Goal: Information Seeking & Learning: Learn about a topic

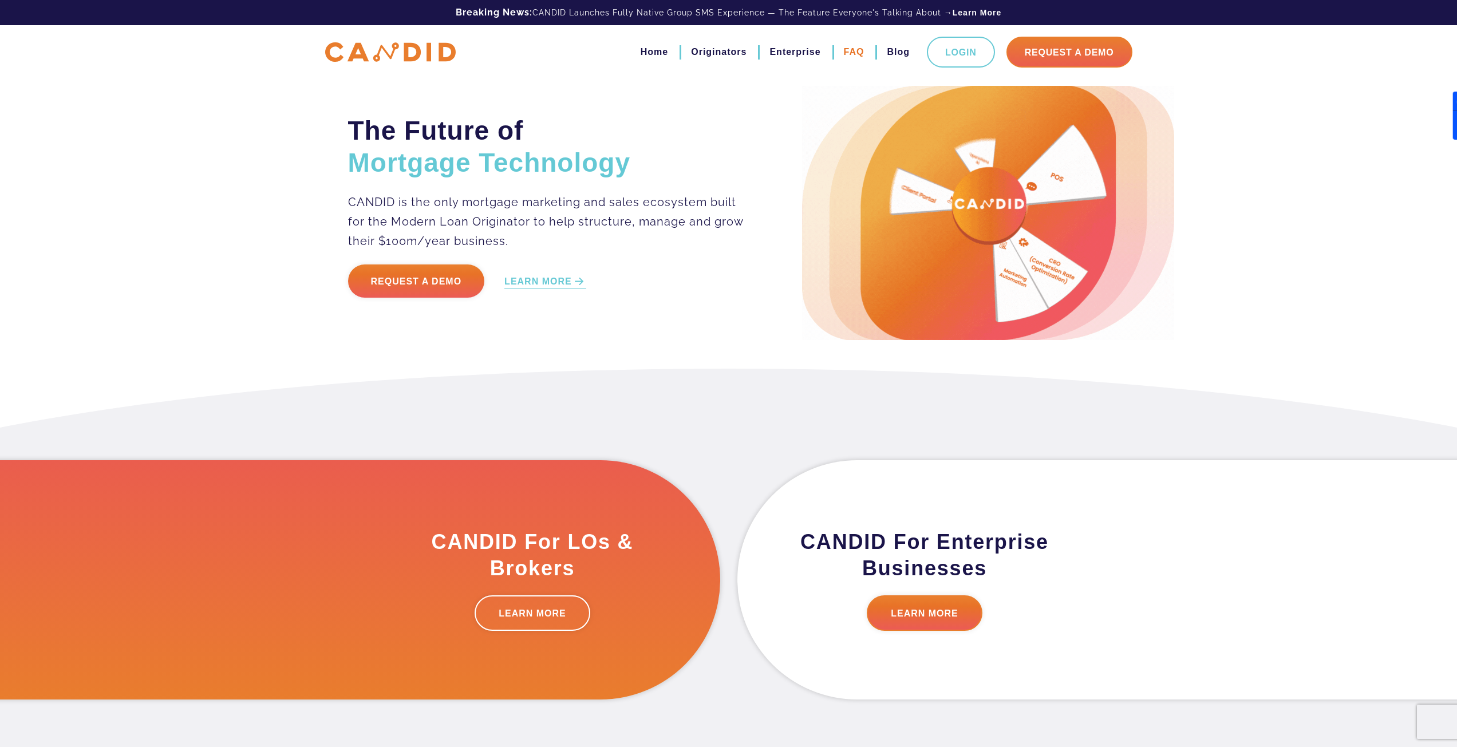
click at [853, 50] on link "FAQ" at bounding box center [854, 51] width 21 height 19
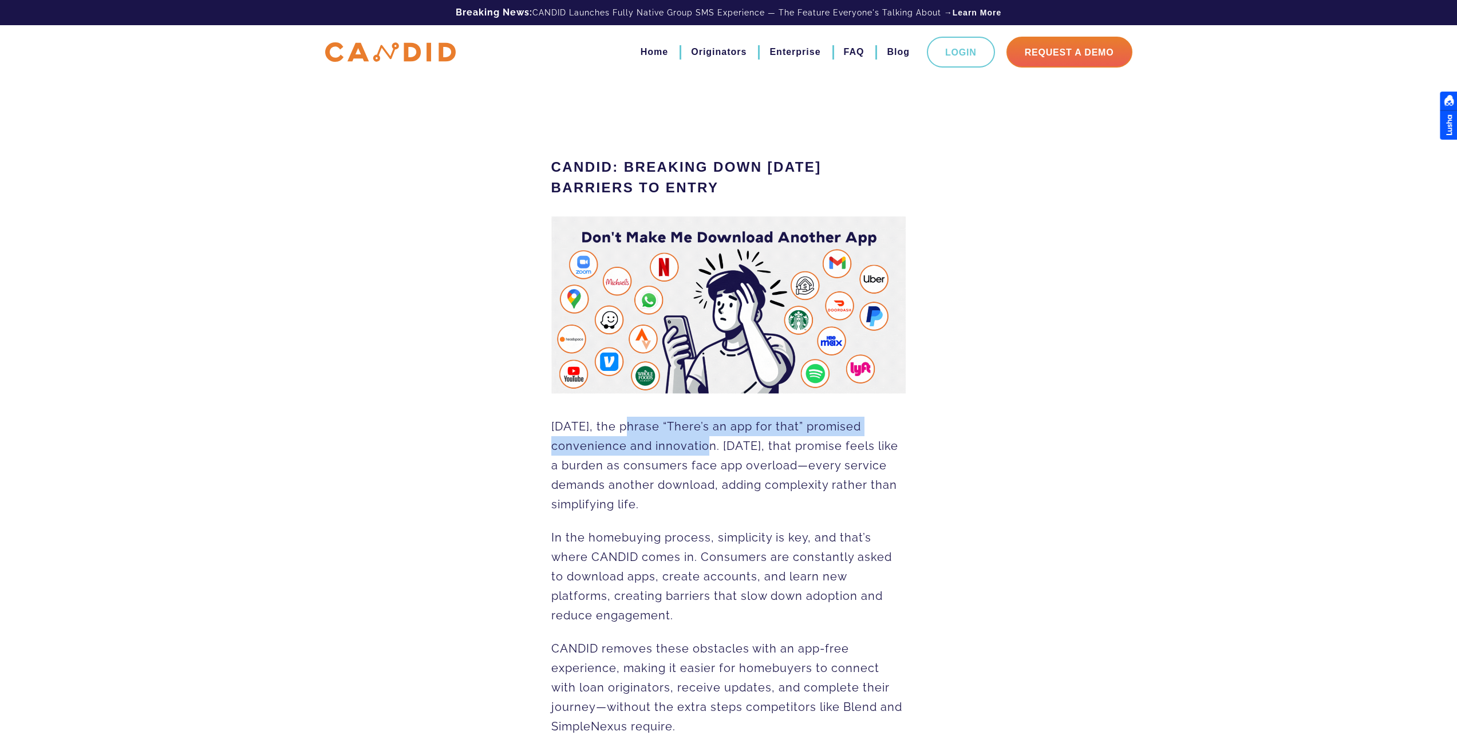
drag, startPoint x: 624, startPoint y: 435, endPoint x: 761, endPoint y: 446, distance: 137.3
click at [761, 446] on p "Fifteen years ago, the phrase “There’s an app for that” promised convenience an…" at bounding box center [728, 465] width 355 height 97
drag, startPoint x: 801, startPoint y: 448, endPoint x: 847, endPoint y: 450, distance: 46.4
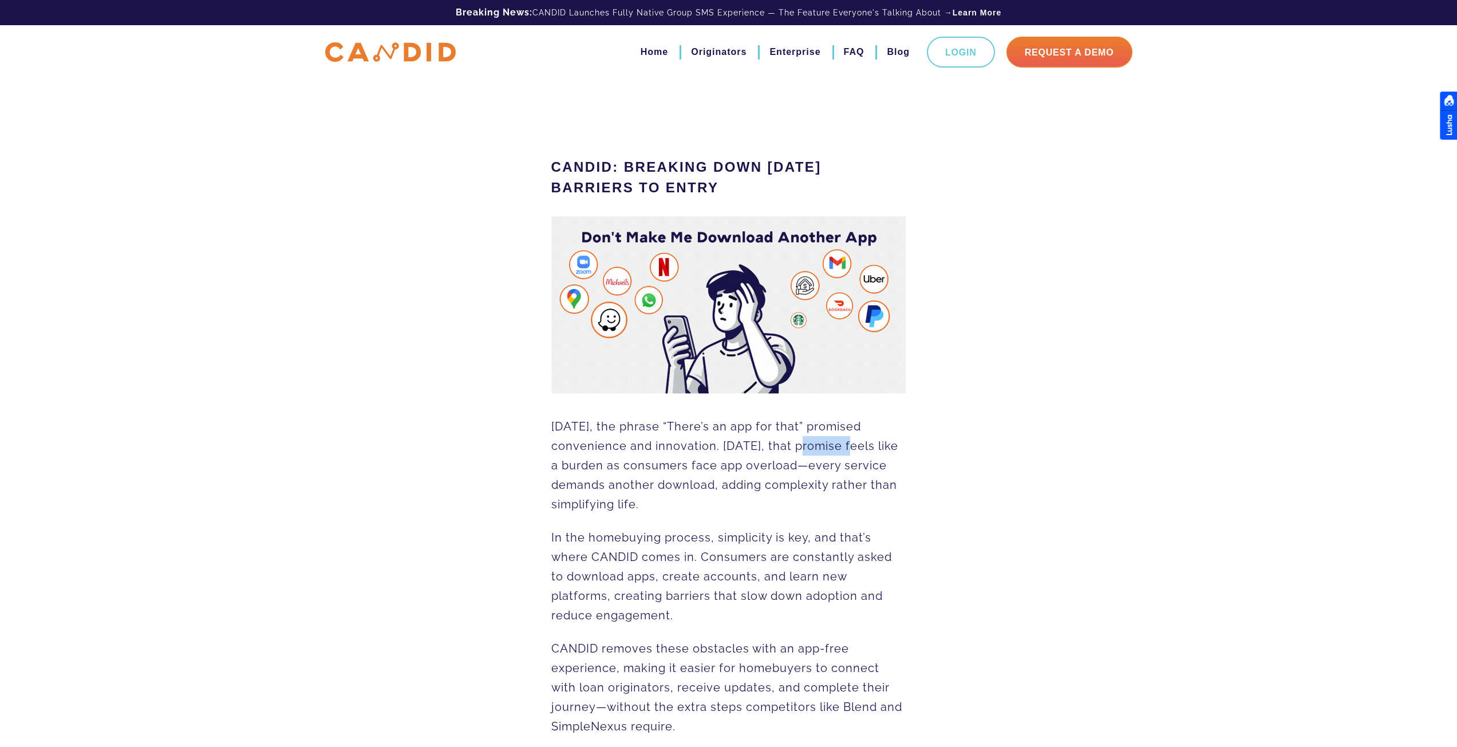
click at [851, 448] on span "Fifteen years ago, the phrase “There’s an app for that” promised convenience an…" at bounding box center [724, 466] width 347 height 92
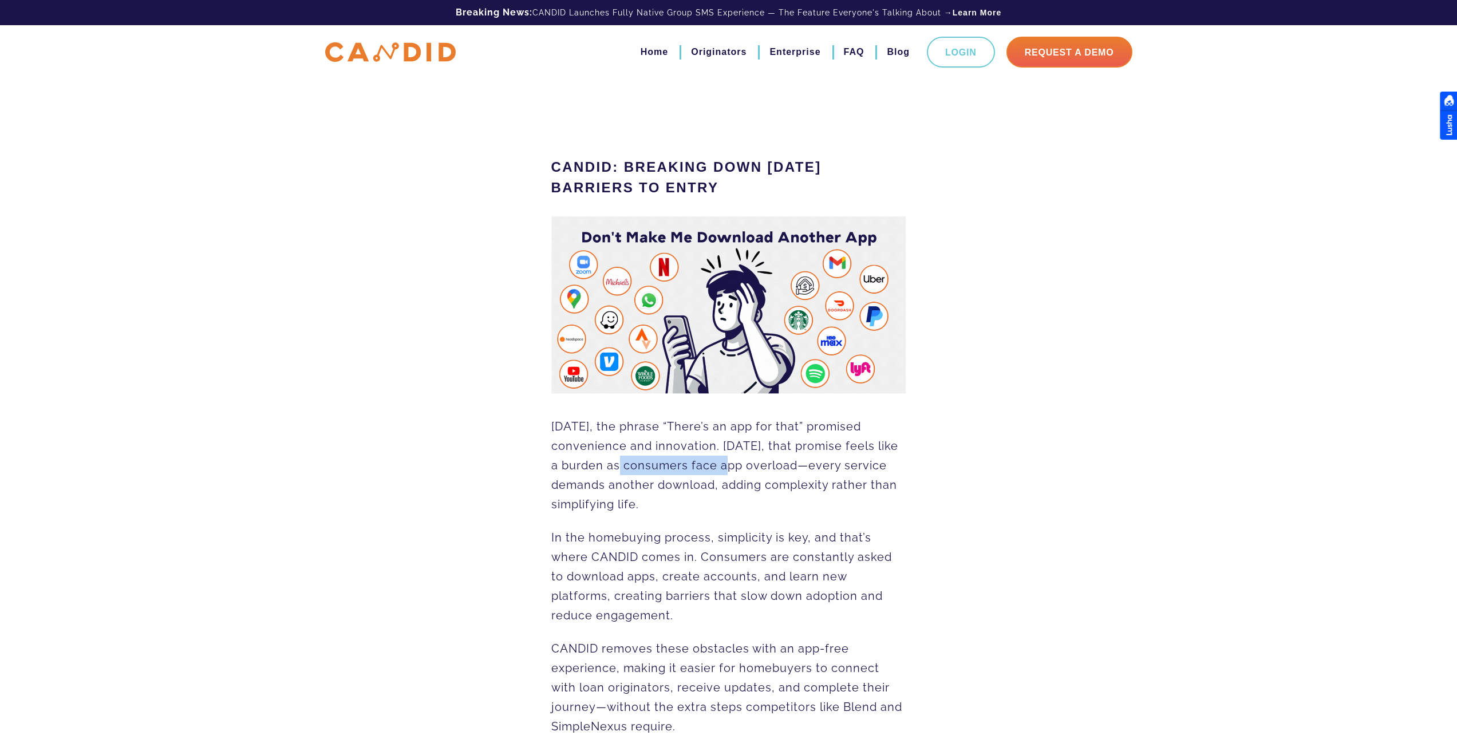
drag, startPoint x: 611, startPoint y: 466, endPoint x: 726, endPoint y: 467, distance: 115.1
click at [726, 467] on span "Fifteen years ago, the phrase “There’s an app for that” promised convenience an…" at bounding box center [724, 466] width 347 height 92
drag, startPoint x: 590, startPoint y: 474, endPoint x: 718, endPoint y: 485, distance: 128.7
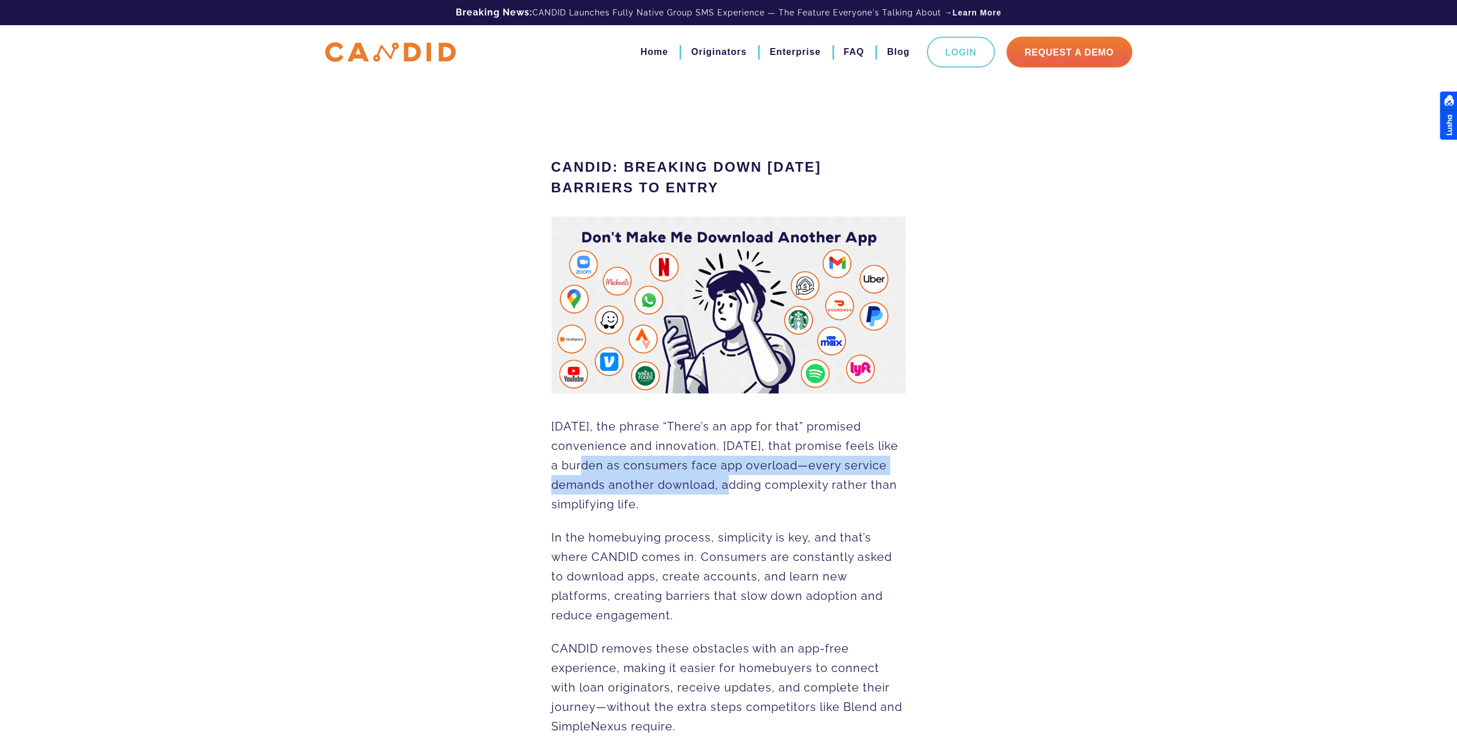
click at [710, 485] on p "Fifteen years ago, the phrase “There’s an app for that” promised convenience an…" at bounding box center [728, 465] width 355 height 97
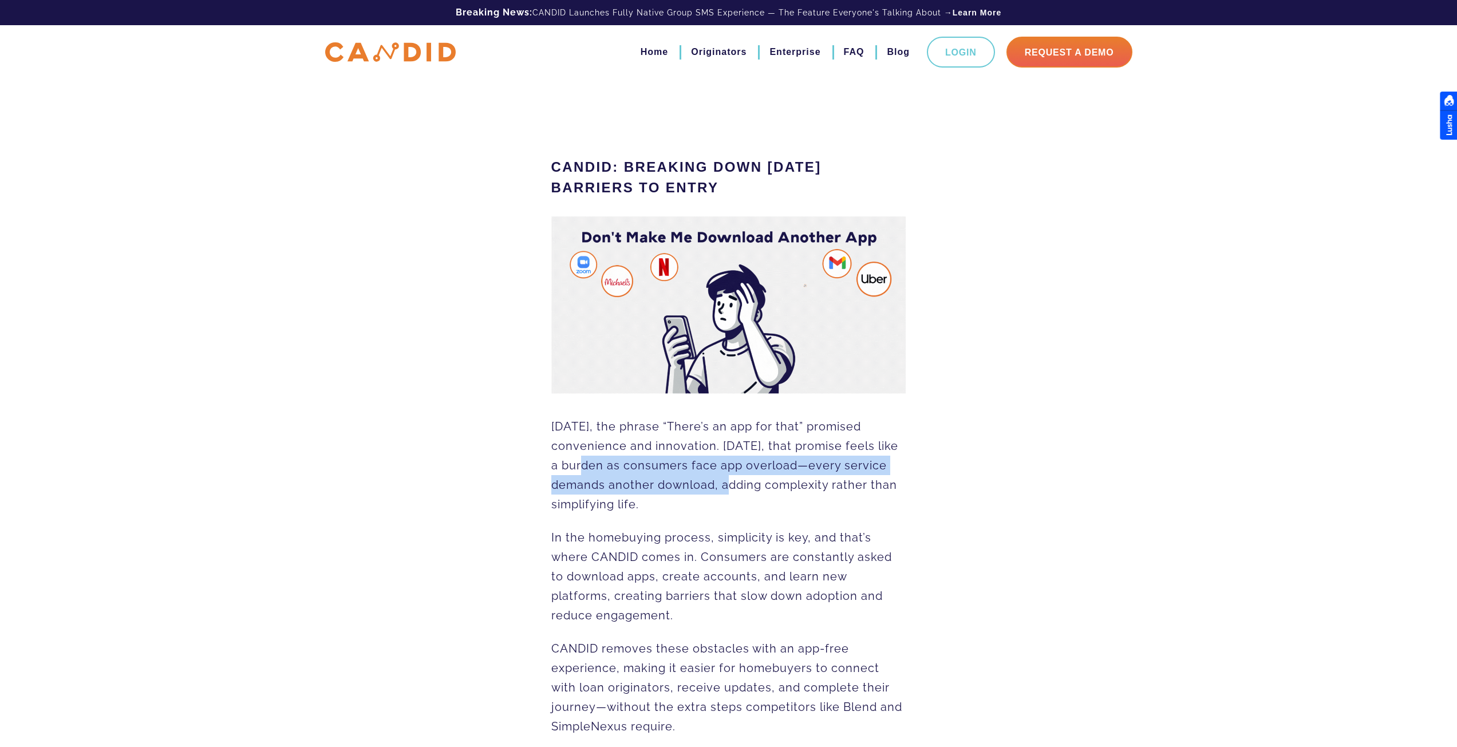
drag, startPoint x: 751, startPoint y: 489, endPoint x: 870, endPoint y: 500, distance: 119.5
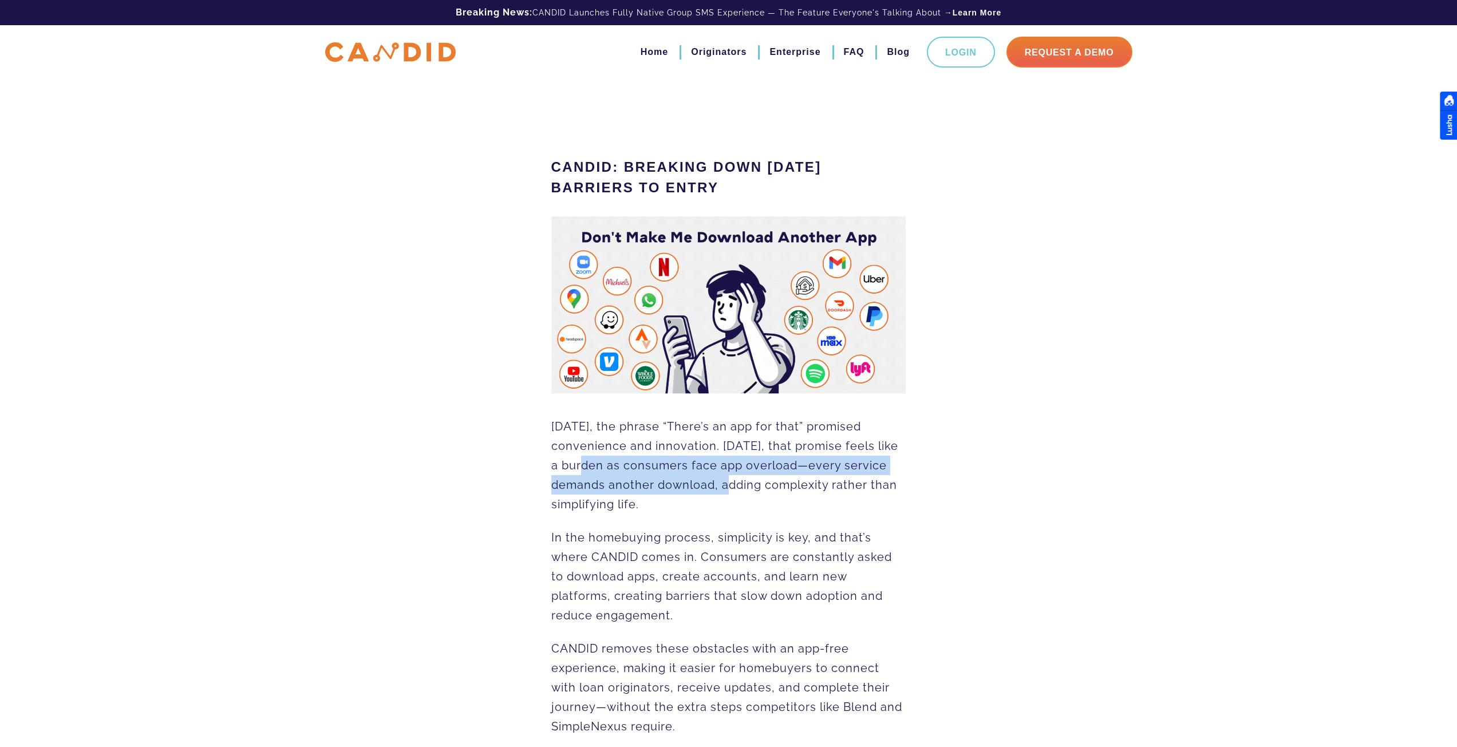
click at [870, 500] on p "Fifteen years ago, the phrase “There’s an app for that” promised convenience an…" at bounding box center [728, 465] width 355 height 97
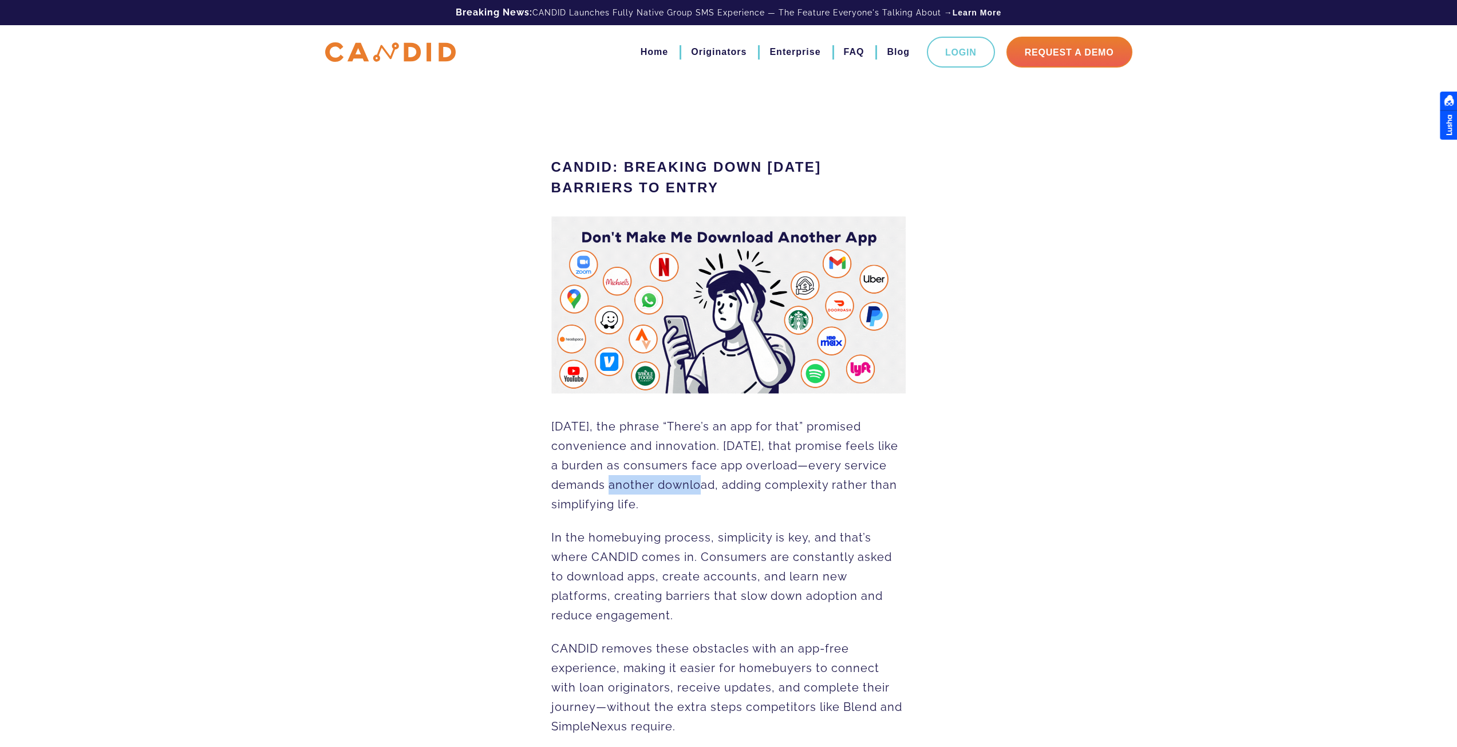
drag, startPoint x: 679, startPoint y: 487, endPoint x: 649, endPoint y: 511, distance: 39.1
click at [695, 489] on span "Fifteen years ago, the phrase “There’s an app for that” promised convenience an…" at bounding box center [724, 466] width 347 height 92
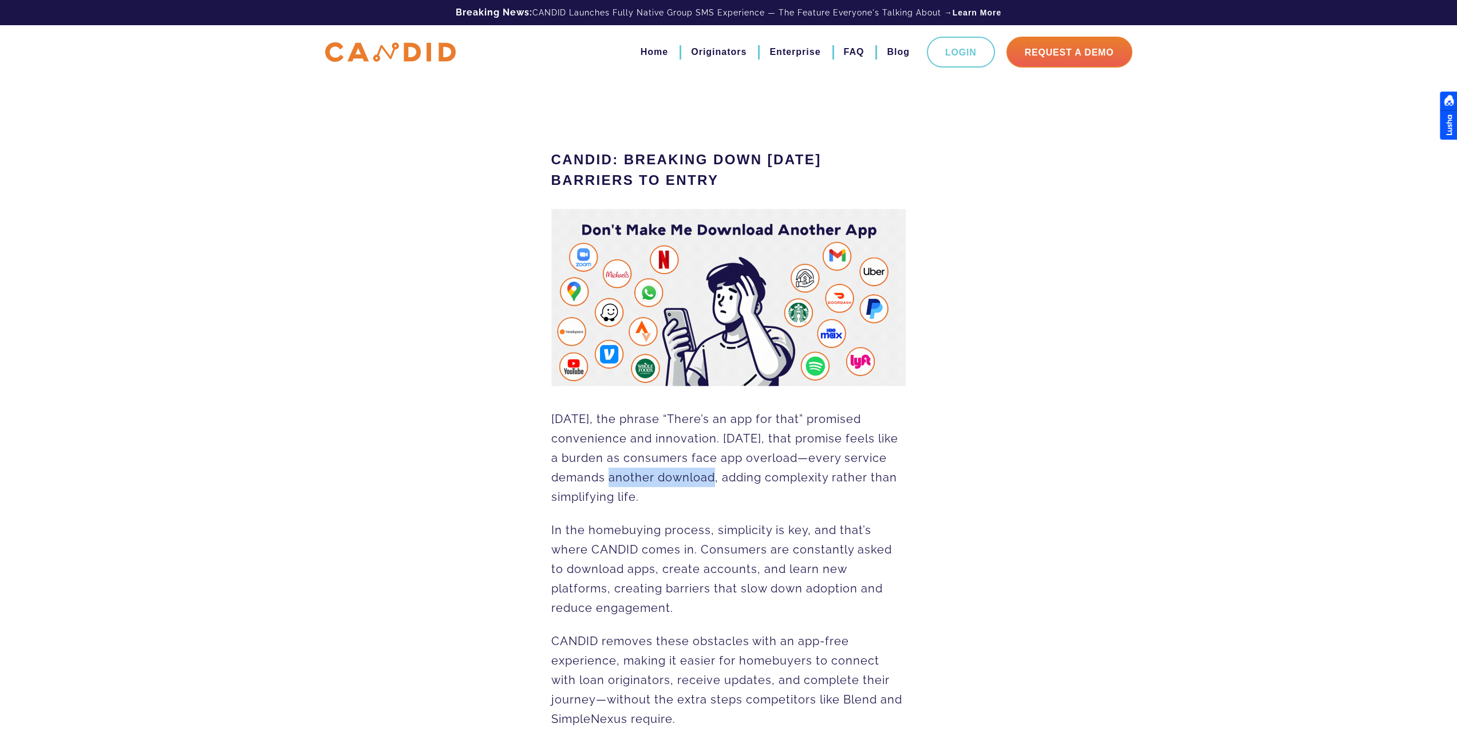
scroll to position [57, 0]
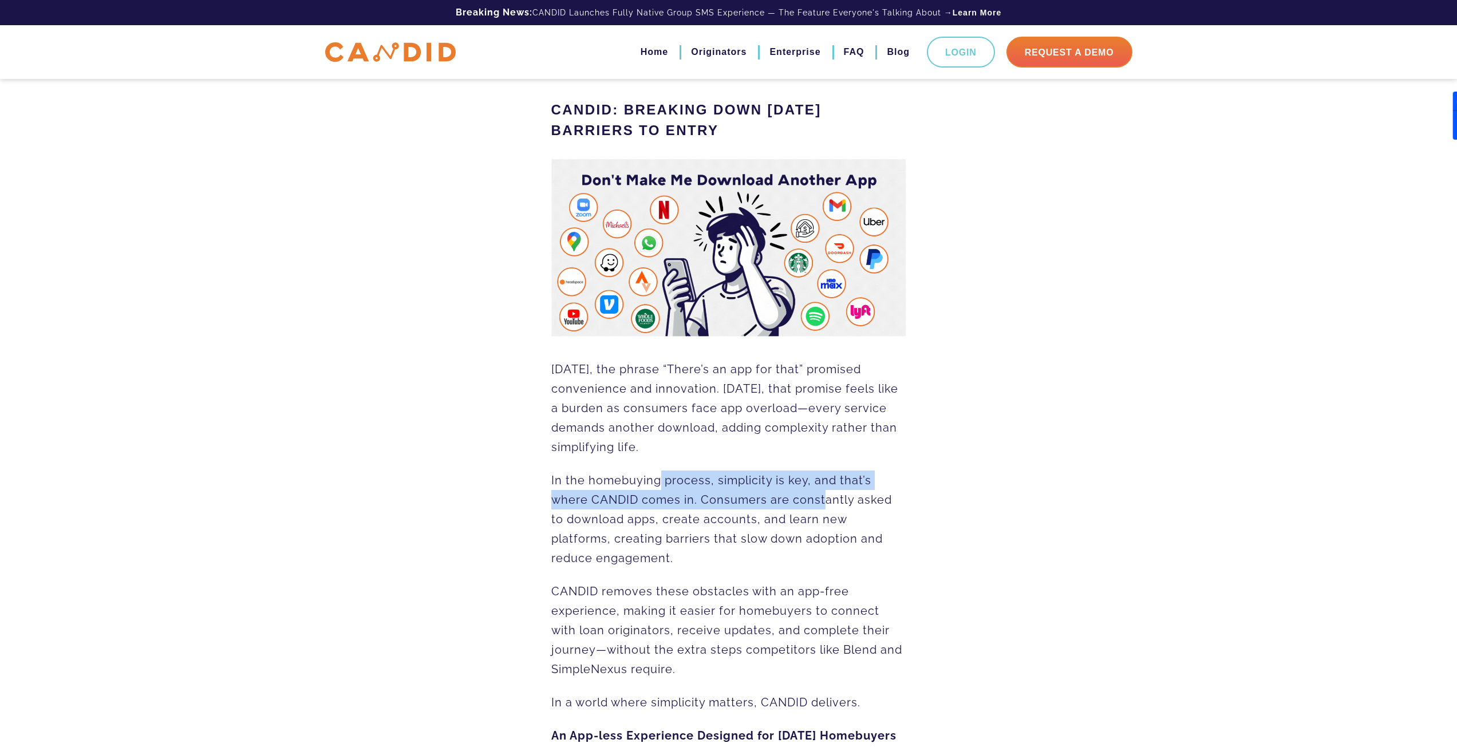
drag, startPoint x: 673, startPoint y: 482, endPoint x: 946, endPoint y: 497, distance: 273.5
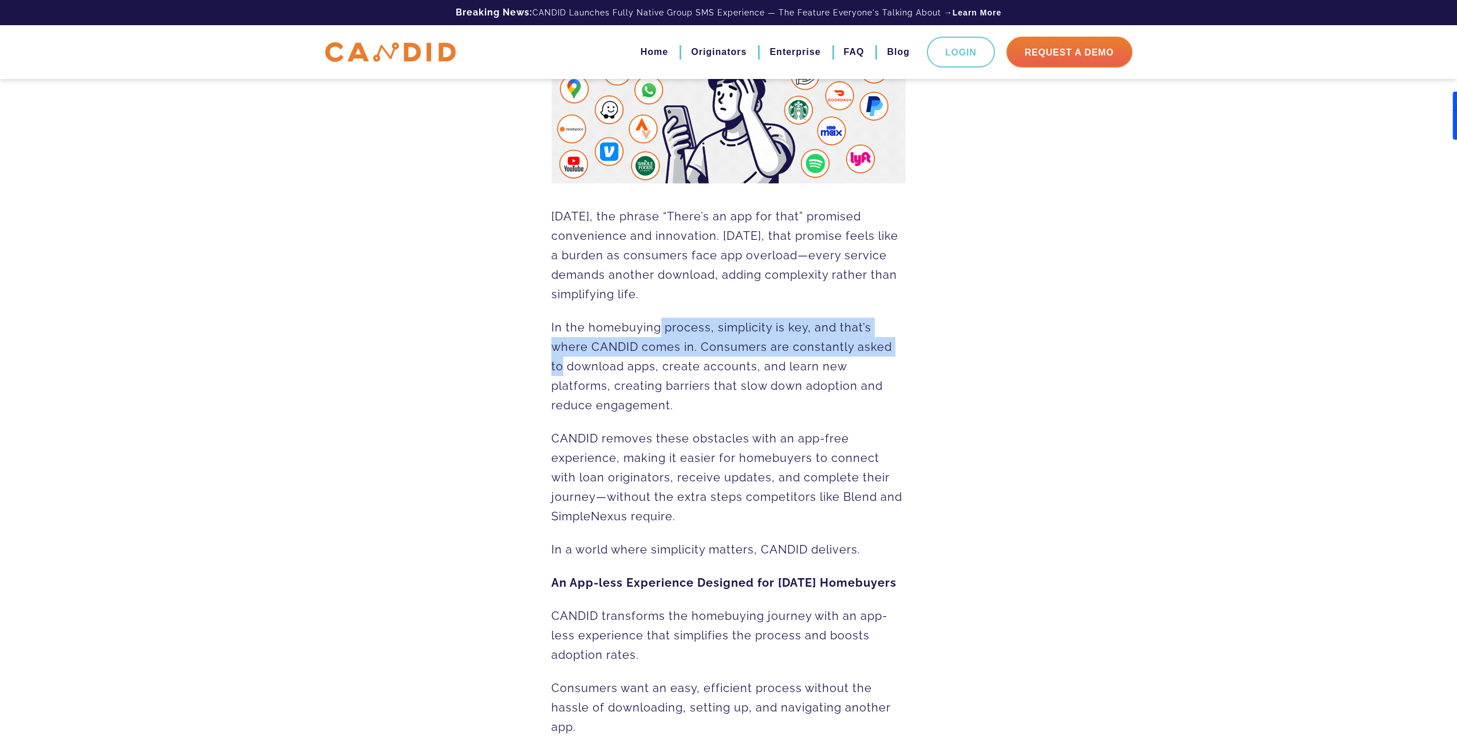
scroll to position [229, 0]
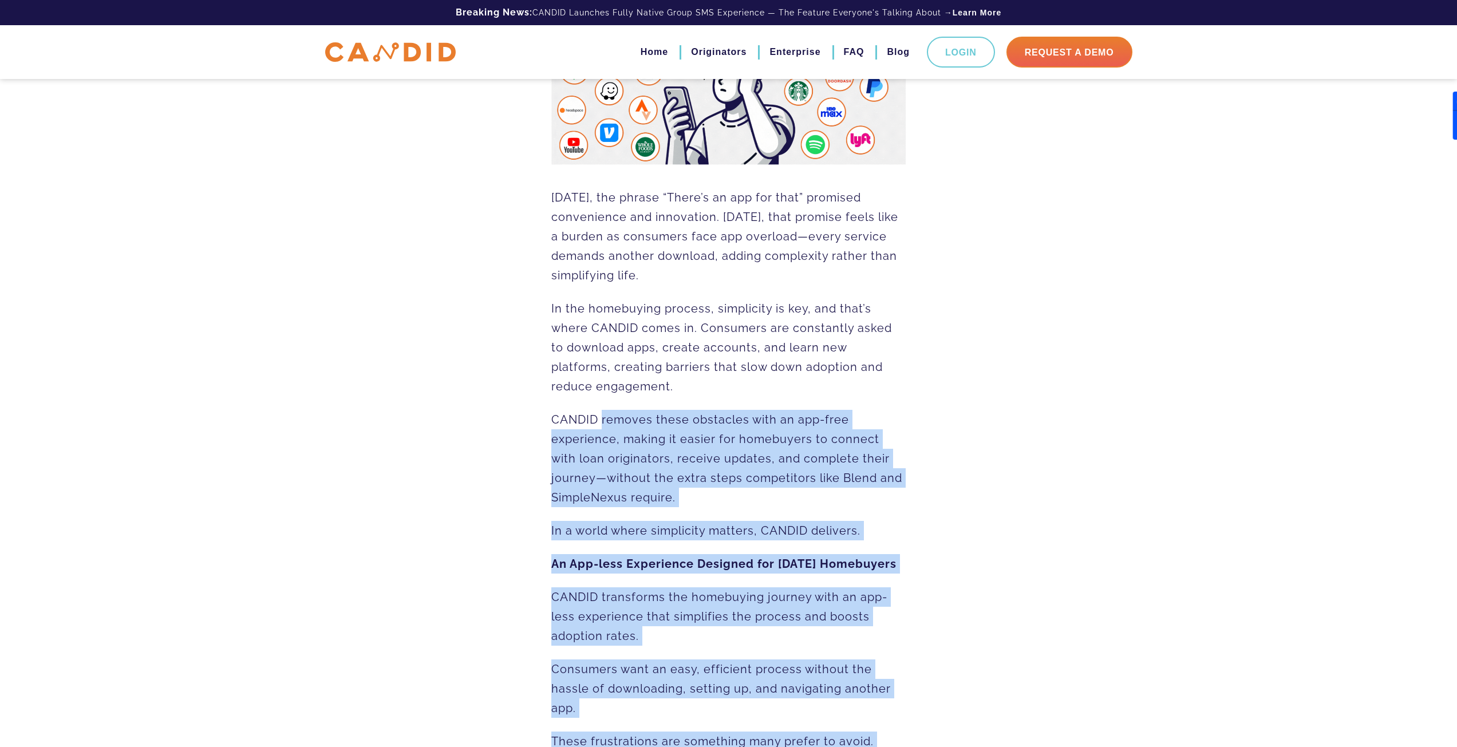
drag, startPoint x: 610, startPoint y: 422, endPoint x: 764, endPoint y: 422, distance: 154.0
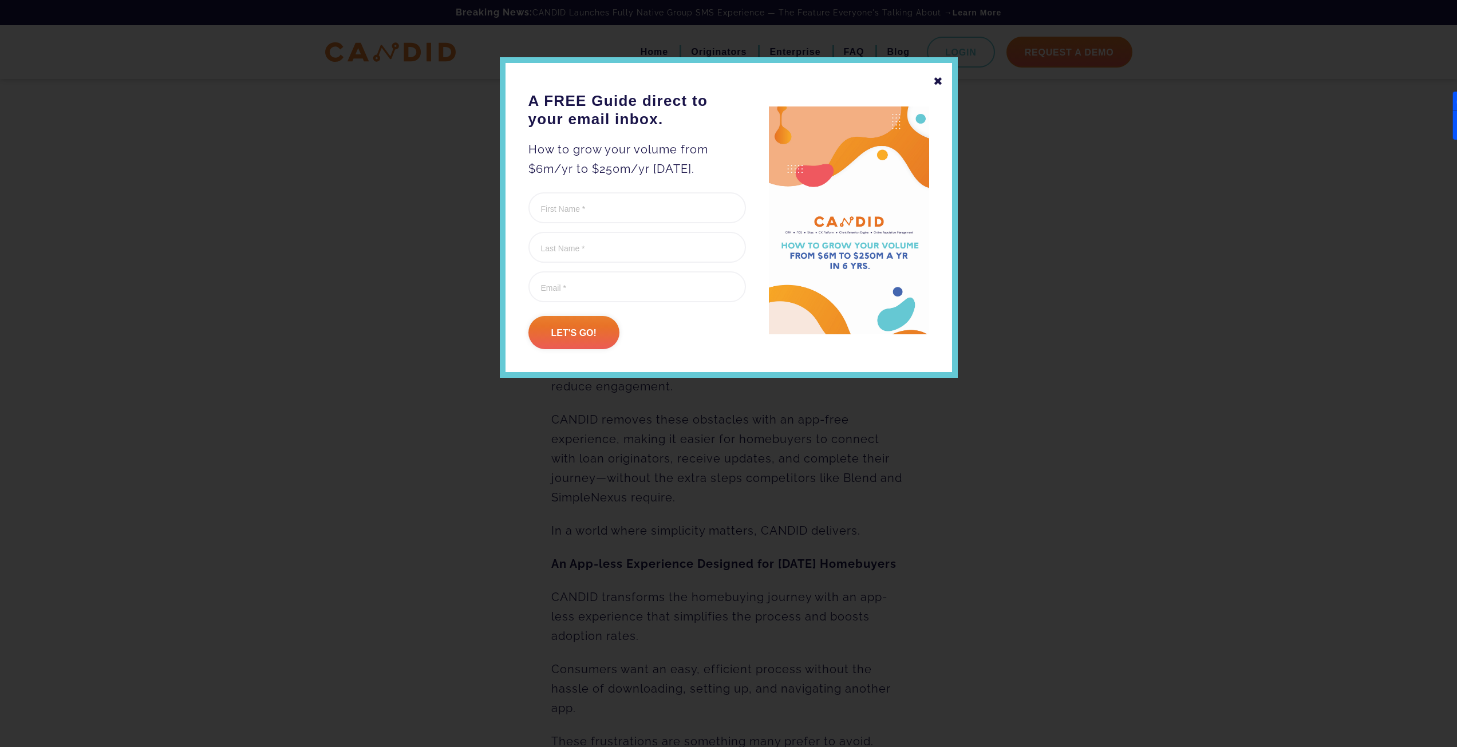
click at [937, 82] on div "✖" at bounding box center [938, 81] width 10 height 19
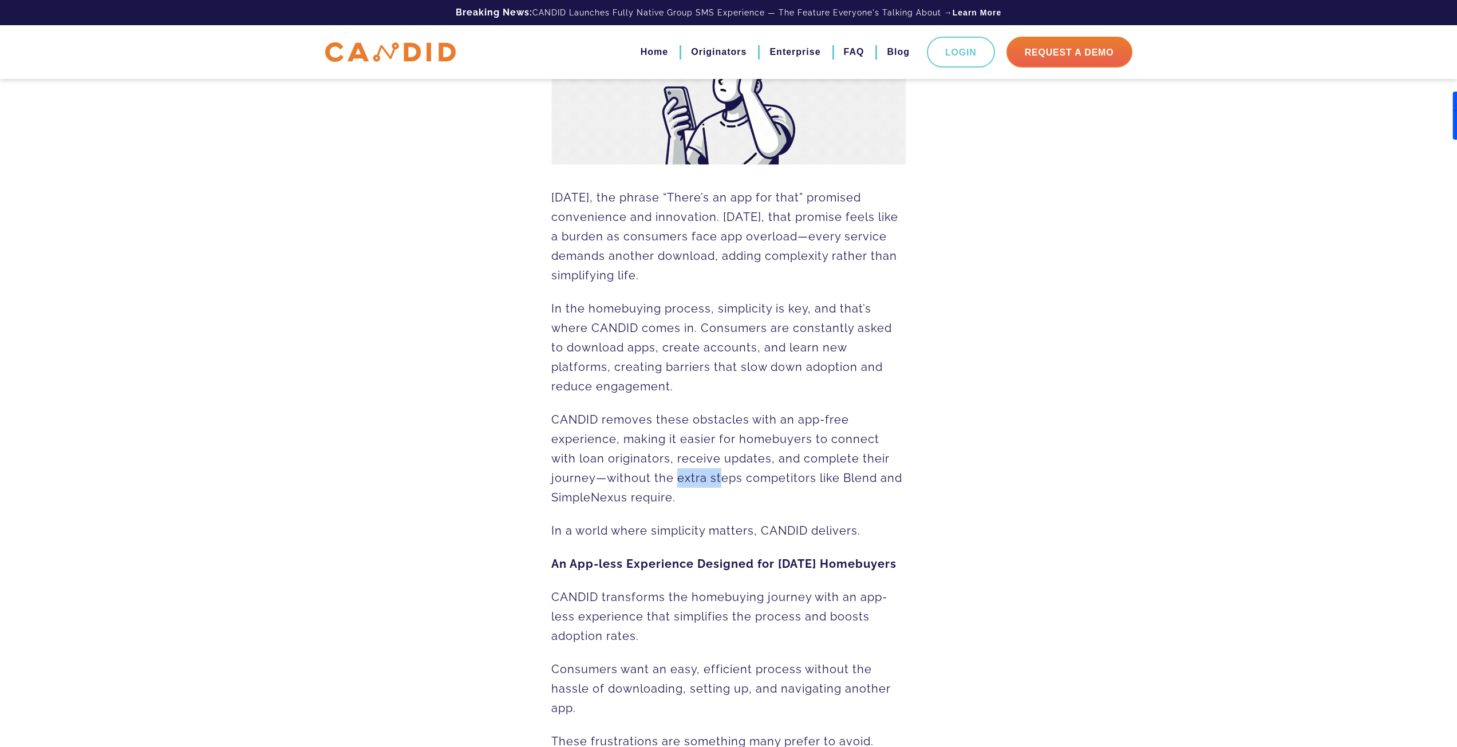
drag, startPoint x: 675, startPoint y: 471, endPoint x: 728, endPoint y: 467, distance: 53.4
click at [728, 468] on p "CANDID removes these obstacles with an app-free experience, making it easier fo…" at bounding box center [728, 458] width 355 height 97
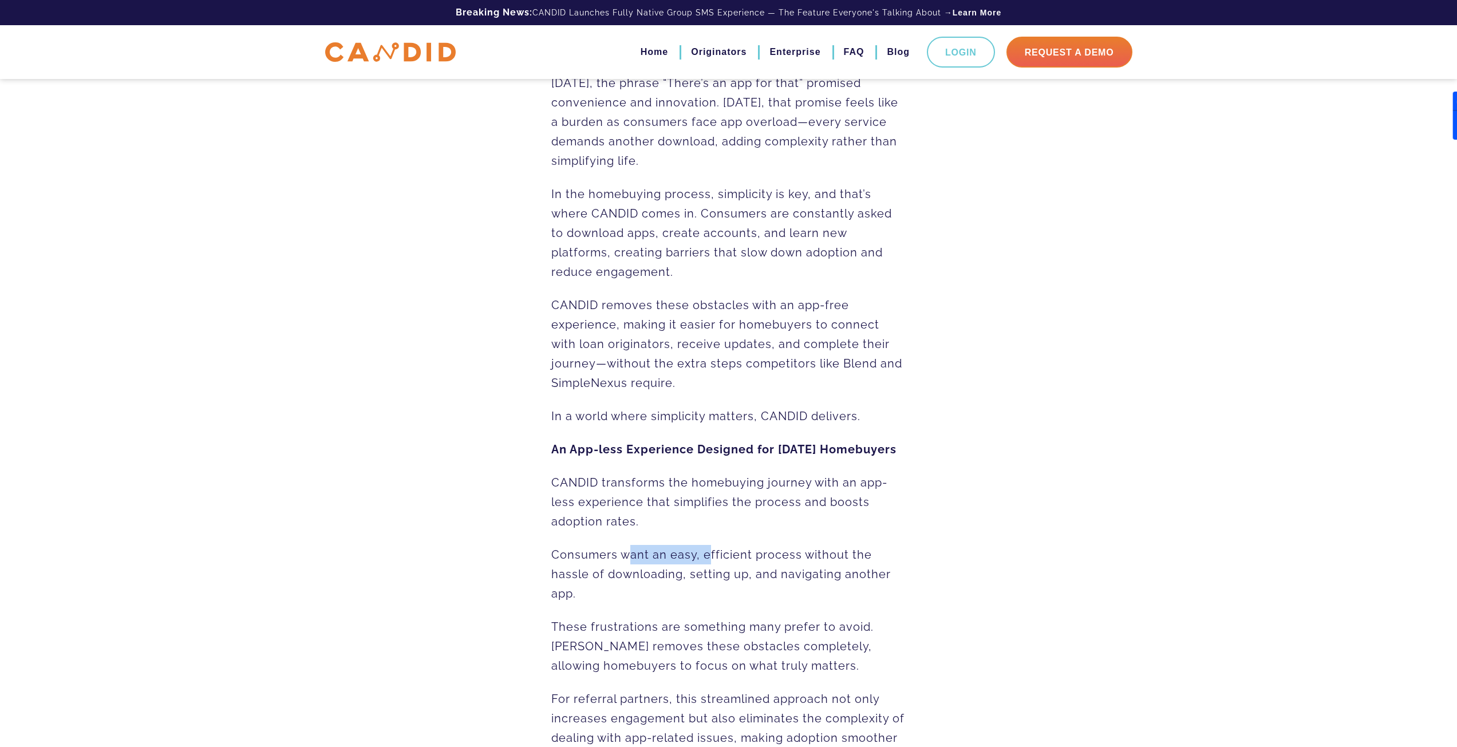
drag, startPoint x: 660, startPoint y: 562, endPoint x: 780, endPoint y: 573, distance: 120.1
click at [777, 569] on p "Consumers want an easy, efficient process without the hassle of downloading, se…" at bounding box center [728, 574] width 355 height 58
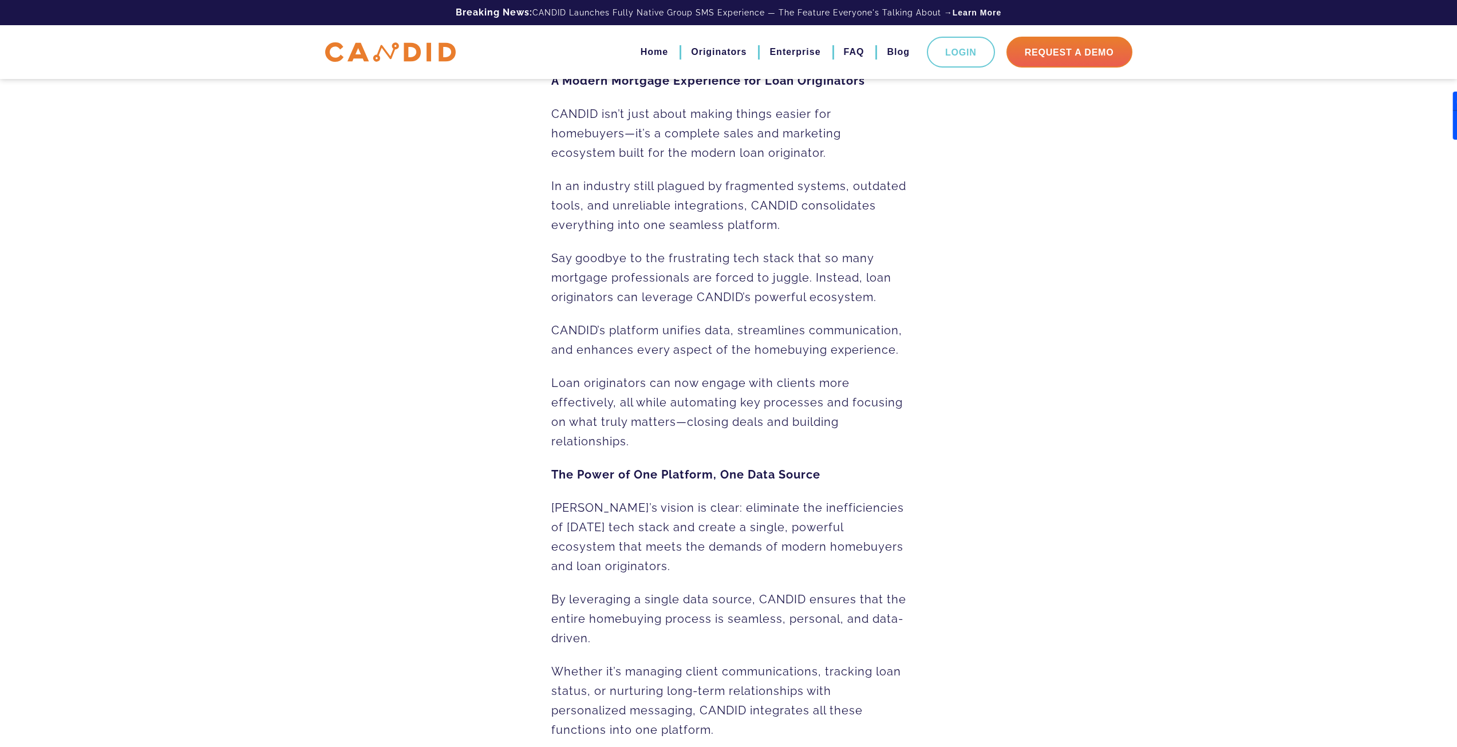
drag, startPoint x: 623, startPoint y: 548, endPoint x: 669, endPoint y: 547, distance: 45.8
click at [647, 547] on span "CANDID’s vision is clear: eliminate the inefficiencies of today’s tech stack an…" at bounding box center [727, 537] width 353 height 72
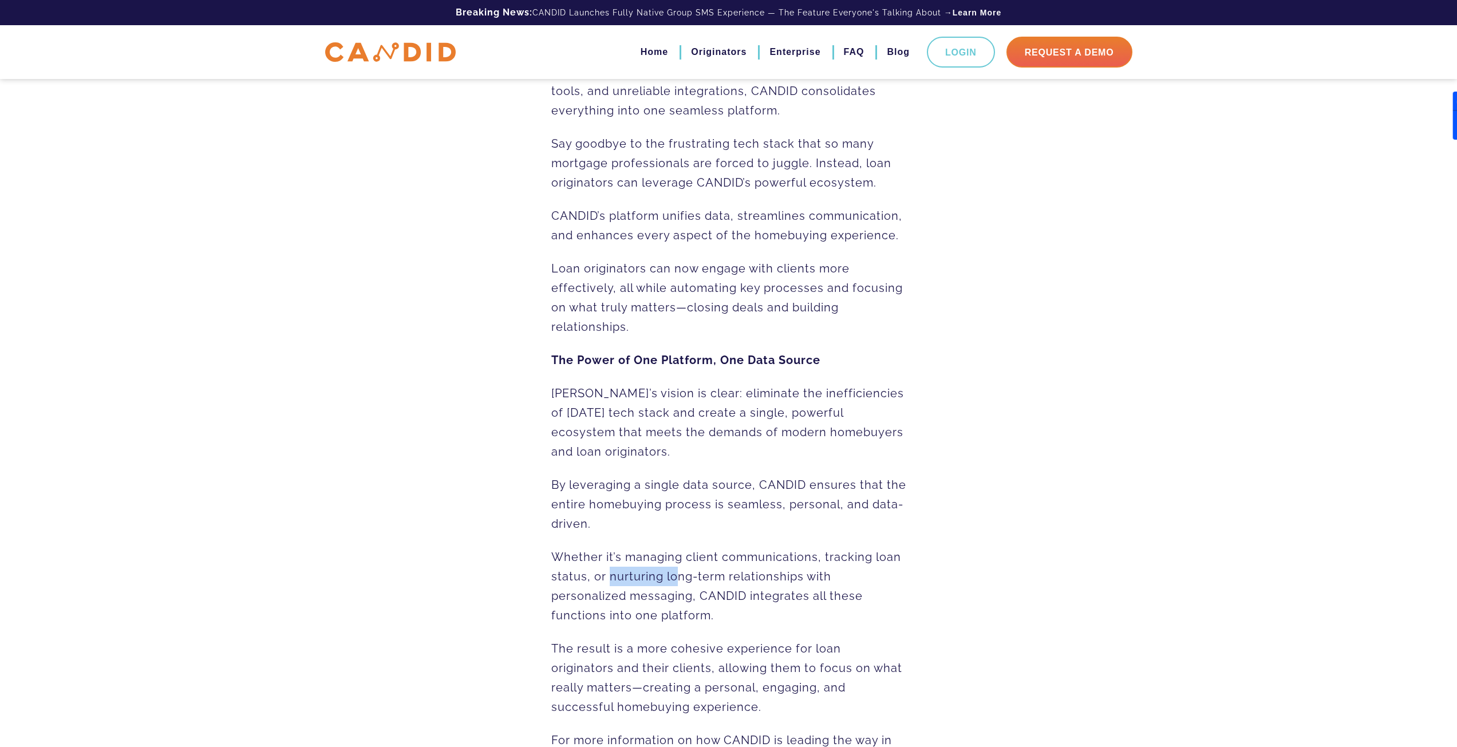
drag, startPoint x: 619, startPoint y: 571, endPoint x: 696, endPoint y: 576, distance: 76.9
click at [681, 571] on span "Whether it’s managing client communications, tracking loan status, or nurturing…" at bounding box center [726, 586] width 350 height 72
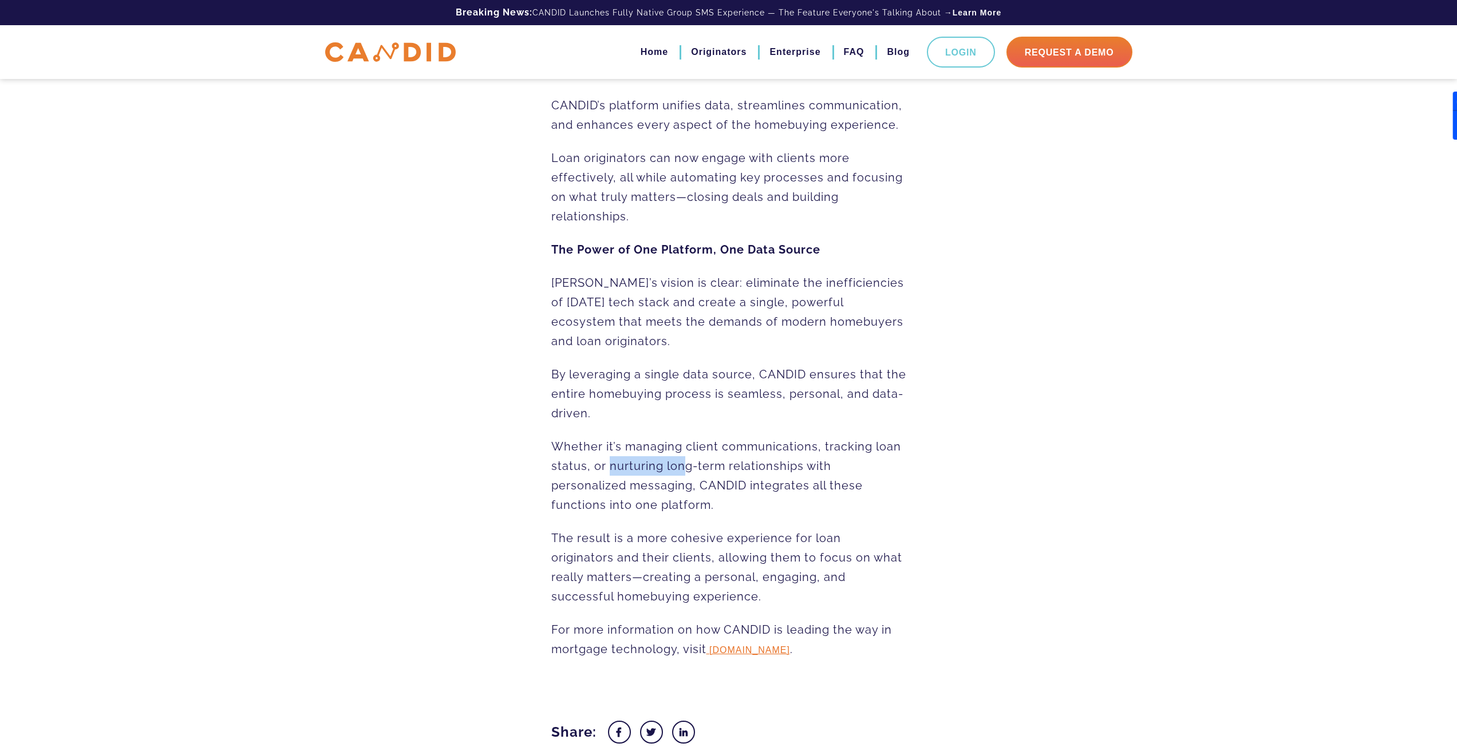
scroll to position [1374, 0]
drag, startPoint x: 661, startPoint y: 554, endPoint x: 710, endPoint y: 555, distance: 49.8
click at [708, 555] on span "The result is a more cohesive experience for loan originators and their clients…" at bounding box center [726, 563] width 351 height 72
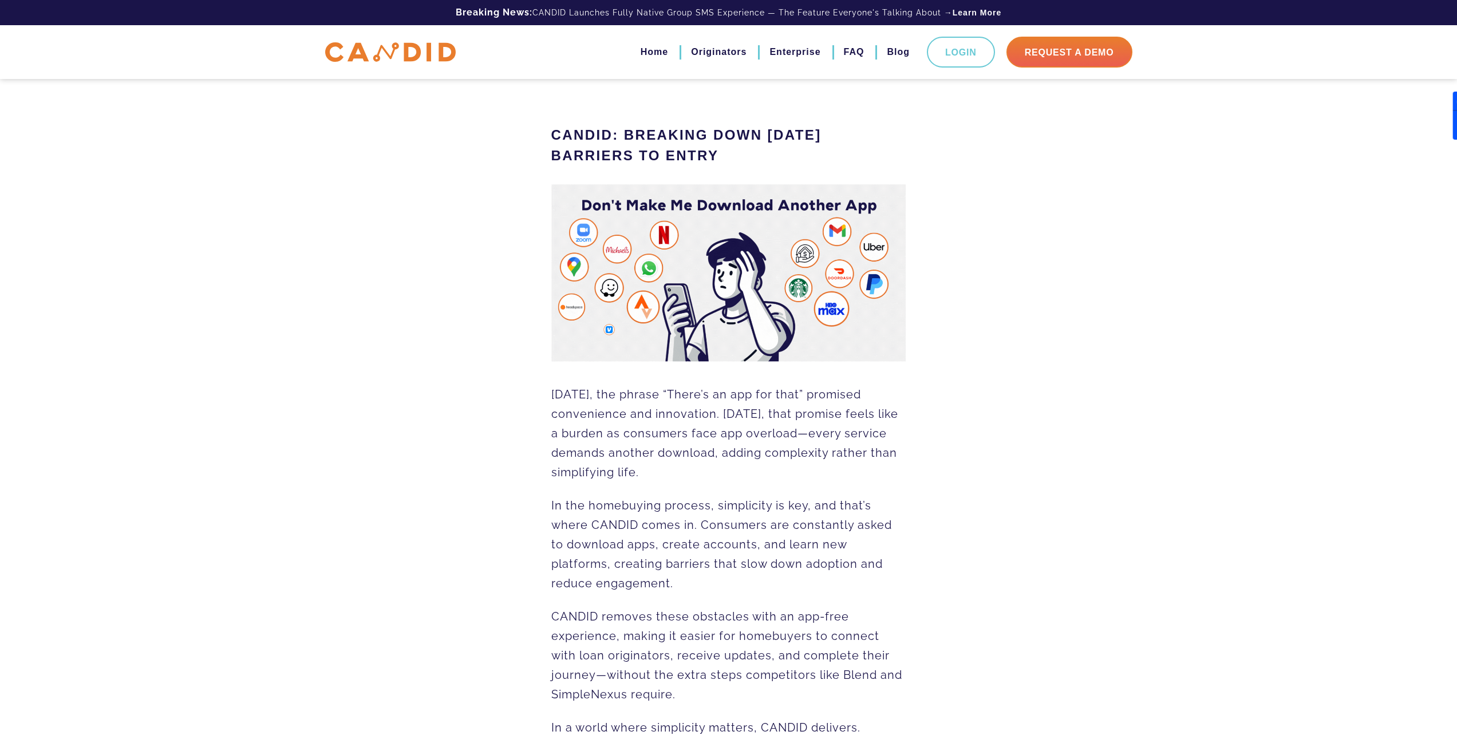
scroll to position [57, 0]
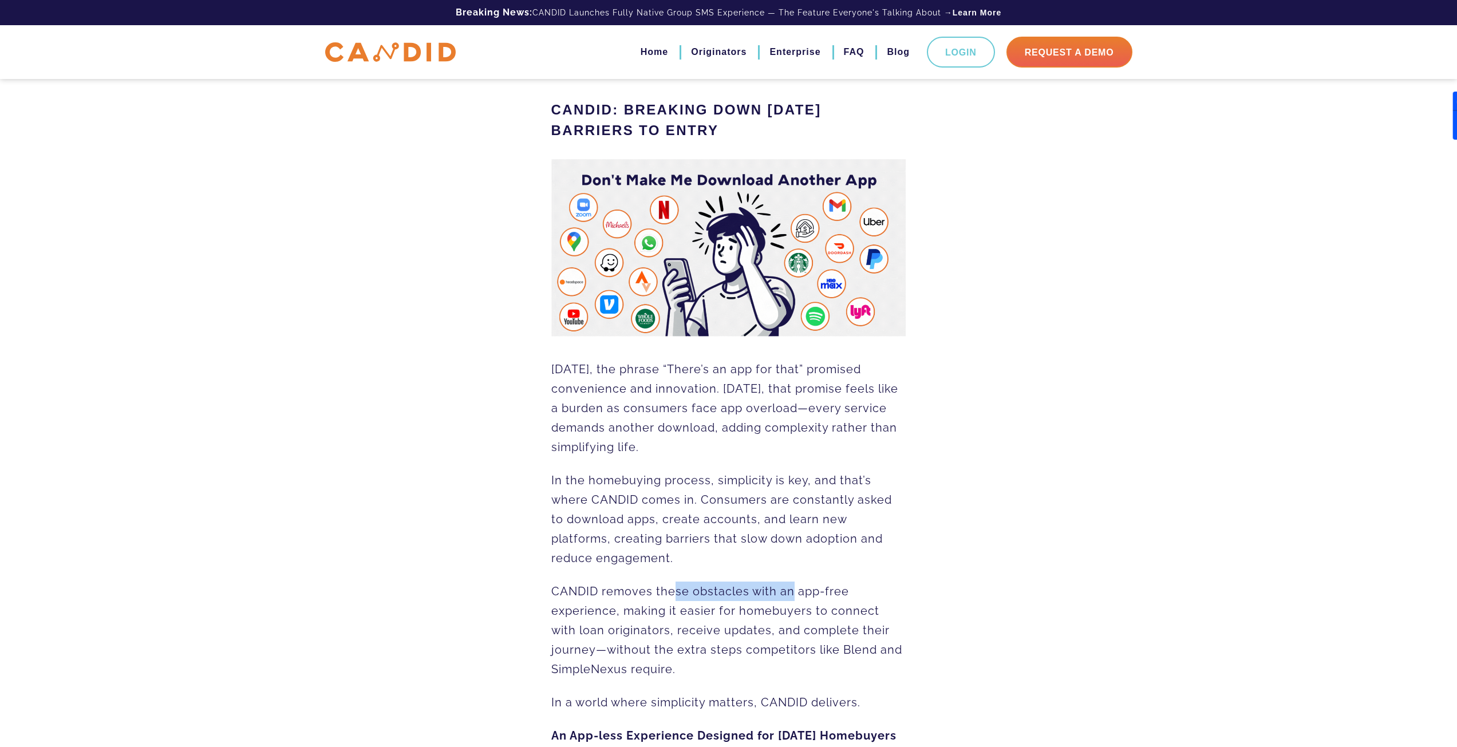
drag, startPoint x: 673, startPoint y: 594, endPoint x: 792, endPoint y: 592, distance: 119.6
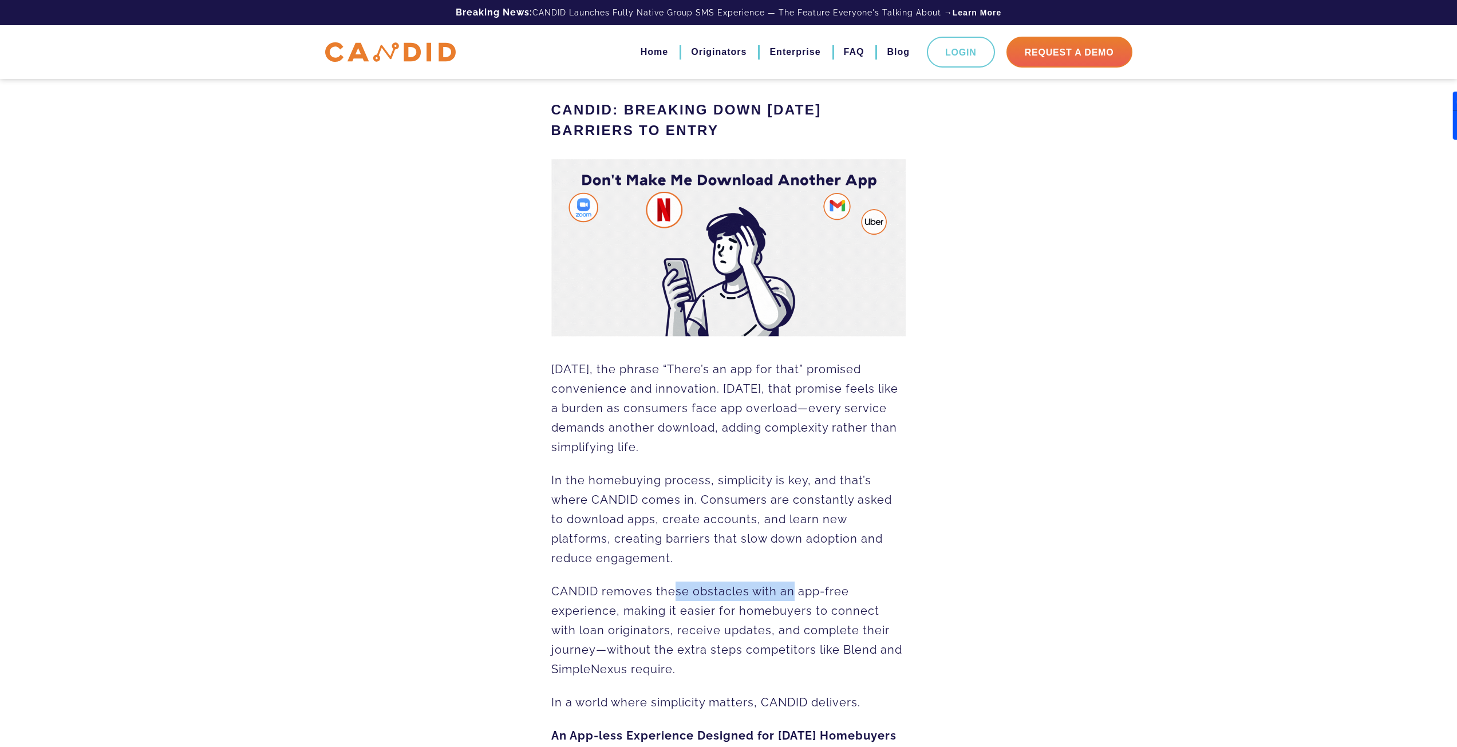
click at [792, 592] on span "CANDID removes these obstacles with an app-free experience, making it easier fo…" at bounding box center [726, 630] width 351 height 92
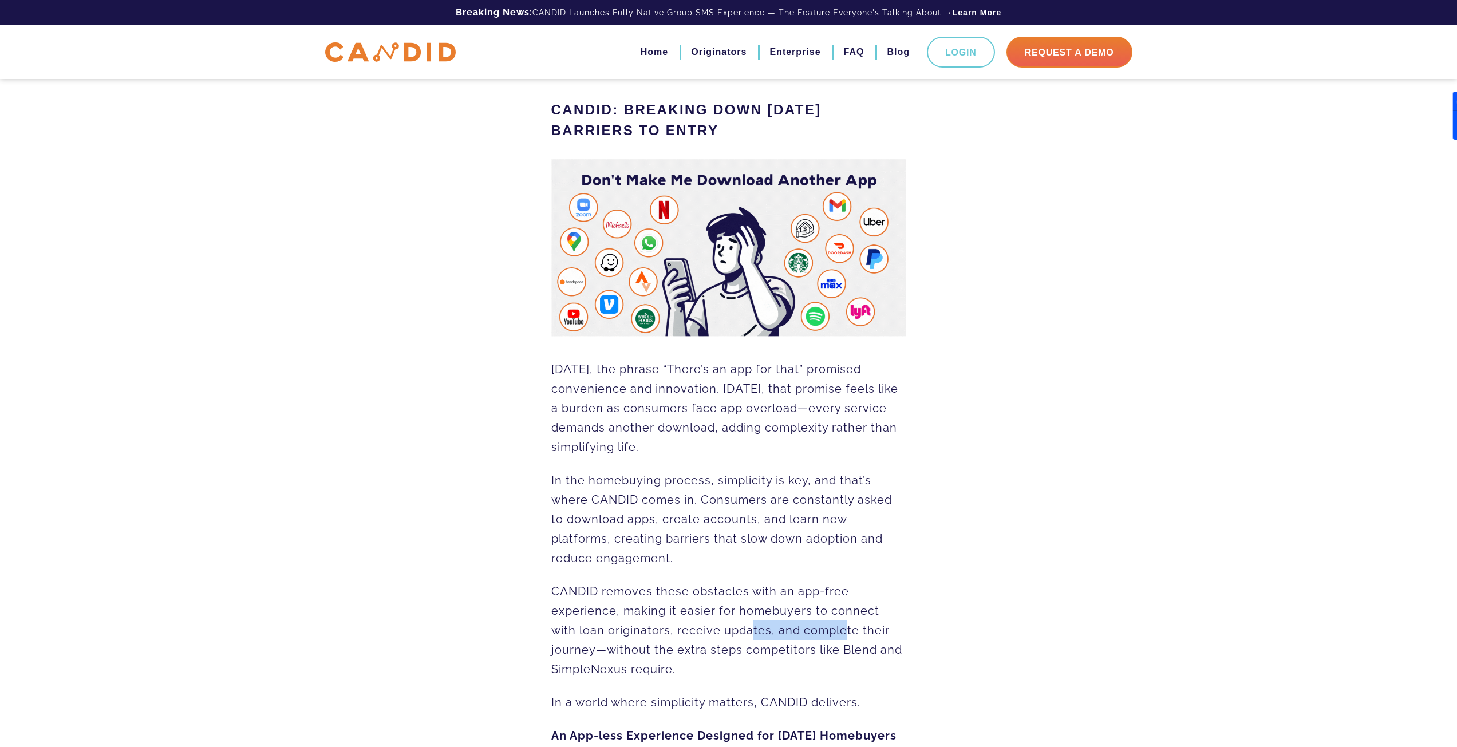
click at [818, 626] on p "CANDID removes these obstacles with an app-free experience, making it easier fo…" at bounding box center [728, 630] width 355 height 97
drag, startPoint x: 635, startPoint y: 649, endPoint x: 765, endPoint y: 653, distance: 129.4
click at [765, 653] on span "CANDID removes these obstacles with an app-free experience, making it easier fo…" at bounding box center [726, 630] width 351 height 92
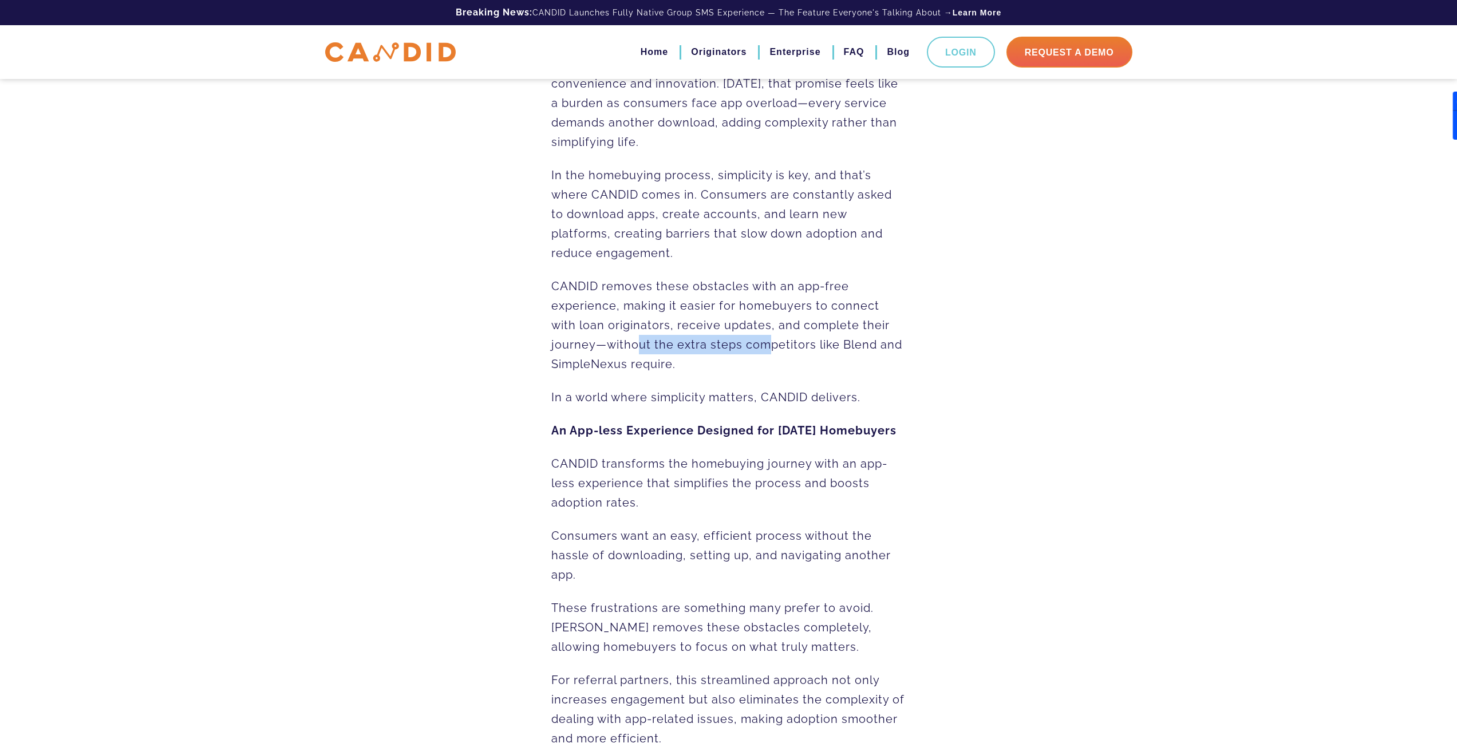
scroll to position [401, 0]
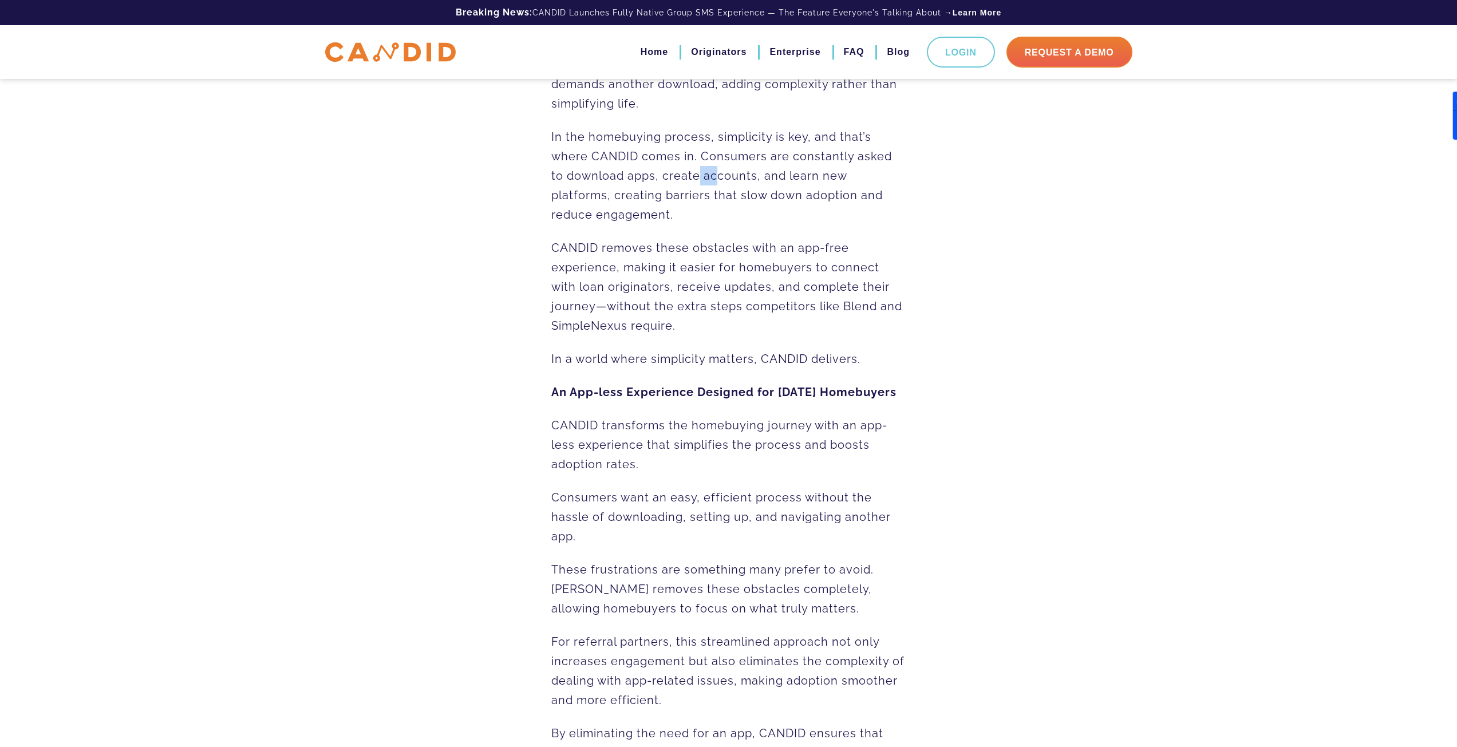
drag, startPoint x: 682, startPoint y: 172, endPoint x: 758, endPoint y: 172, distance: 76.1
click at [744, 172] on span "In the homebuying process, simplicity is key, and that’s where CANDID comes in.…" at bounding box center [721, 176] width 341 height 92
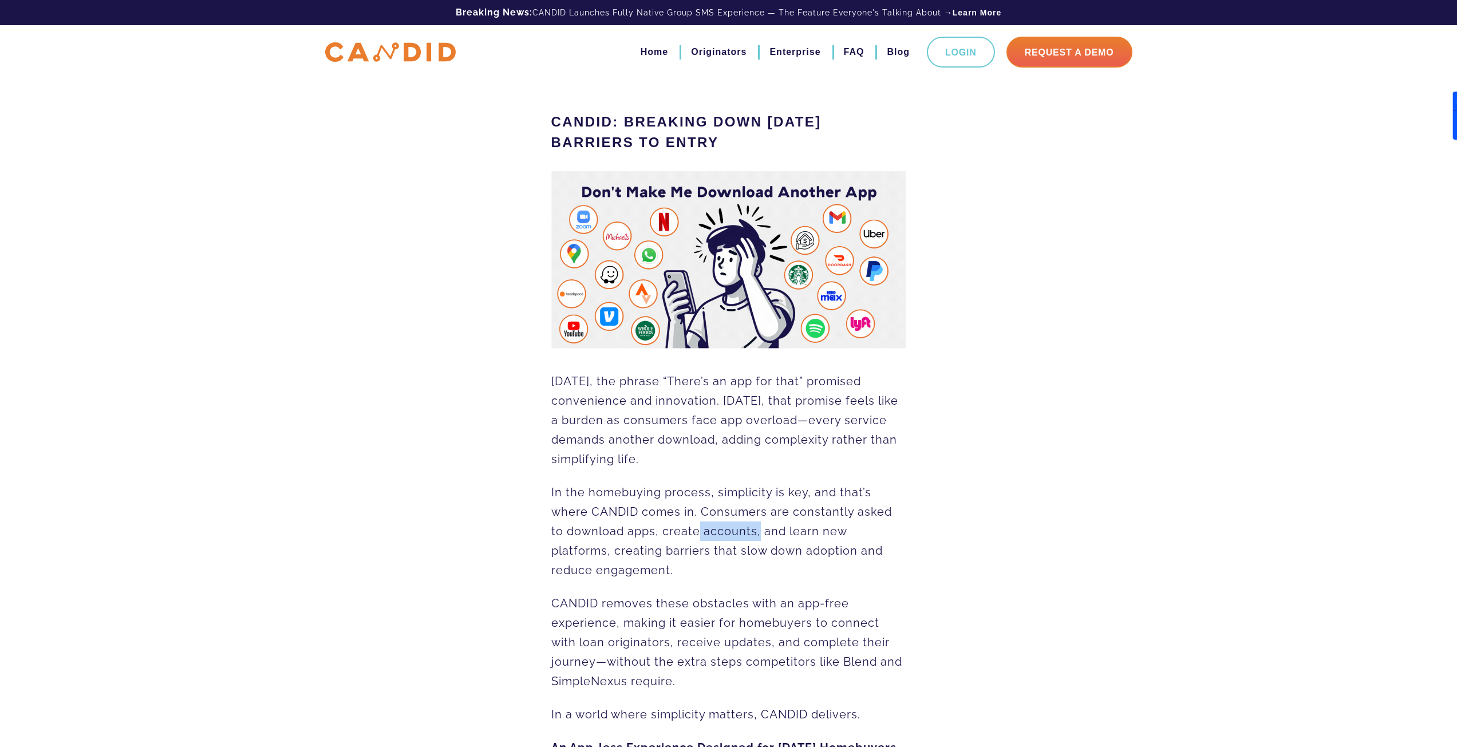
scroll to position [0, 0]
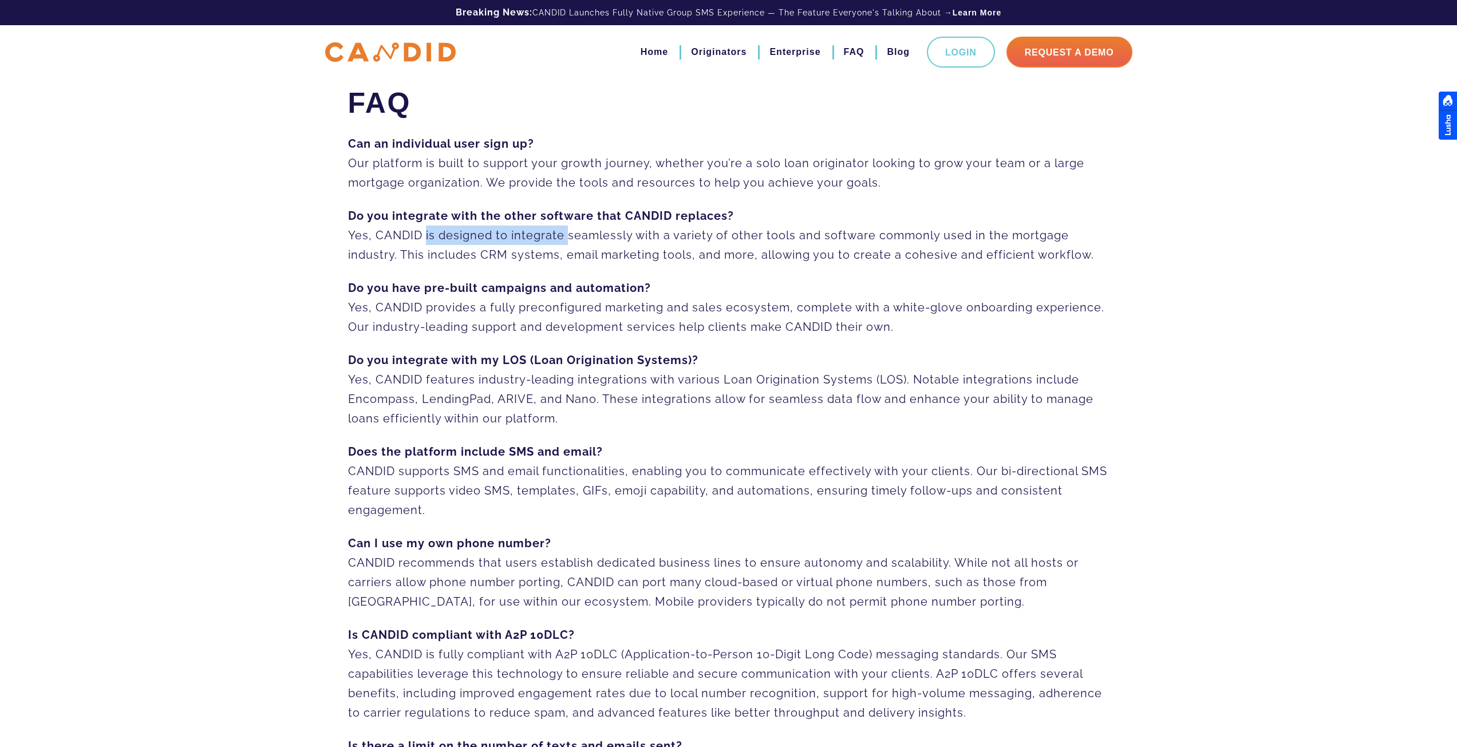
drag, startPoint x: 422, startPoint y: 228, endPoint x: 769, endPoint y: 242, distance: 346.6
click at [758, 241] on p "Do you integrate with the other software that CANDID replaces? Yes, CANDID is d…" at bounding box center [728, 235] width 761 height 58
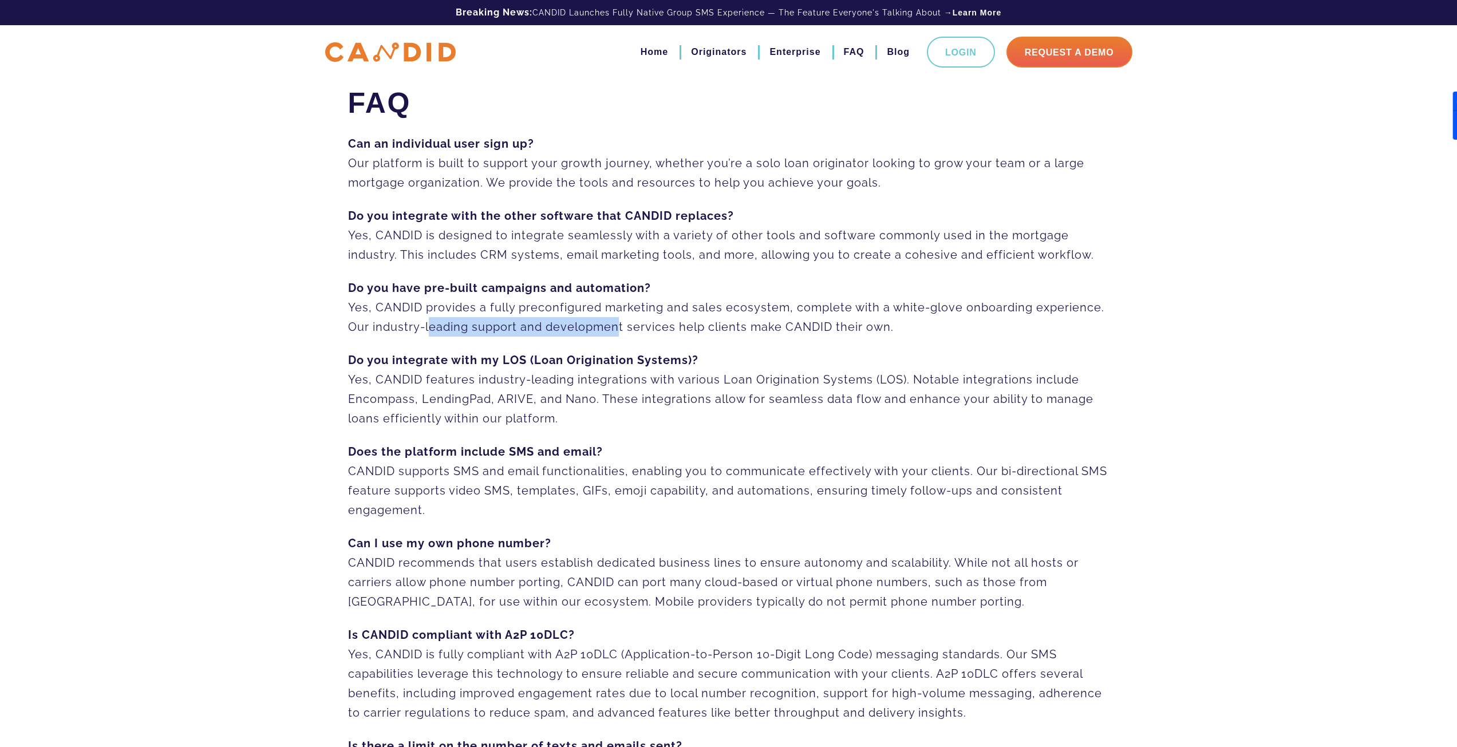
drag, startPoint x: 536, startPoint y: 316, endPoint x: 638, endPoint y: 323, distance: 102.2
click at [628, 321] on p "Do you have pre-built campaigns and automation? Yes, CANDID provides a fully pr…" at bounding box center [728, 307] width 761 height 58
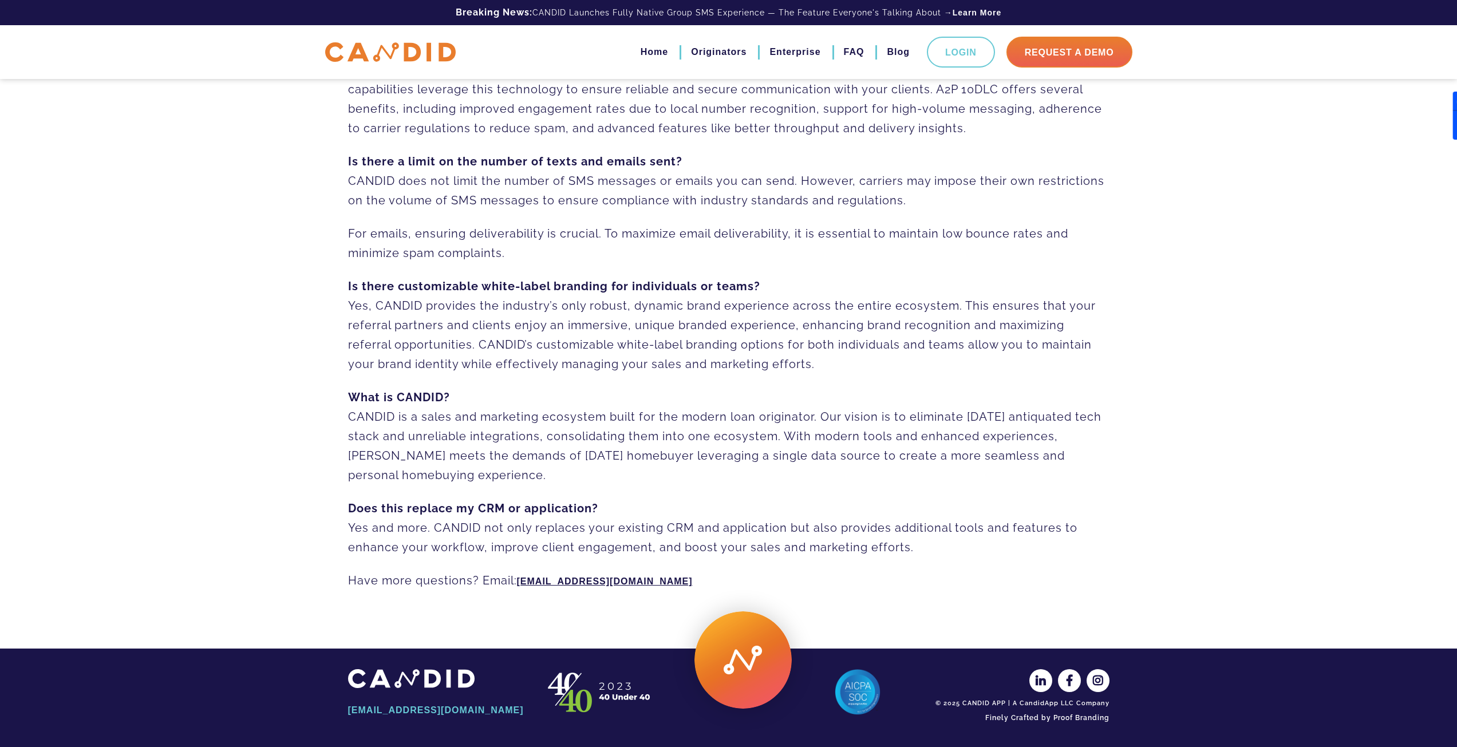
scroll to position [585, 0]
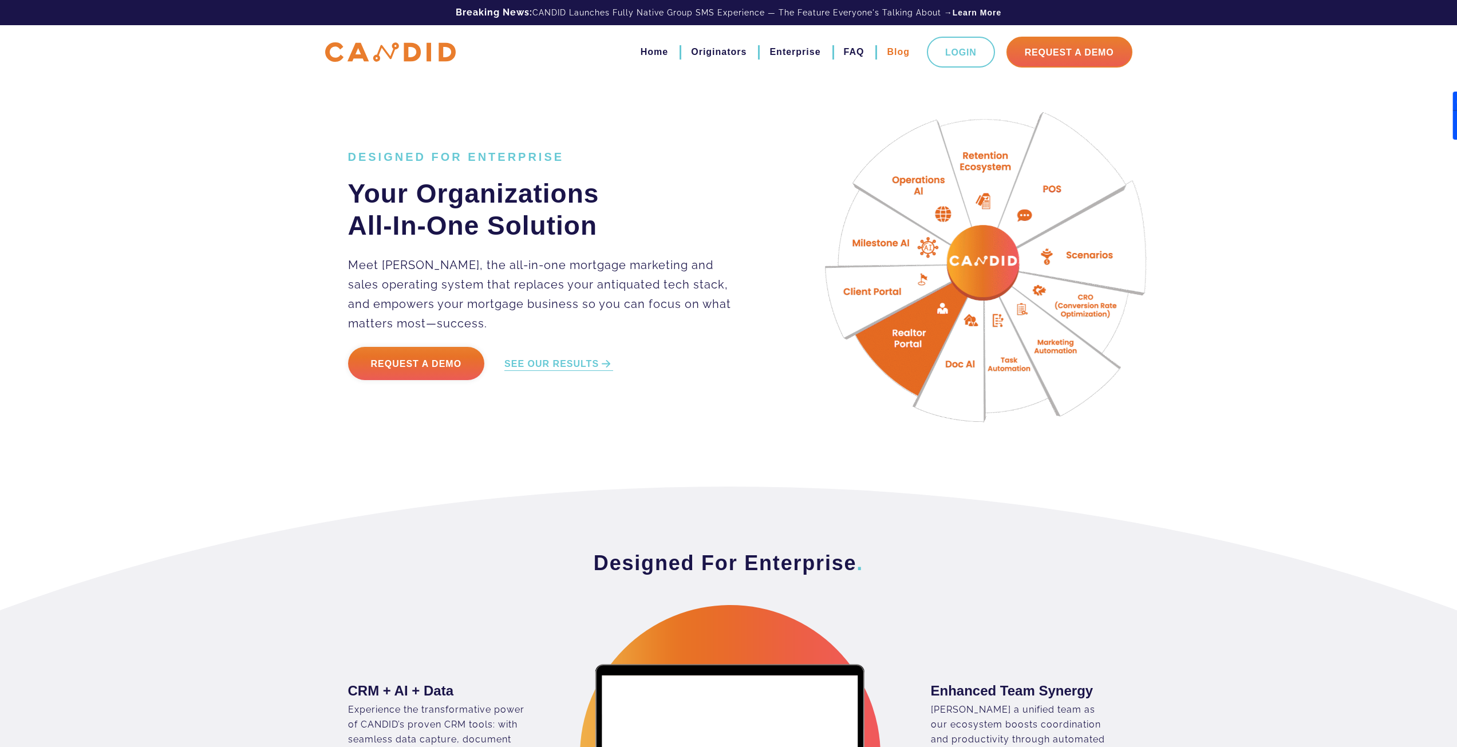
click at [910, 54] on link "Blog" at bounding box center [898, 51] width 23 height 19
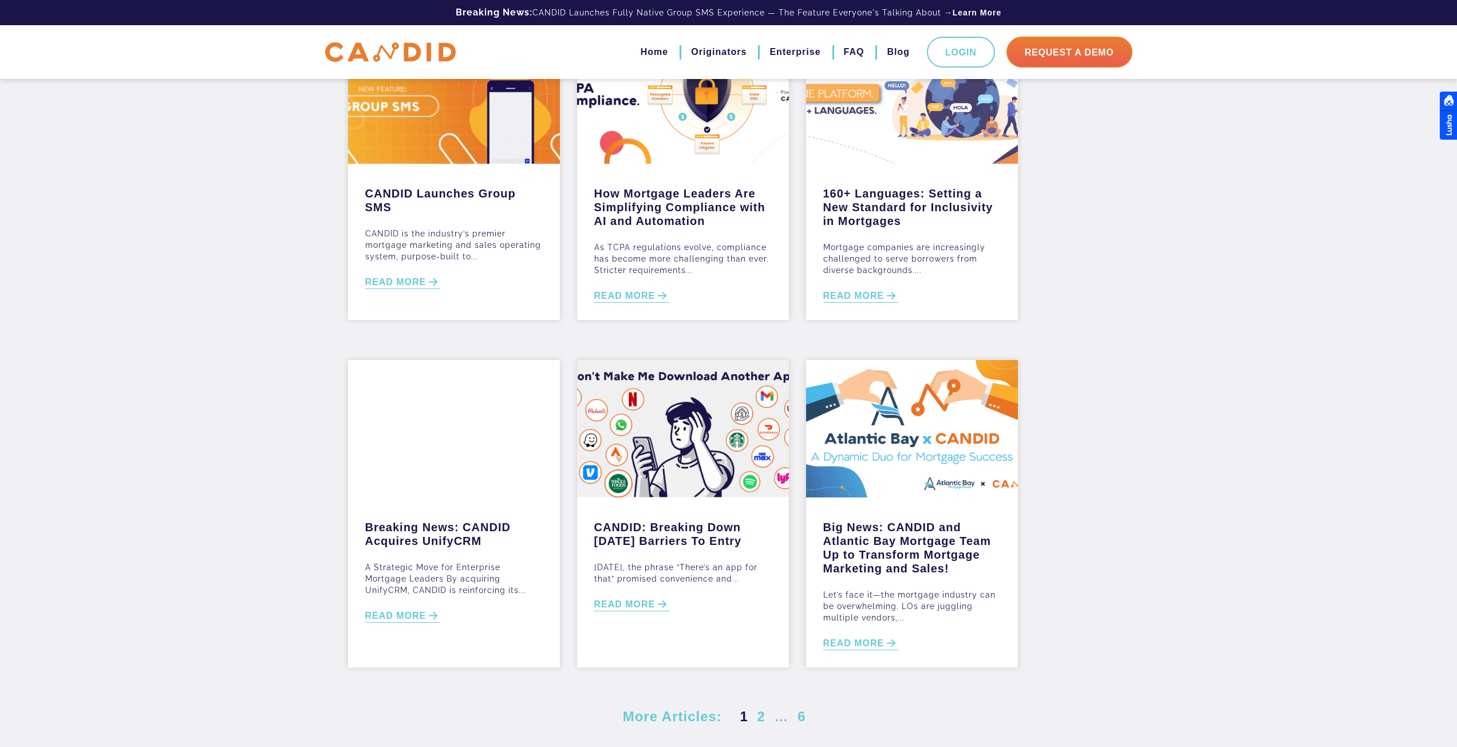
scroll to position [114, 0]
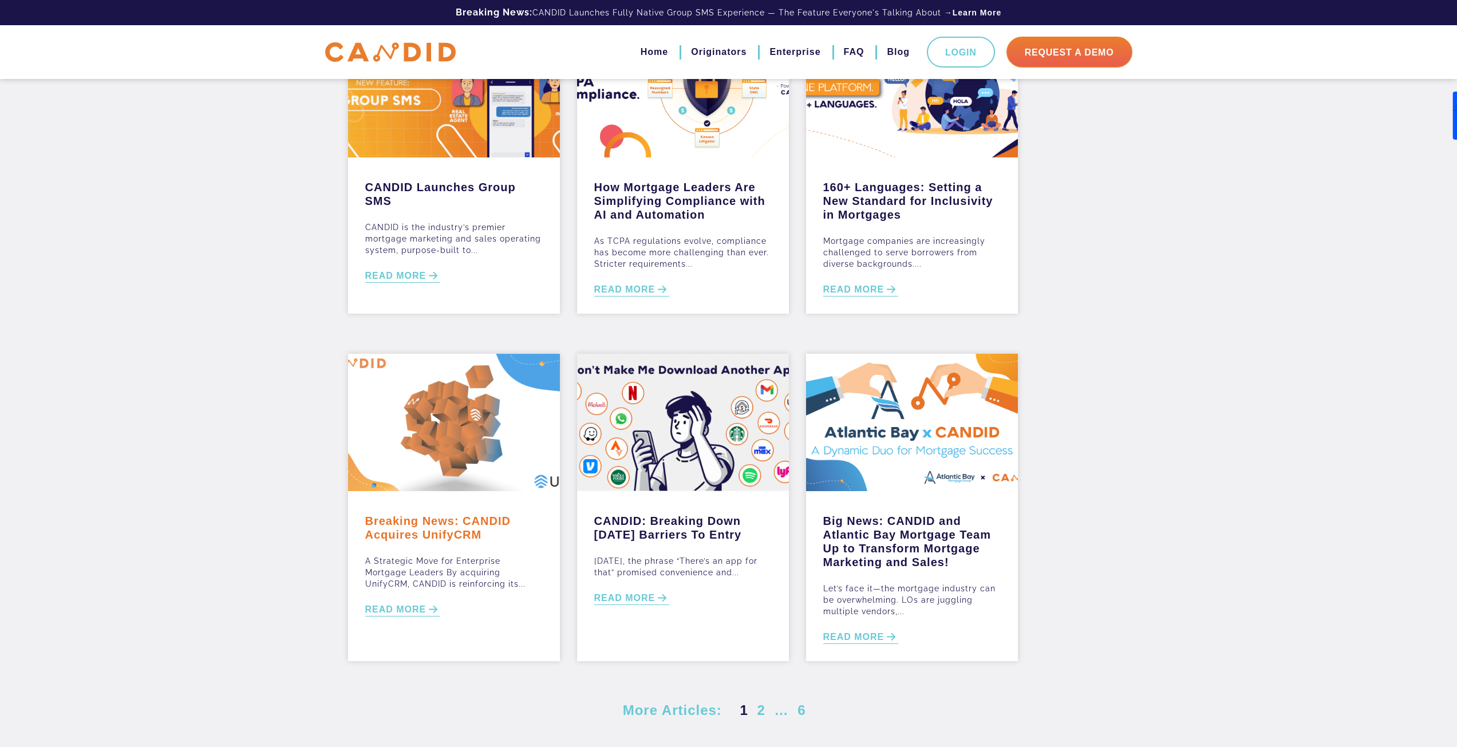
click at [460, 535] on link "Breaking News: CANDID Acquires UnifyCRM" at bounding box center [453, 524] width 177 height 33
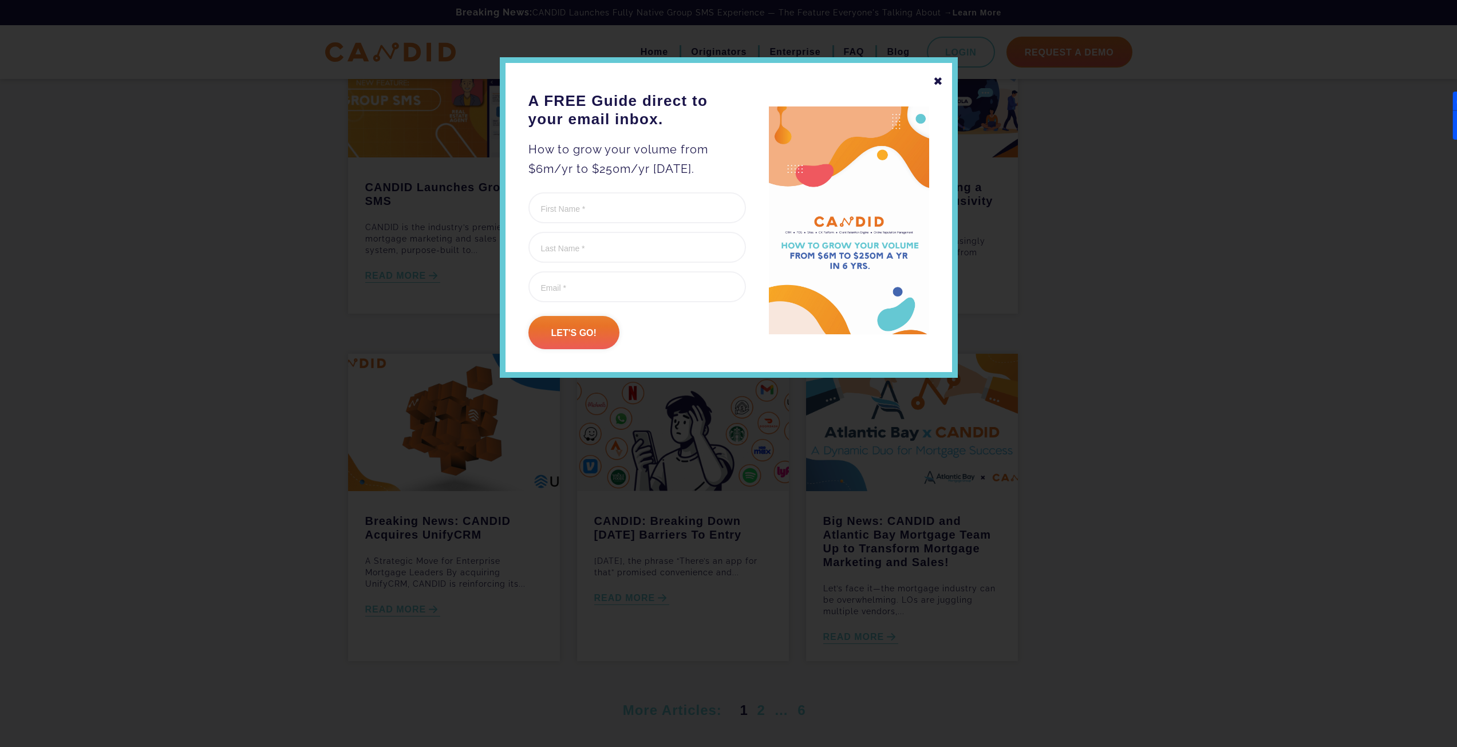
click at [943, 79] on div "✖" at bounding box center [938, 81] width 10 height 19
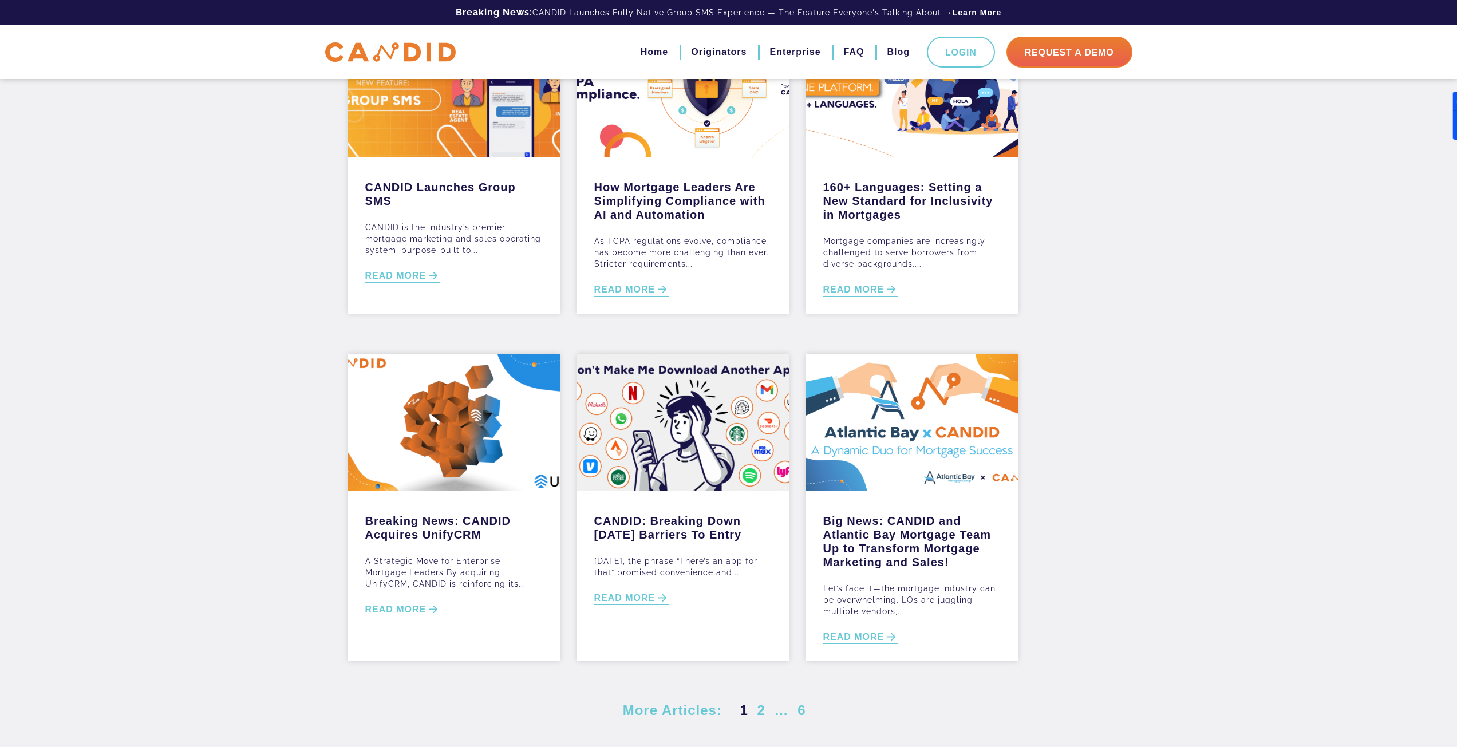
click at [427, 53] on img at bounding box center [390, 52] width 131 height 20
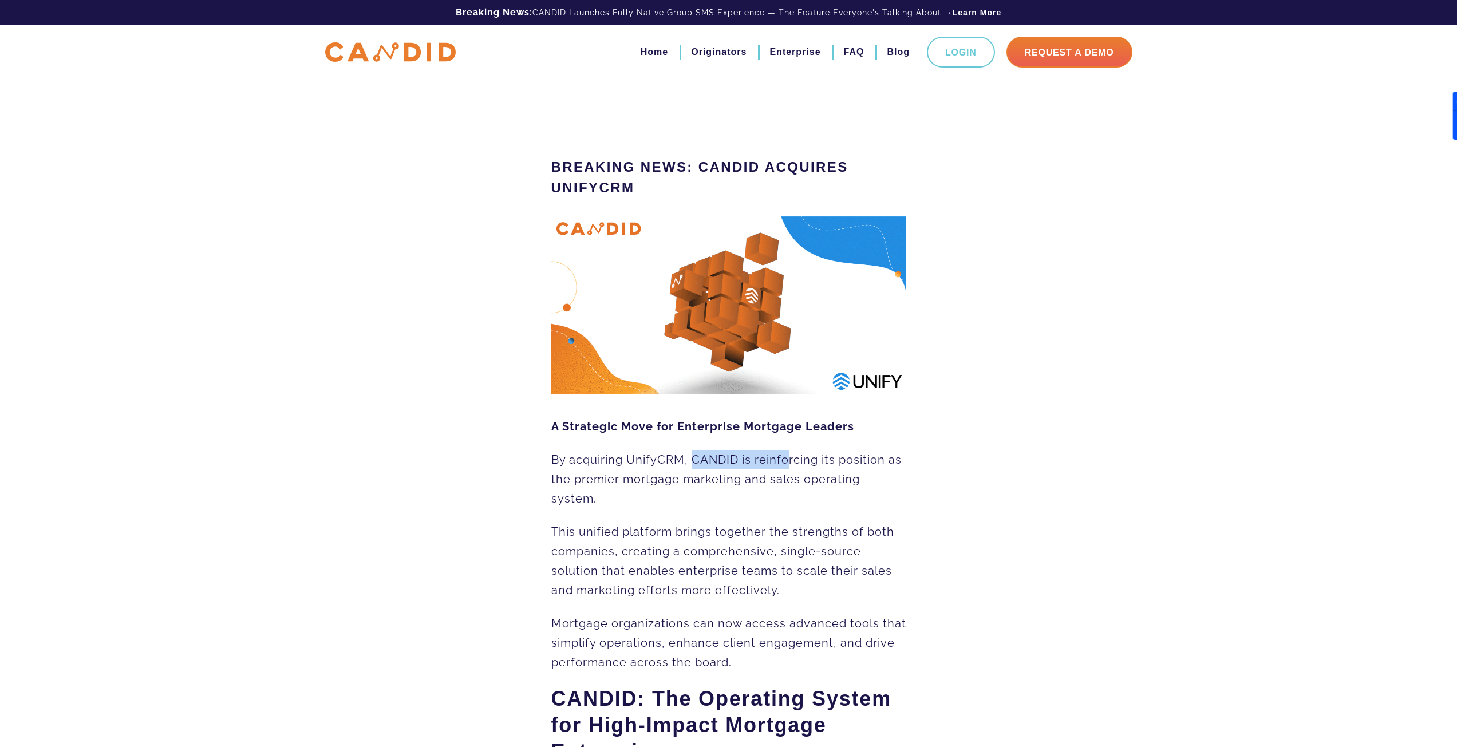
drag, startPoint x: 697, startPoint y: 456, endPoint x: 805, endPoint y: 450, distance: 108.3
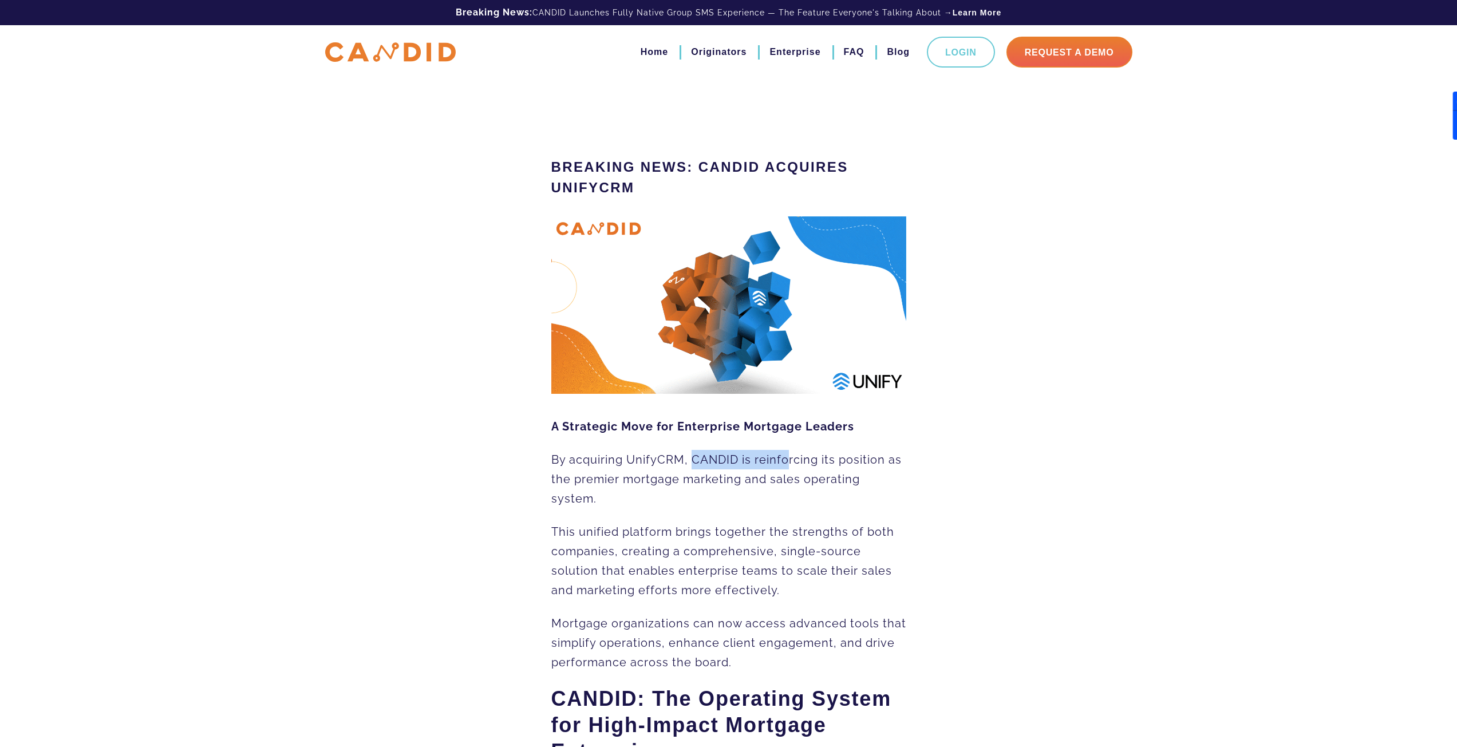
click at [805, 450] on p "By acquiring UnifyCRM, CANDID is reinforcing its position as the premier mortga…" at bounding box center [728, 479] width 355 height 58
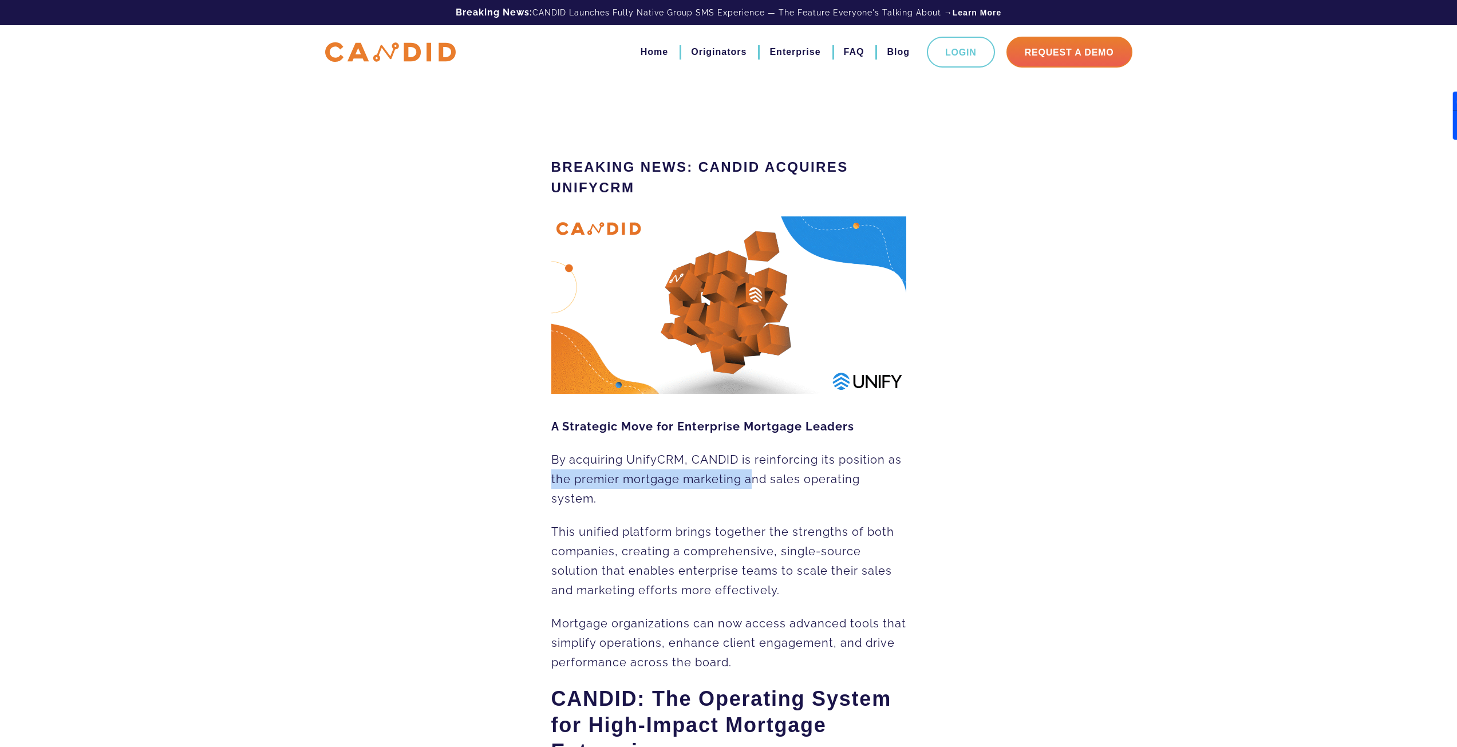
drag, startPoint x: 611, startPoint y: 476, endPoint x: 761, endPoint y: 476, distance: 150.0
click at [761, 476] on span "By acquiring UnifyCRM, CANDID is reinforcing its position as the premier mortga…" at bounding box center [726, 479] width 350 height 53
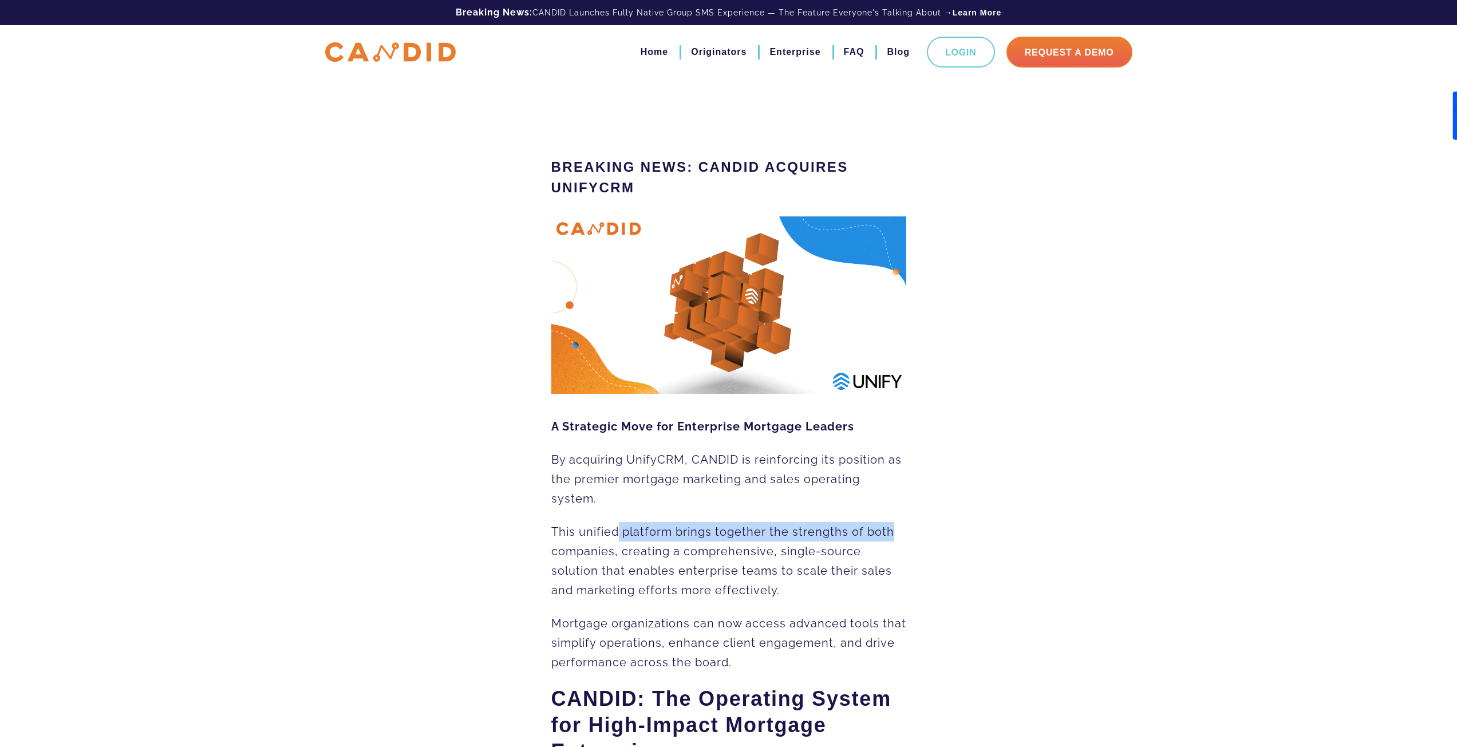
drag, startPoint x: 801, startPoint y: 530, endPoint x: 926, endPoint y: 537, distance: 125.5
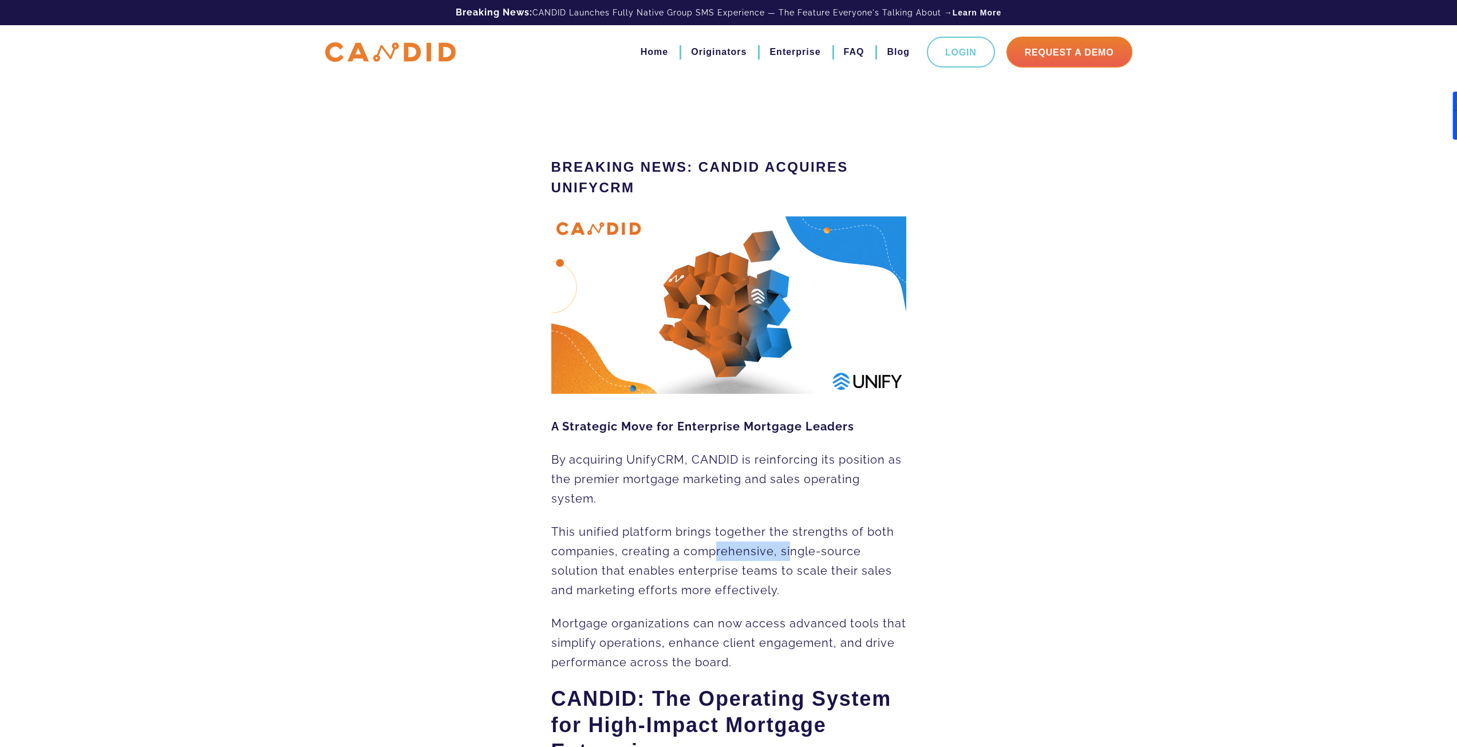
drag, startPoint x: 760, startPoint y: 552, endPoint x: 713, endPoint y: 566, distance: 49.5
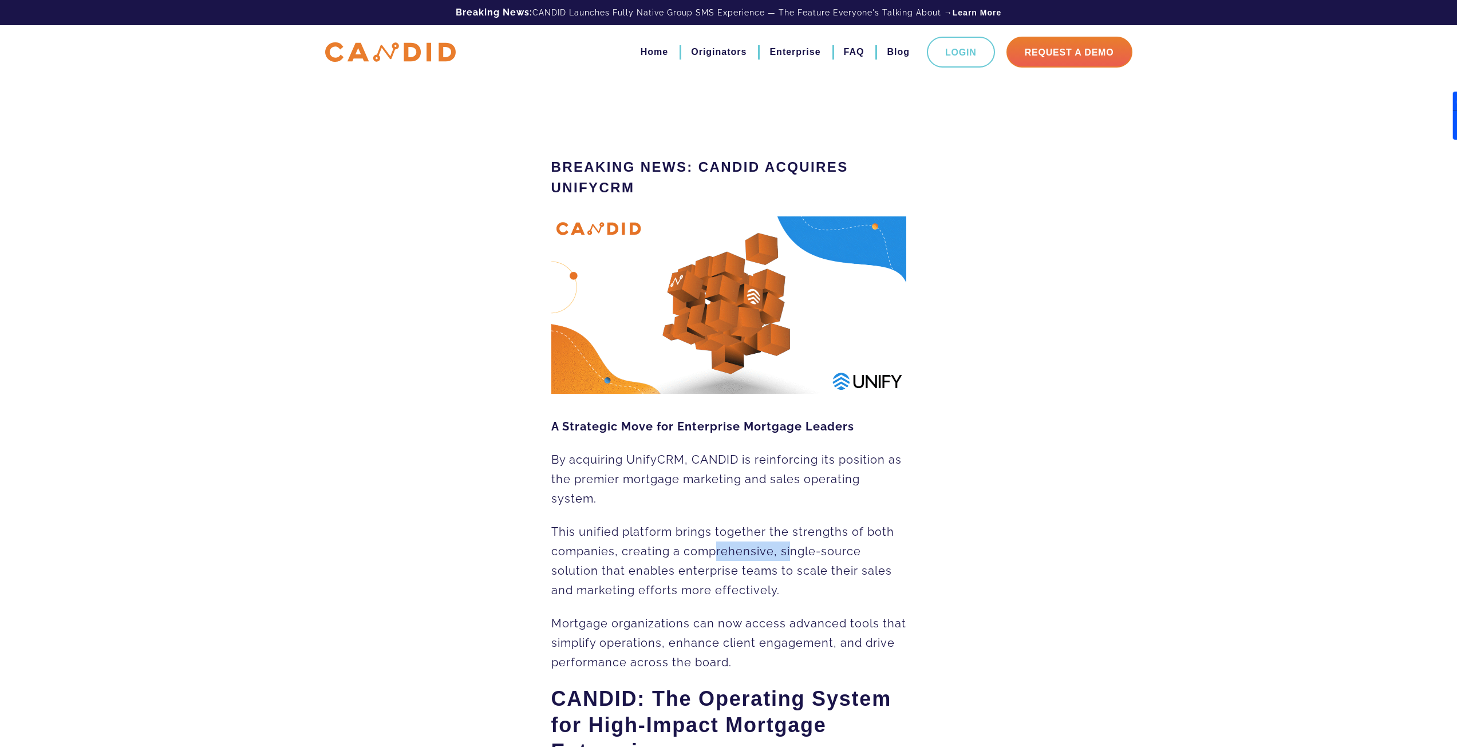
click at [798, 553] on span "This unified platform brings together the strengths of both companies, creating…" at bounding box center [722, 561] width 343 height 72
drag, startPoint x: 658, startPoint y: 571, endPoint x: 691, endPoint y: 570, distance: 33.2
click at [689, 567] on span "This unified platform brings together the strengths of both companies, creating…" at bounding box center [722, 561] width 343 height 72
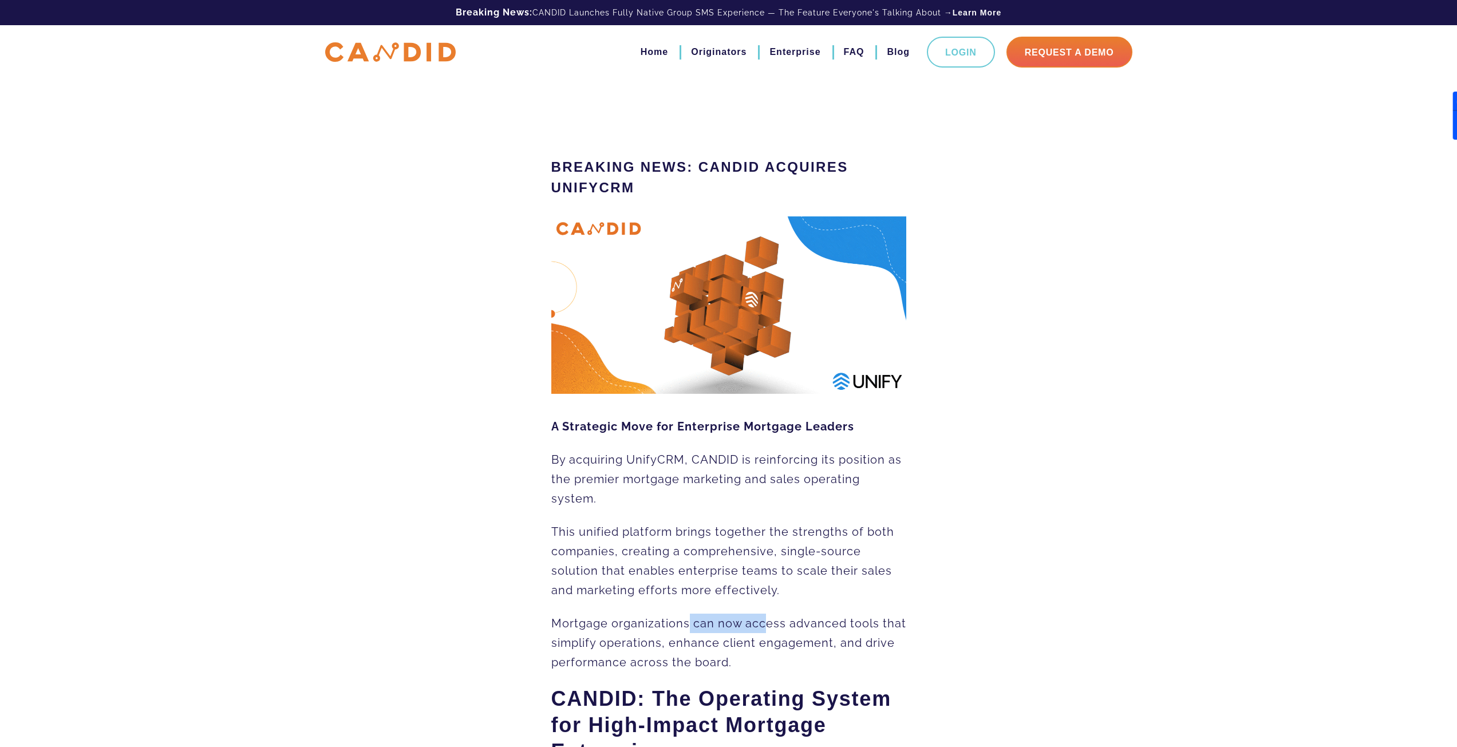
drag, startPoint x: 687, startPoint y: 614, endPoint x: 841, endPoint y: 618, distance: 154.0
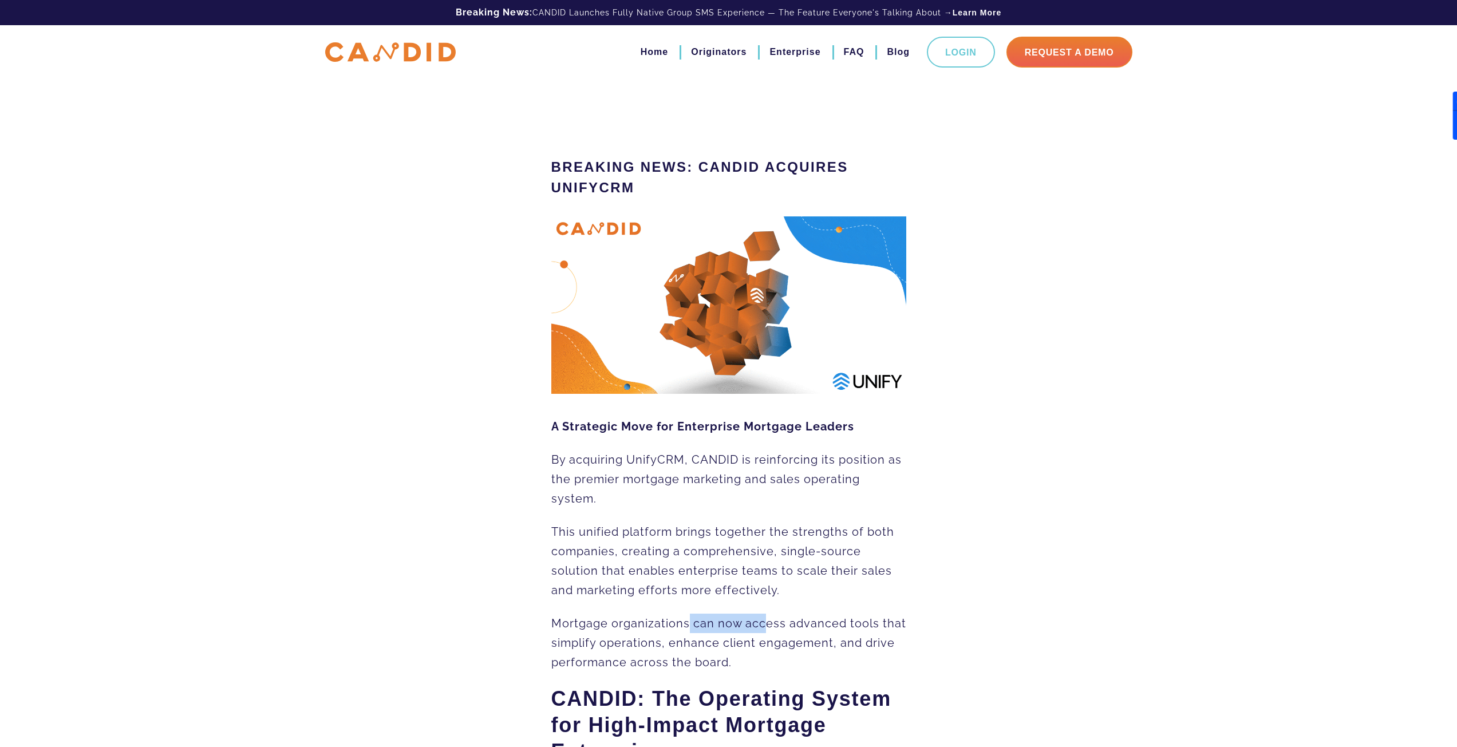
click at [841, 618] on p "Mortgage organizations can now access advanced tools that simplify operations, …" at bounding box center [728, 643] width 355 height 58
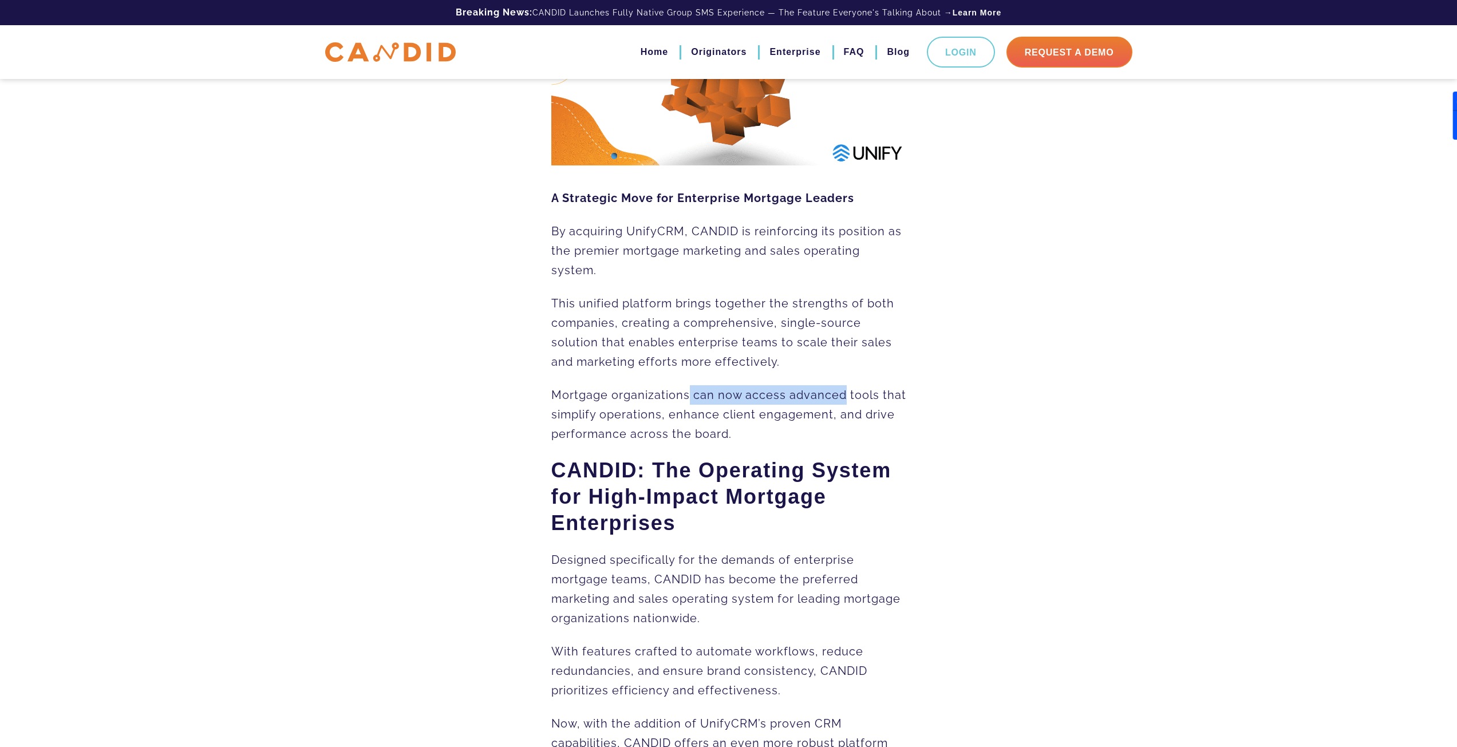
scroll to position [229, 0]
drag, startPoint x: 598, startPoint y: 566, endPoint x: 734, endPoint y: 567, distance: 136.2
click at [725, 566] on span "Designed specifically for the demands of enterprise mortgage teams, CANDID has …" at bounding box center [725, 588] width 349 height 72
drag, startPoint x: 778, startPoint y: 562, endPoint x: 796, endPoint y: 574, distance: 21.3
click at [868, 563] on p "Designed specifically for the demands of enterprise mortgage teams, CANDID has …" at bounding box center [728, 589] width 355 height 78
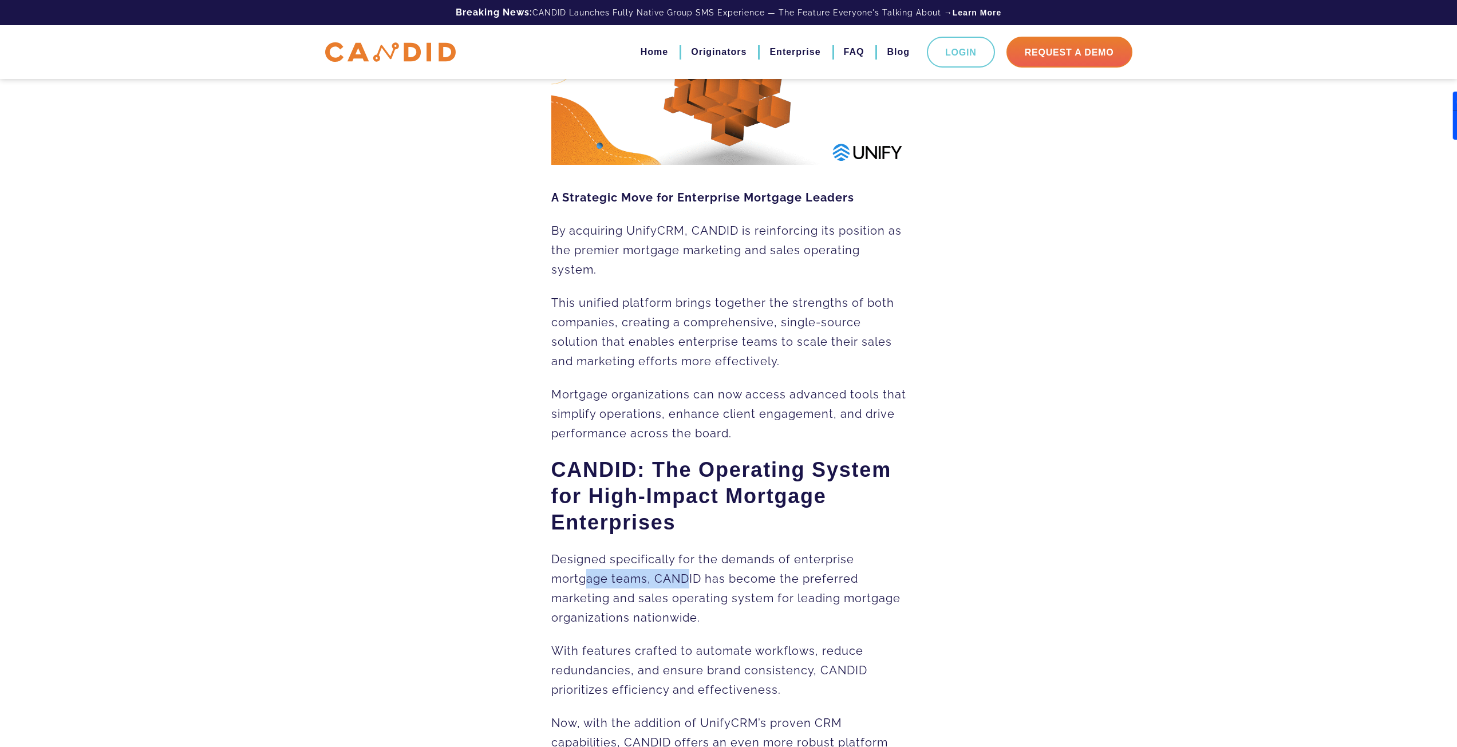
drag, startPoint x: 584, startPoint y: 579, endPoint x: 721, endPoint y: 586, distance: 137.0
click at [714, 586] on span "Designed specifically for the demands of enterprise mortgage teams, CANDID has …" at bounding box center [725, 588] width 349 height 72
drag, startPoint x: 810, startPoint y: 582, endPoint x: 864, endPoint y: 584, distance: 54.5
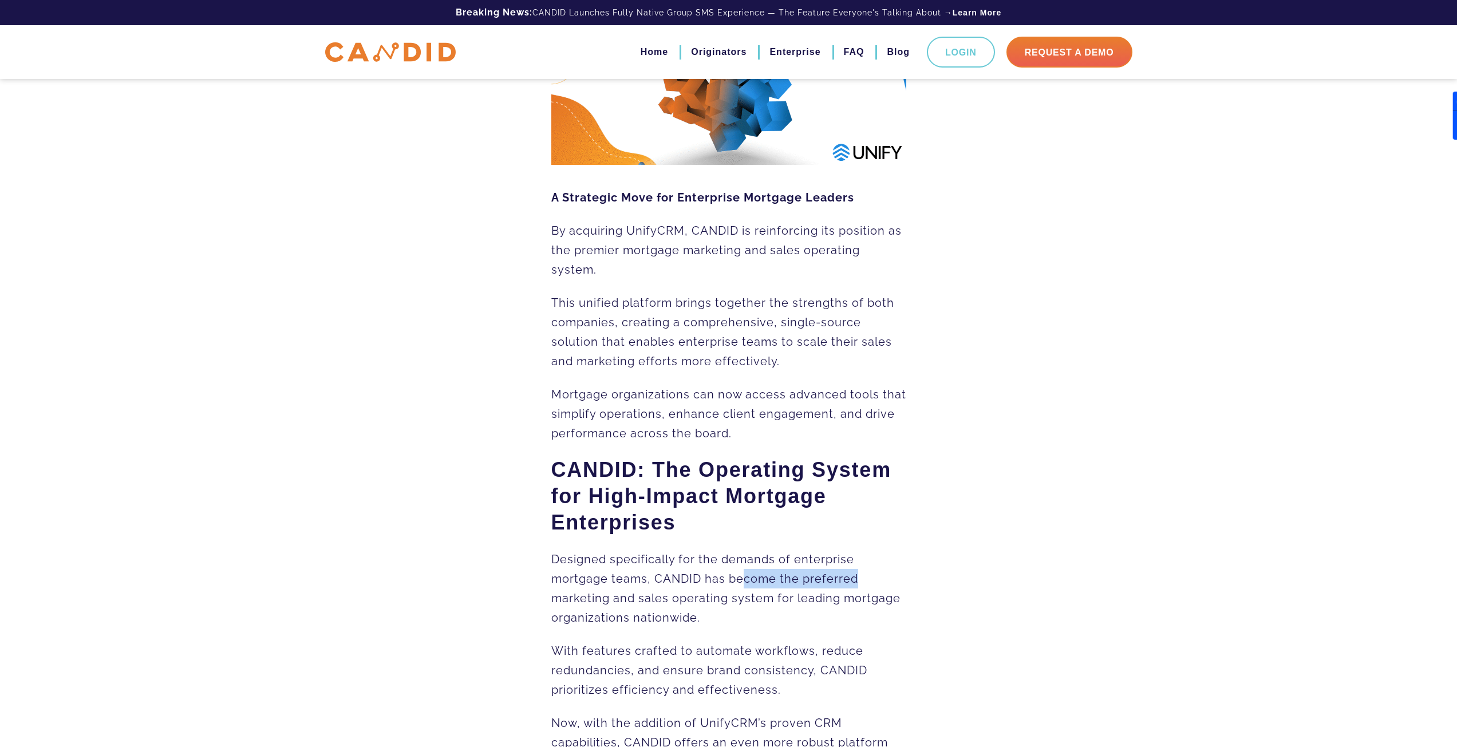
click at [864, 584] on p "Designed specifically for the demands of enterprise mortgage teams, CANDID has …" at bounding box center [728, 589] width 355 height 78
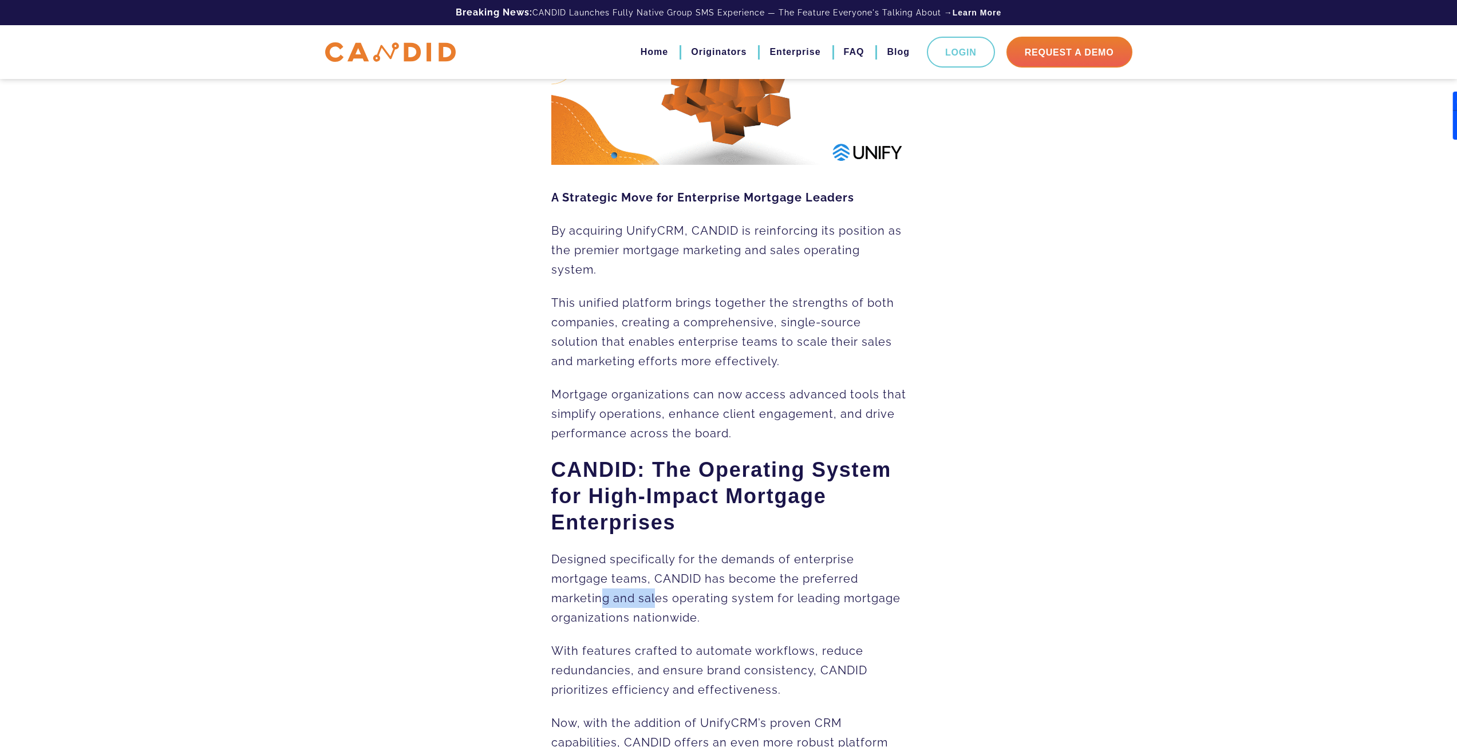
drag, startPoint x: 639, startPoint y: 603, endPoint x: 703, endPoint y: 607, distance: 64.2
click at [703, 607] on span "Designed specifically for the demands of enterprise mortgage teams, CANDID has …" at bounding box center [725, 588] width 349 height 72
drag, startPoint x: 792, startPoint y: 604, endPoint x: 880, endPoint y: 608, distance: 88.2
click at [875, 607] on span "Designed specifically for the demands of enterprise mortgage teams, CANDID has …" at bounding box center [725, 588] width 349 height 72
drag, startPoint x: 630, startPoint y: 603, endPoint x: 802, endPoint y: 608, distance: 172.4
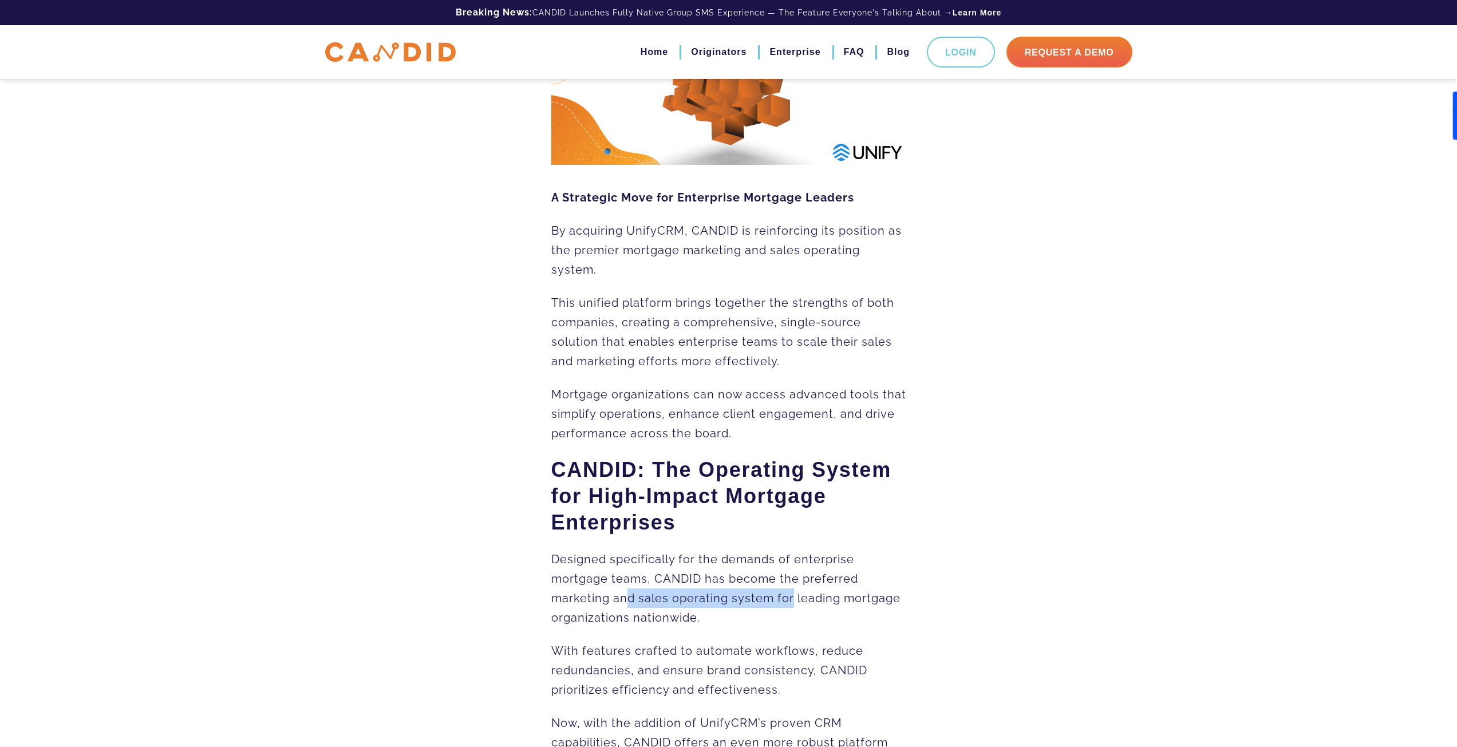
click at [802, 608] on p "Designed specifically for the demands of enterprise mortgage teams, CANDID has …" at bounding box center [728, 589] width 355 height 78
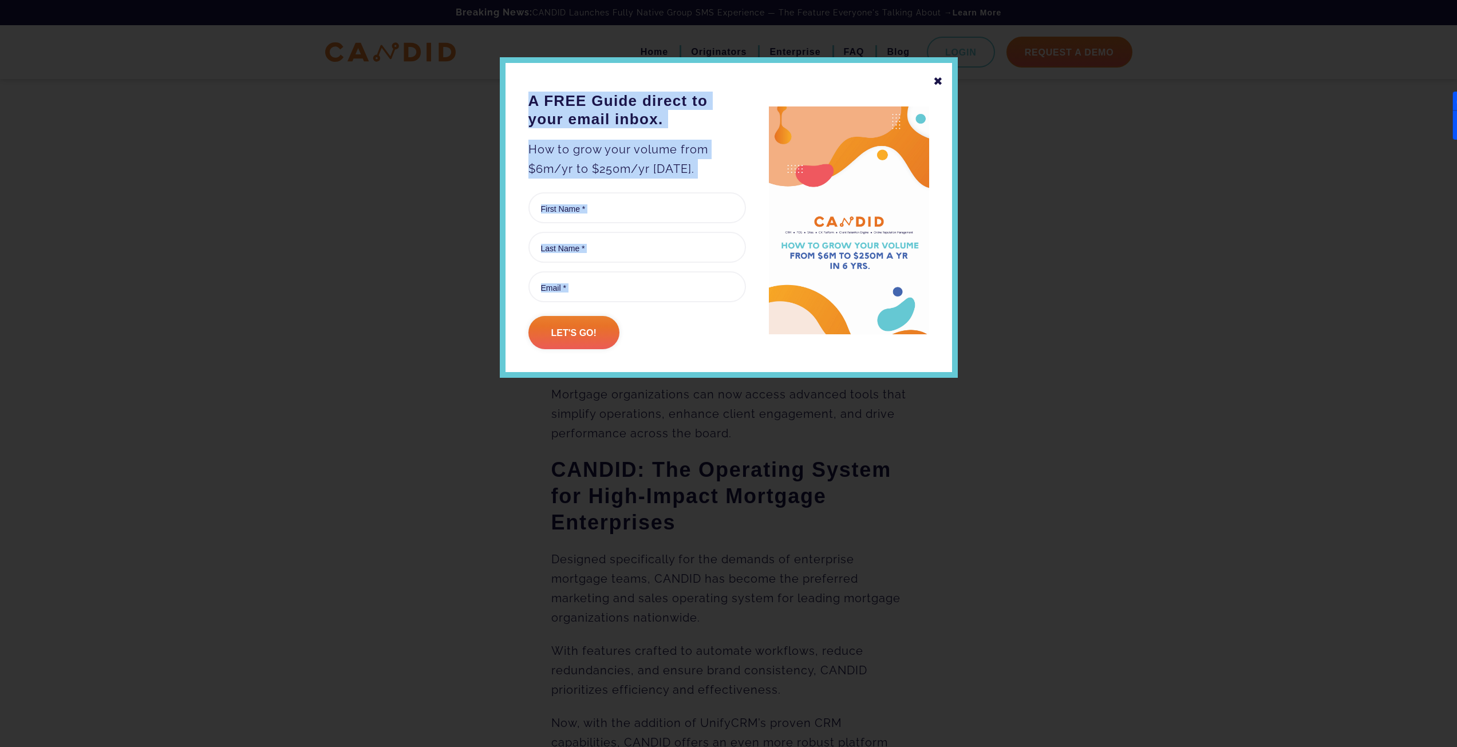
drag, startPoint x: 944, startPoint y: 77, endPoint x: 936, endPoint y: 84, distance: 10.6
click at [936, 83] on div "✖ A FREE Guide direct to your email inbox. How to grow your volume from $6m/yr …" at bounding box center [729, 217] width 458 height 321
click at [936, 84] on div "✖" at bounding box center [938, 81] width 10 height 19
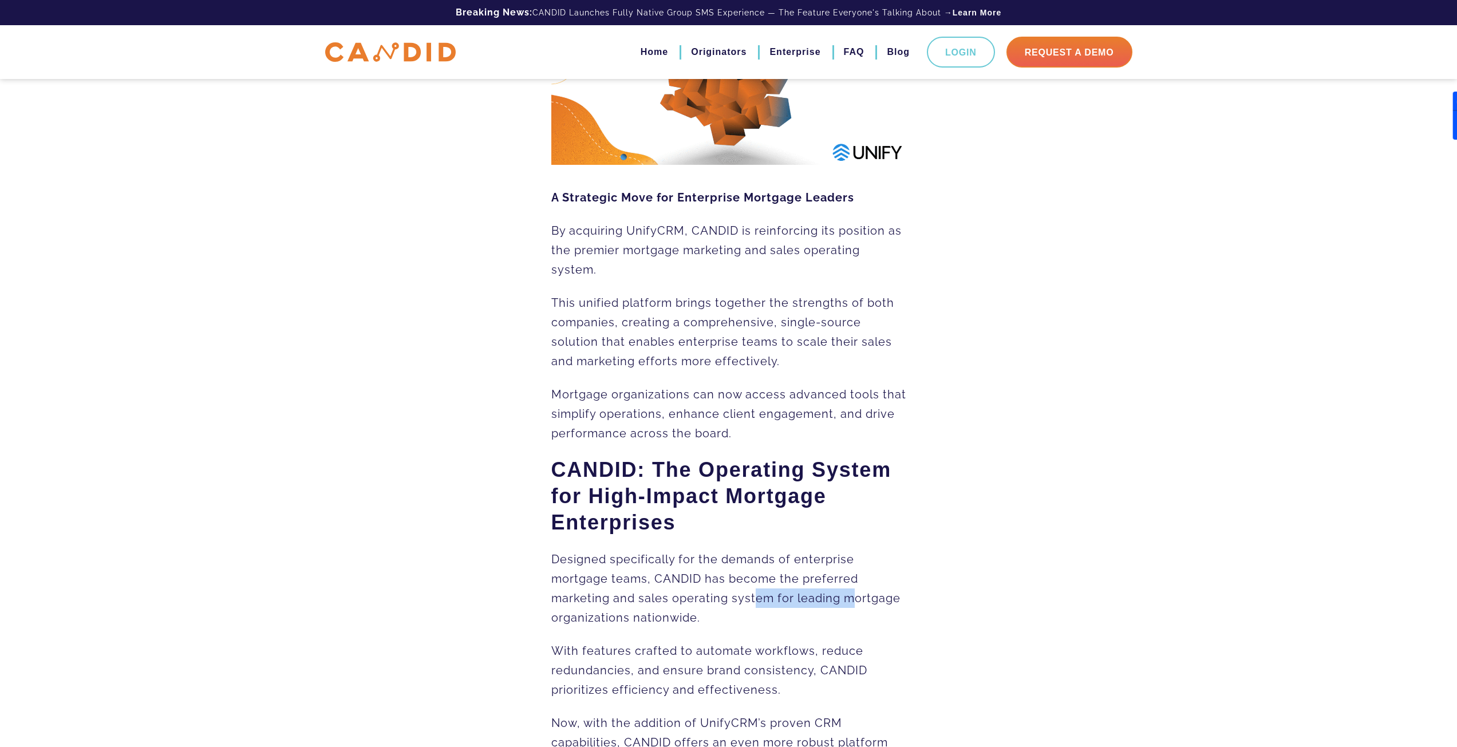
drag, startPoint x: 757, startPoint y: 608, endPoint x: 849, endPoint y: 610, distance: 92.2
click at [849, 610] on p "Designed specifically for the demands of enterprise mortgage teams, CANDID has …" at bounding box center [728, 589] width 355 height 78
drag, startPoint x: 642, startPoint y: 622, endPoint x: 624, endPoint y: 643, distance: 27.3
click at [663, 624] on span "Designed specifically for the demands of enterprise mortgage teams, CANDID has …" at bounding box center [725, 588] width 349 height 72
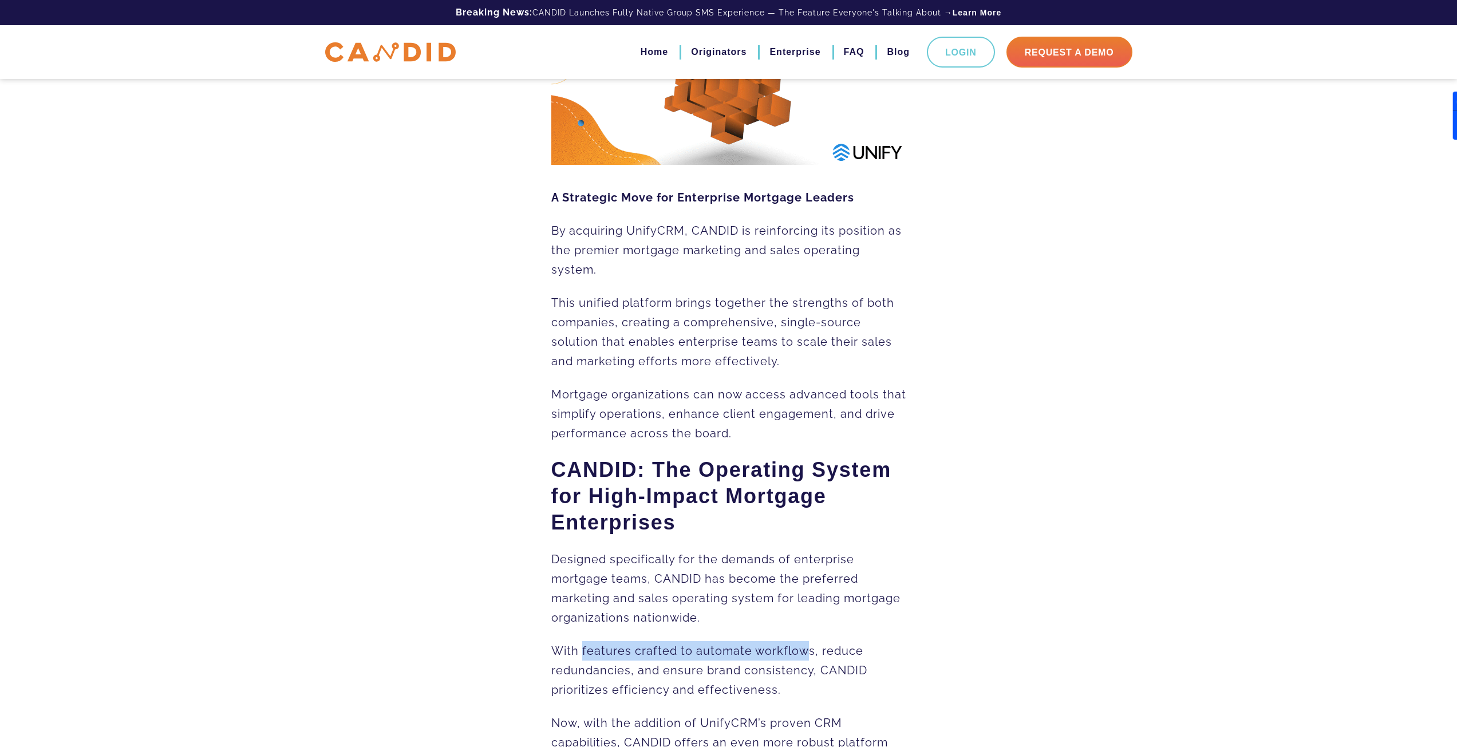
drag, startPoint x: 583, startPoint y: 659, endPoint x: 794, endPoint y: 665, distance: 211.3
click at [805, 661] on p "With features crafted to automate workflows, reduce redundancies, and ensure br…" at bounding box center [728, 670] width 355 height 58
drag, startPoint x: 719, startPoint y: 671, endPoint x: 823, endPoint y: 670, distance: 104.2
click at [823, 670] on span "With features crafted to automate workflows, reduce redundancies, and ensure br…" at bounding box center [709, 670] width 316 height 53
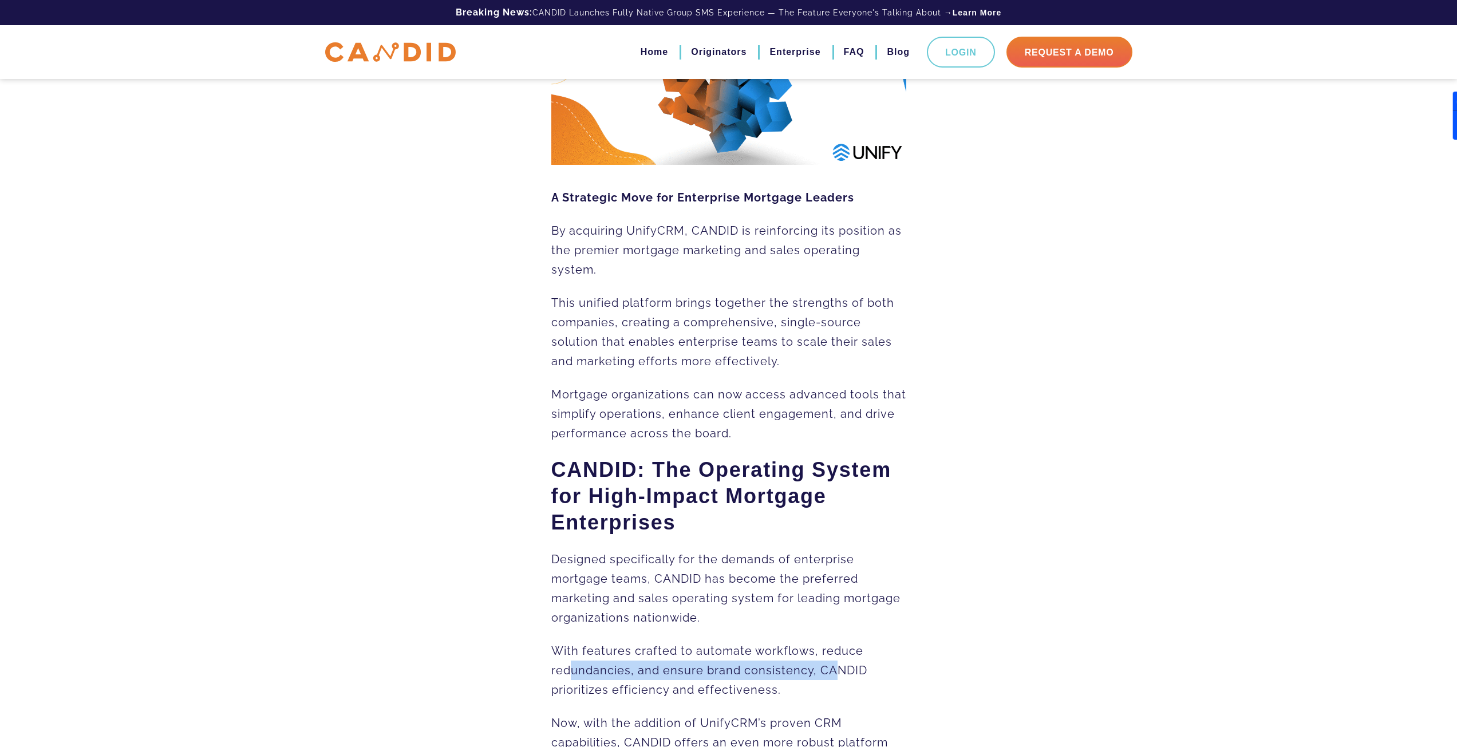
drag, startPoint x: 574, startPoint y: 675, endPoint x: 752, endPoint y: 682, distance: 178.2
click at [839, 677] on span "With features crafted to automate workflows, reduce redundancies, and ensure br…" at bounding box center [709, 670] width 316 height 53
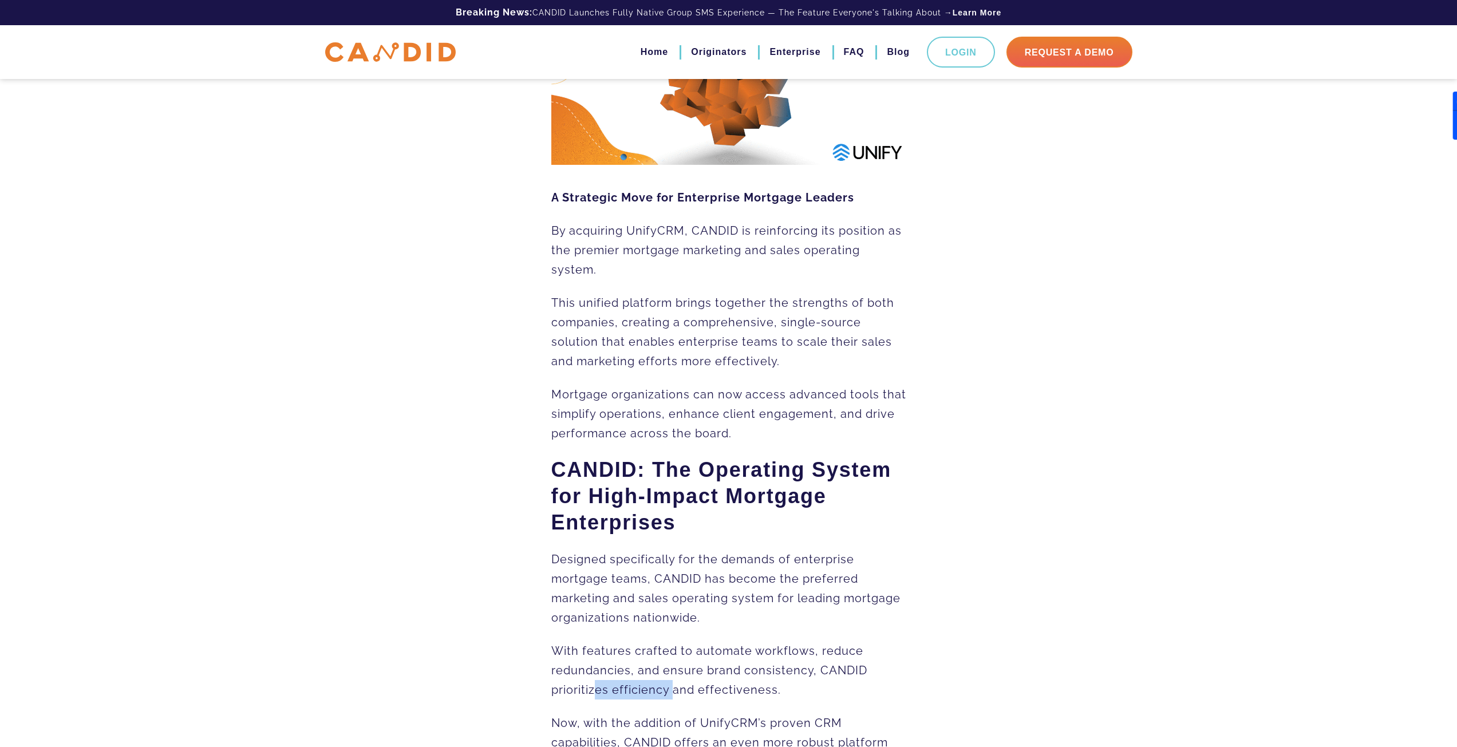
drag, startPoint x: 595, startPoint y: 696, endPoint x: 676, endPoint y: 697, distance: 81.3
click at [673, 697] on span "With features crafted to automate workflows, reduce redundancies, and ensure br…" at bounding box center [709, 670] width 316 height 53
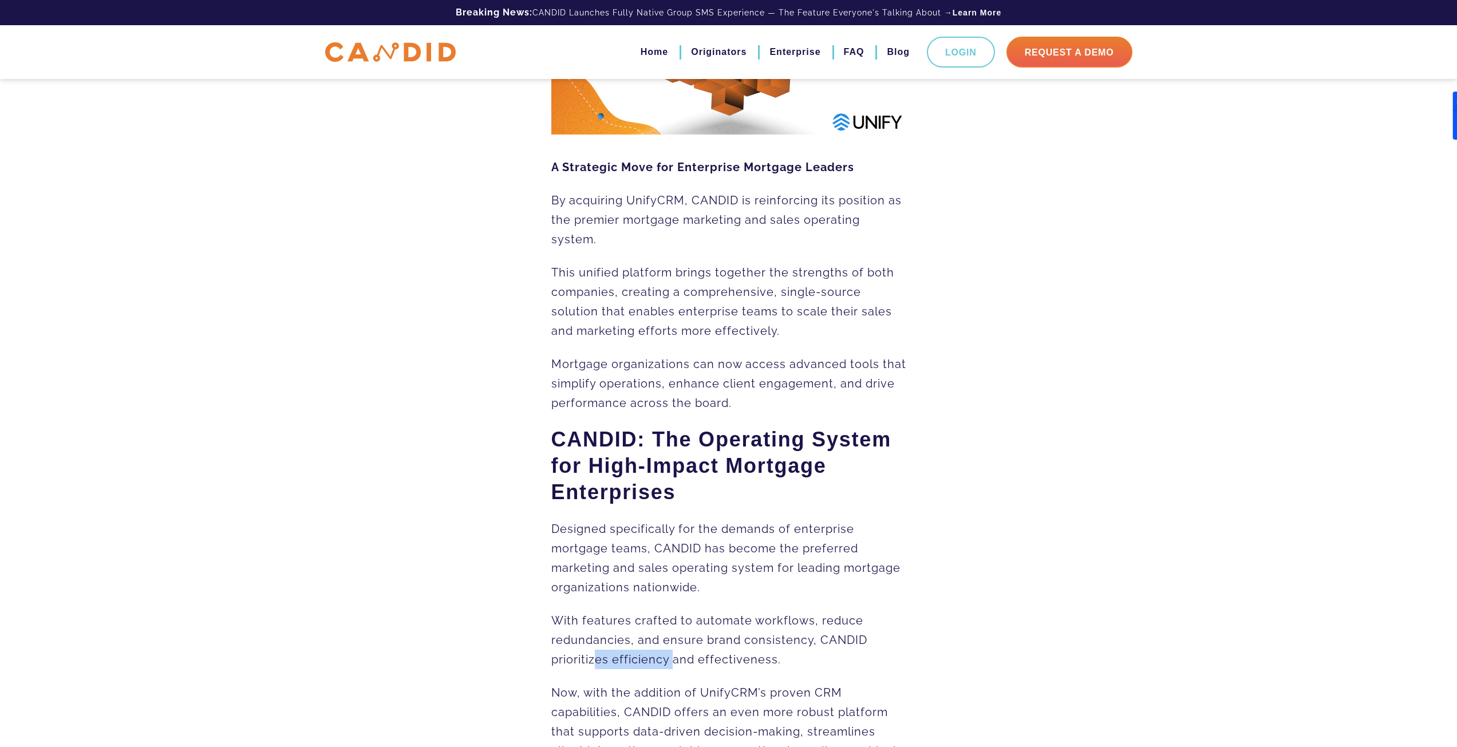
scroll to position [286, 0]
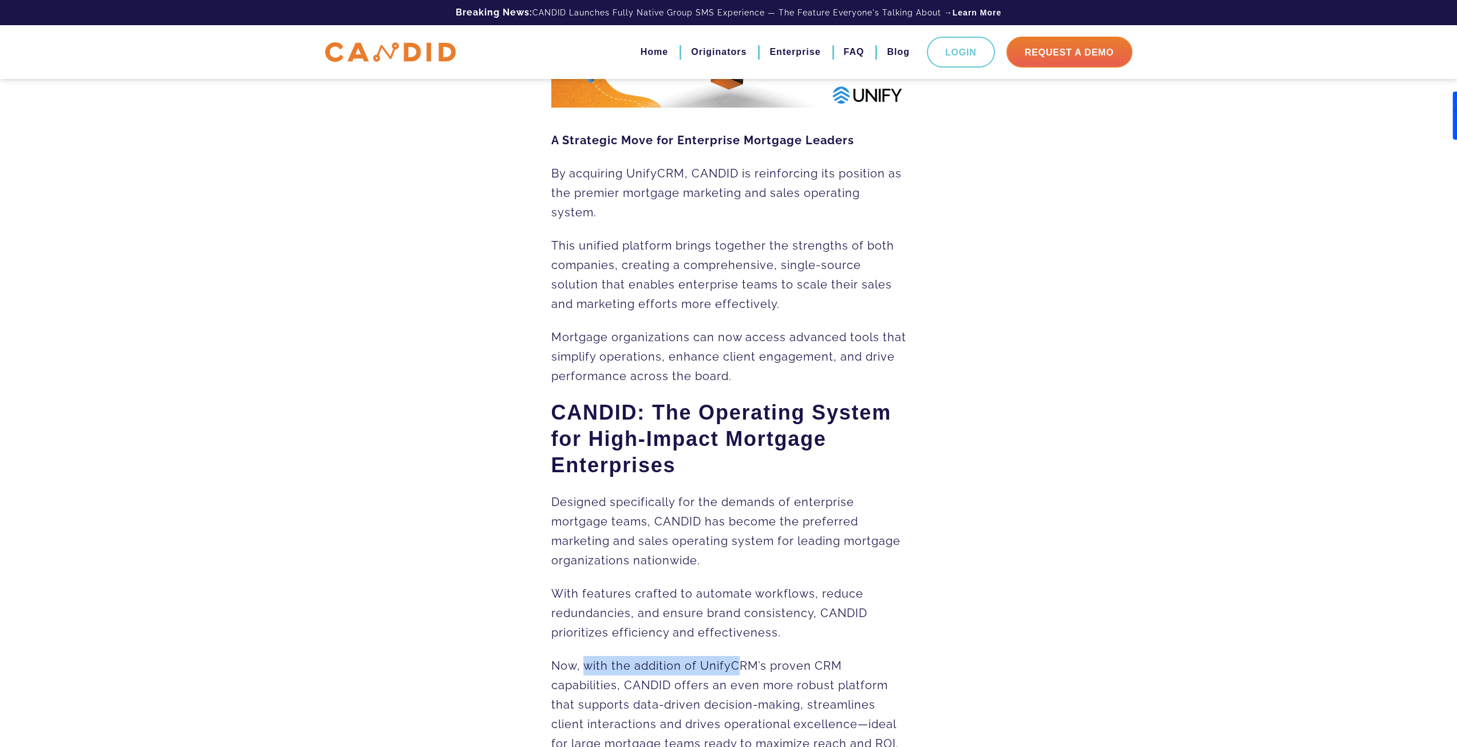
drag, startPoint x: 582, startPoint y: 671, endPoint x: 745, endPoint y: 674, distance: 162.6
click at [745, 674] on span "Now, with the addition of UnifyCRM’s proven CRM capabilities, CANDID offers an …" at bounding box center [724, 705] width 347 height 92
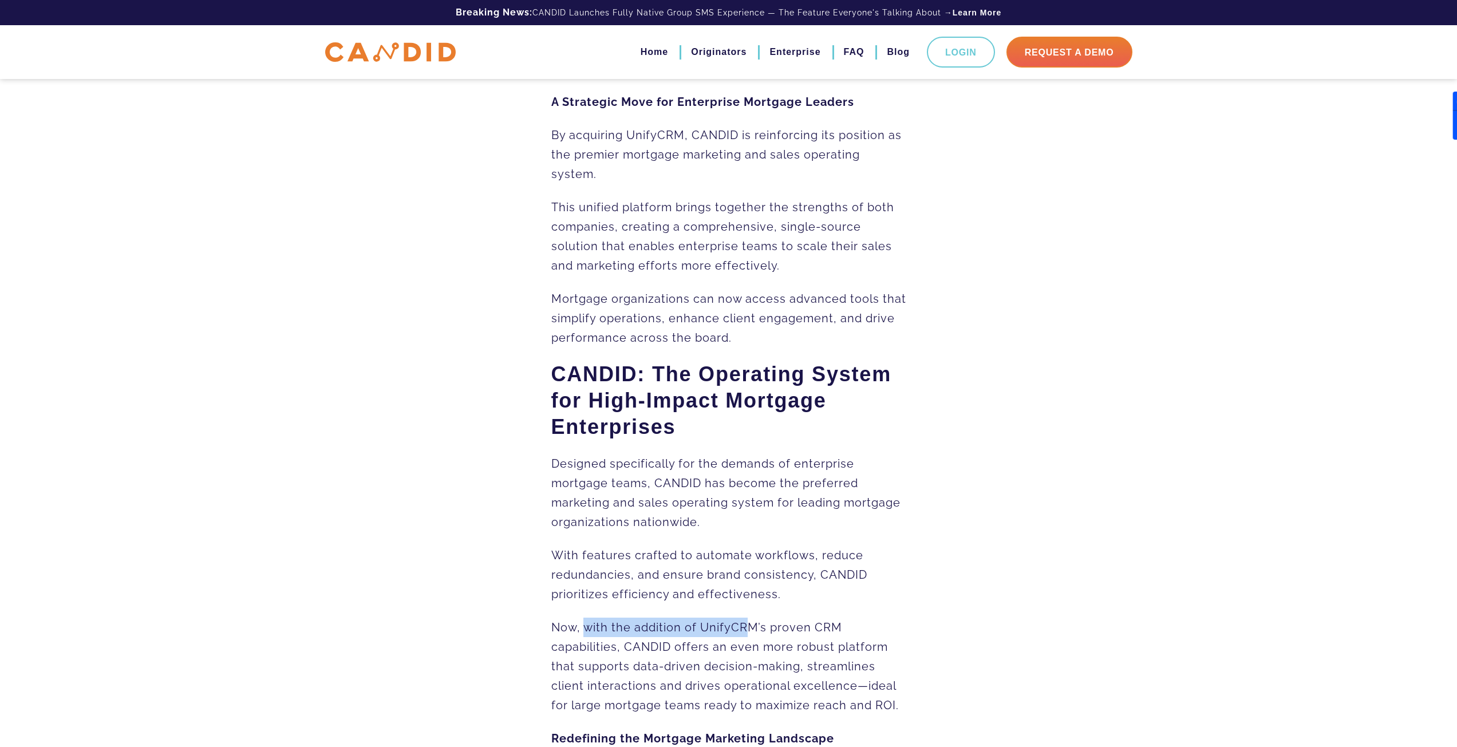
scroll to position [343, 0]
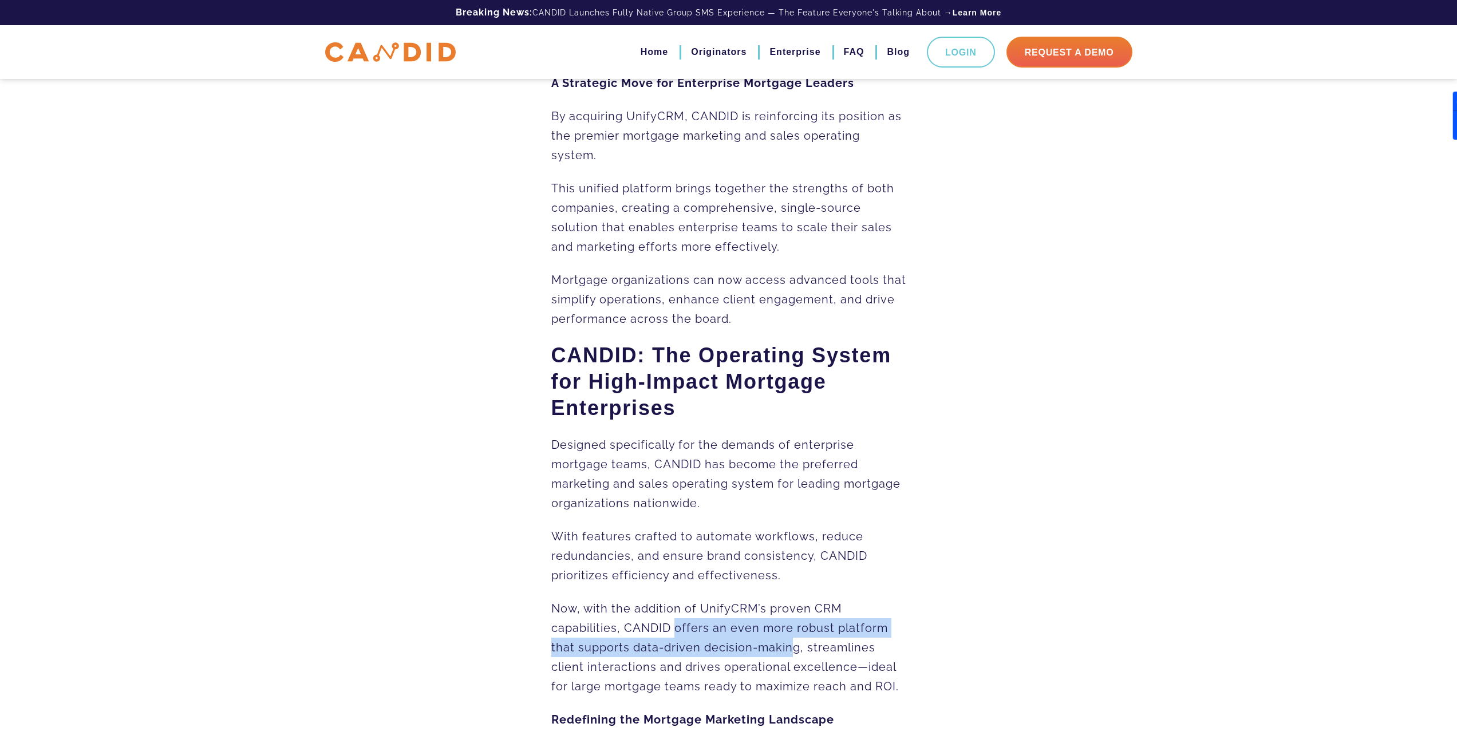
drag, startPoint x: 674, startPoint y: 639, endPoint x: 778, endPoint y: 647, distance: 105.1
click at [797, 643] on p "Now, with the addition of UnifyCRM’s proven CRM capabilities, CANDID offers an …" at bounding box center [728, 647] width 355 height 97
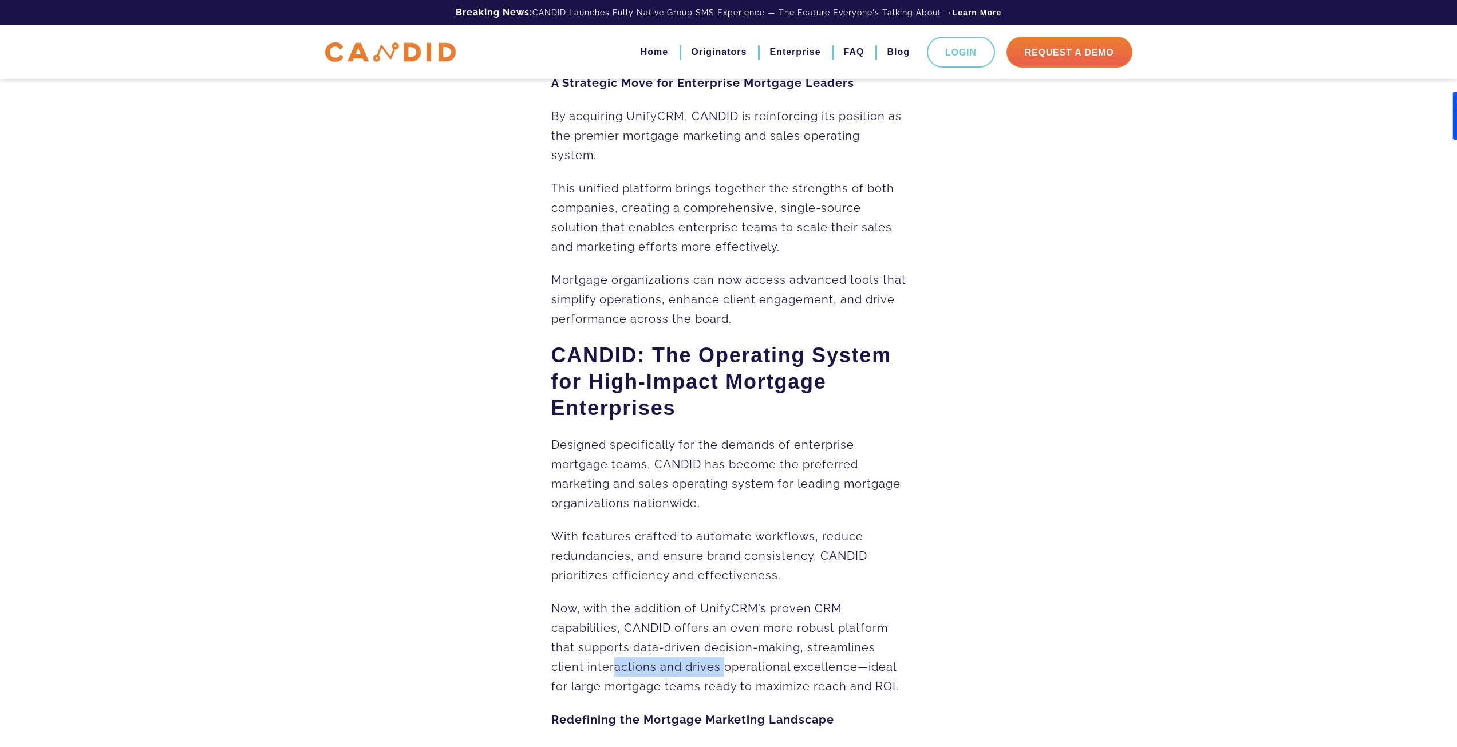
drag, startPoint x: 616, startPoint y: 676, endPoint x: 750, endPoint y: 673, distance: 134.6
click at [730, 675] on span "Now, with the addition of UnifyCRM’s proven CRM capabilities, CANDID offers an …" at bounding box center [724, 648] width 347 height 92
drag, startPoint x: 793, startPoint y: 653, endPoint x: 798, endPoint y: 662, distance: 10.5
click at [843, 653] on span "Now, with the addition of UnifyCRM’s proven CRM capabilities, CANDID offers an …" at bounding box center [724, 648] width 347 height 92
drag, startPoint x: 573, startPoint y: 673, endPoint x: 749, endPoint y: 675, distance: 175.7
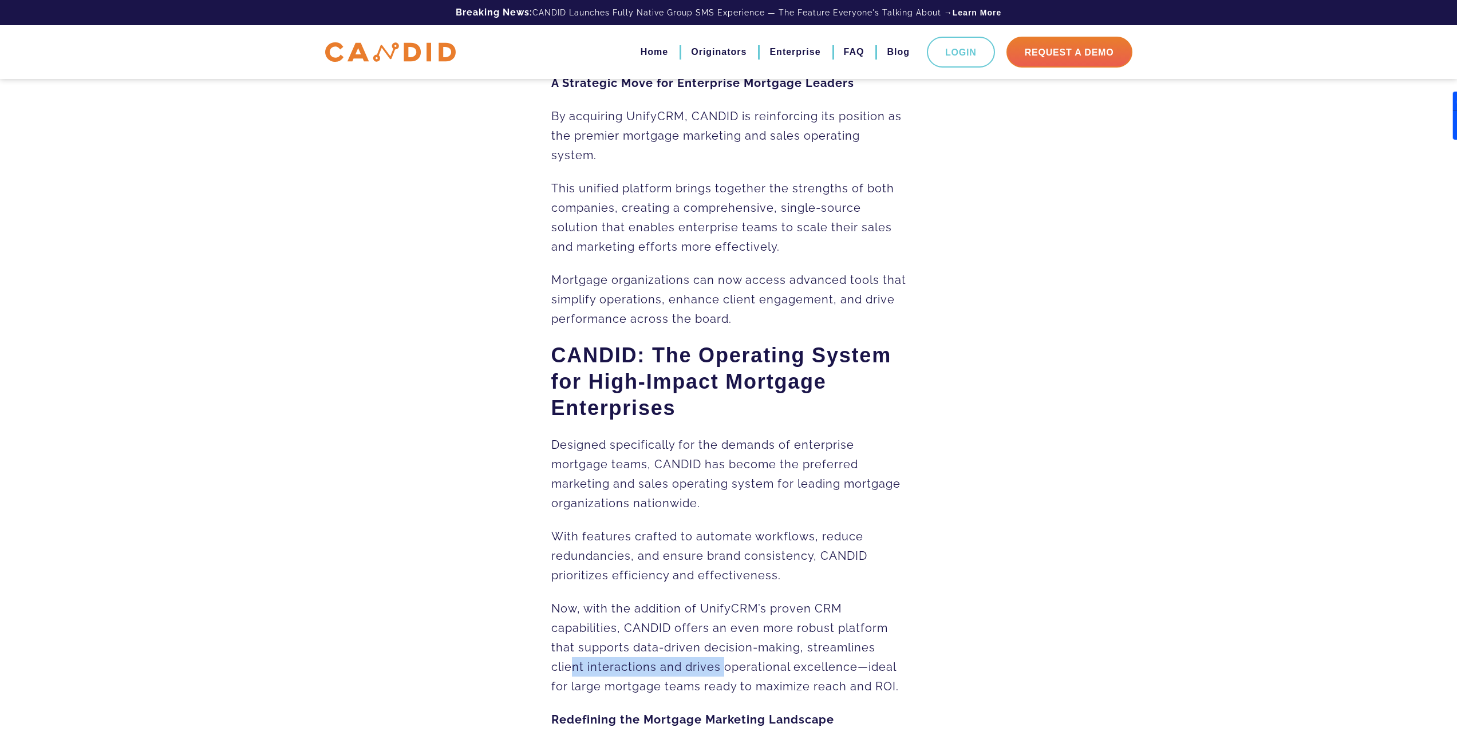
click at [728, 674] on span "Now, with the addition of UnifyCRM’s proven CRM capabilities, CANDID offers an …" at bounding box center [724, 648] width 347 height 92
drag, startPoint x: 582, startPoint y: 695, endPoint x: 836, endPoint y: 696, distance: 254.1
click at [836, 693] on span "Now, with the addition of UnifyCRM’s proven CRM capabilities, CANDID offers an …" at bounding box center [724, 648] width 347 height 92
drag, startPoint x: 853, startPoint y: 695, endPoint x: 876, endPoint y: 692, distance: 22.5
click at [876, 692] on span "Now, with the addition of UnifyCRM’s proven CRM capabilities, CANDID offers an …" at bounding box center [724, 648] width 347 height 92
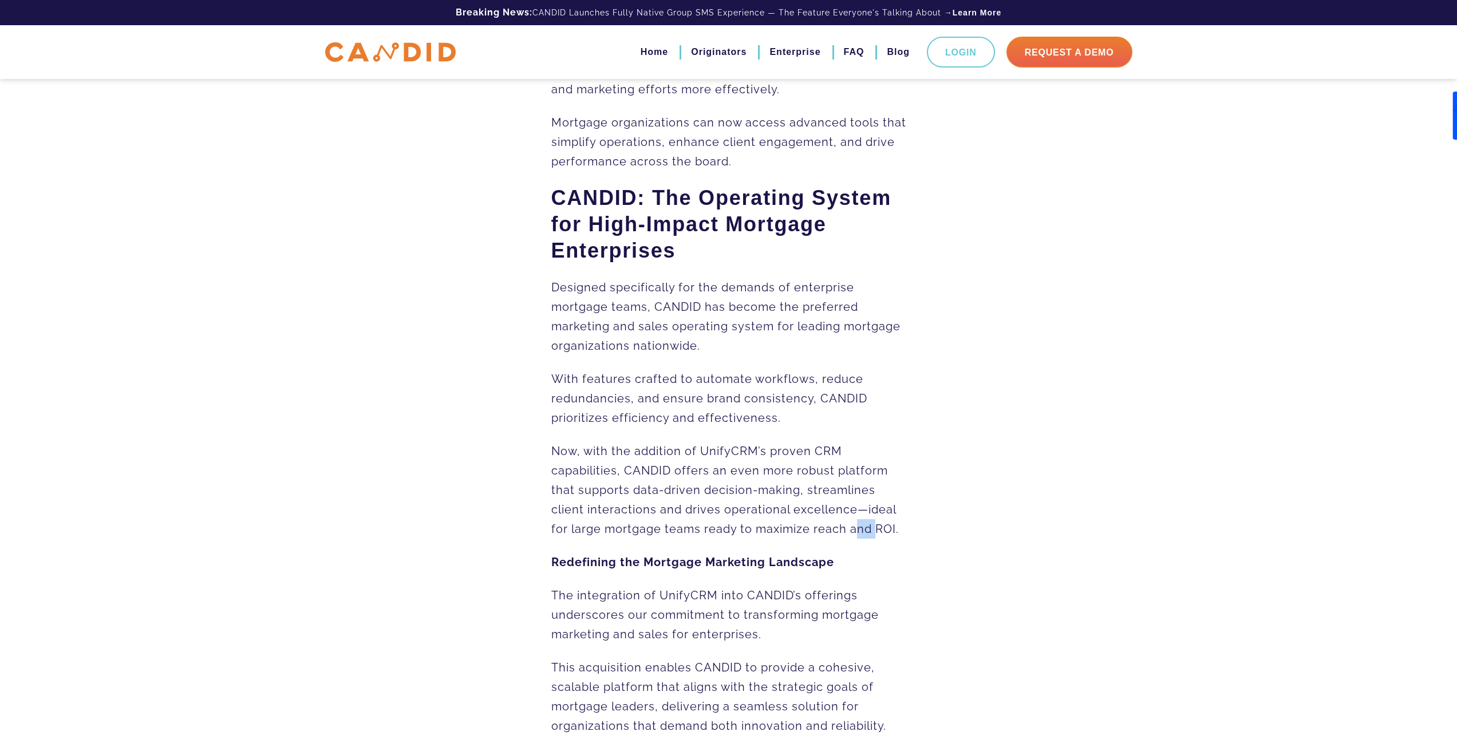
scroll to position [515, 0]
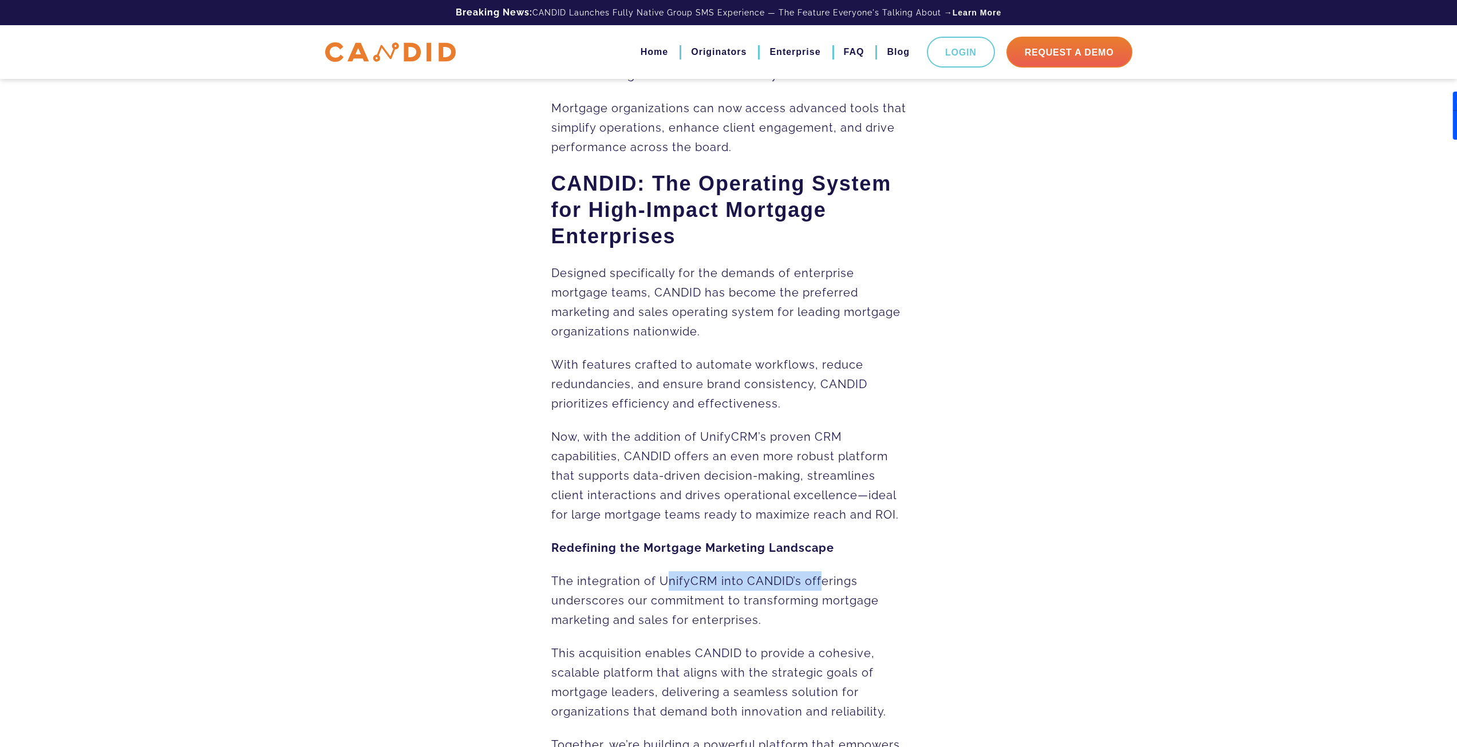
drag, startPoint x: 690, startPoint y: 582, endPoint x: 817, endPoint y: 583, distance: 127.1
click at [817, 583] on span "The integration of UnifyCRM into CANDID’s offerings underscores our commitment …" at bounding box center [714, 600] width 327 height 53
drag, startPoint x: 711, startPoint y: 657, endPoint x: 821, endPoint y: 658, distance: 109.3
click at [821, 658] on span "This acquisition enables CANDID to provide a cohesive, scalable platform that a…" at bounding box center [718, 682] width 335 height 72
drag, startPoint x: 598, startPoint y: 672, endPoint x: 724, endPoint y: 678, distance: 126.1
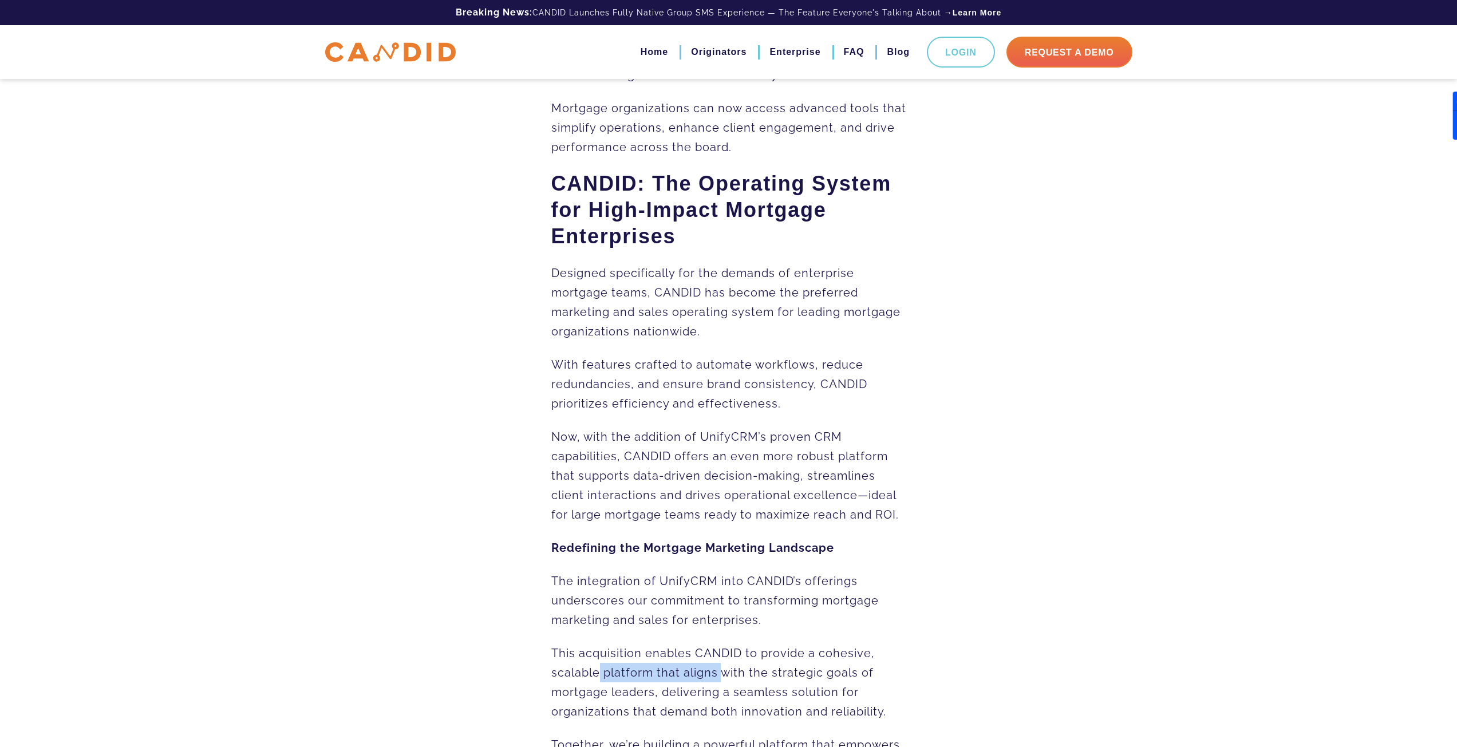
click at [722, 677] on span "This acquisition enables CANDID to provide a cohesive, scalable platform that a…" at bounding box center [718, 682] width 335 height 72
drag
click at [892, 677] on p "This acquisition enables CANDID to provide a cohesive, scalable platform that a…" at bounding box center [728, 682] width 355 height 78
click at [824, 685] on p "This acquisition enables CANDID to provide a cohesive, scalable platform that a…" at bounding box center [728, 682] width 355 height 78
click at [703, 695] on span "This acquisition enables CANDID to provide a cohesive, scalable platform that a…" at bounding box center [718, 682] width 335 height 72
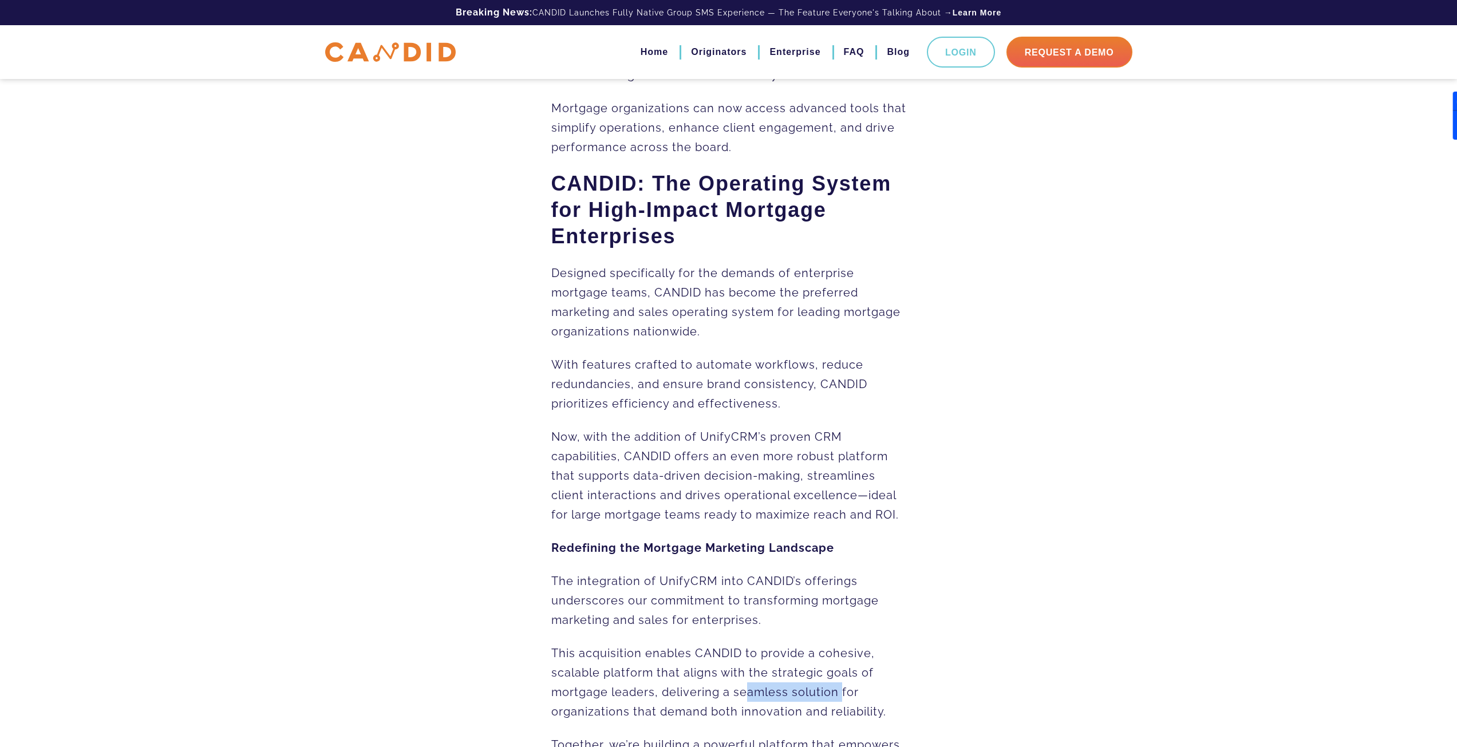
click at [821, 697] on span "This acquisition enables CANDID to provide a cohesive, scalable platform that a…" at bounding box center [718, 682] width 335 height 72
click at [758, 714] on span "This acquisition enables CANDID to provide a cohesive, scalable platform that a…" at bounding box center [718, 682] width 335 height 72
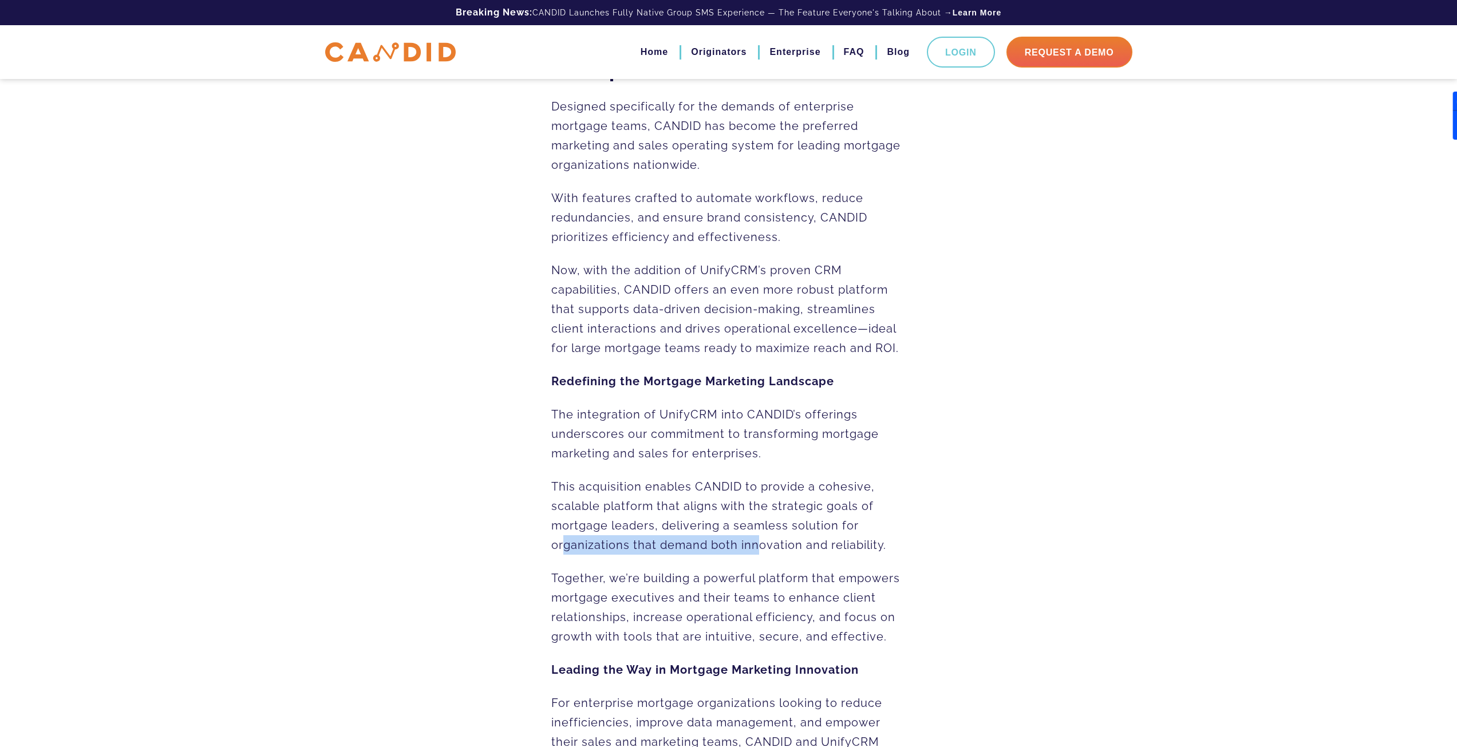
scroll to position [687, 0]
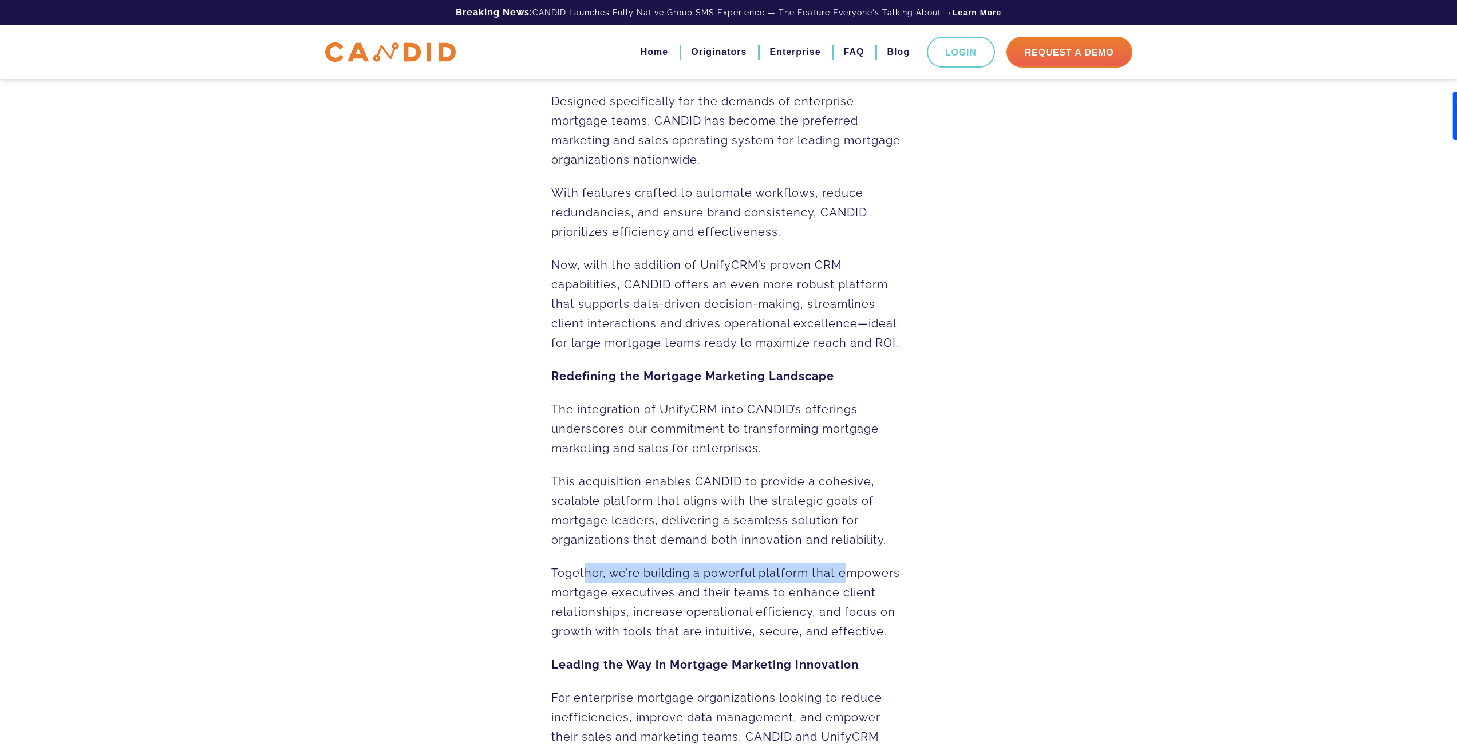
click at [848, 576] on span "Together, we’re building a powerful platform that empowers mortgage executives …" at bounding box center [725, 602] width 349 height 72
click at [906, 597] on div "Breaking News: CANDID Acquires UnifyCRM A Strategic Move for Enterprise Mortgag…" at bounding box center [729, 451] width 372 height 1991
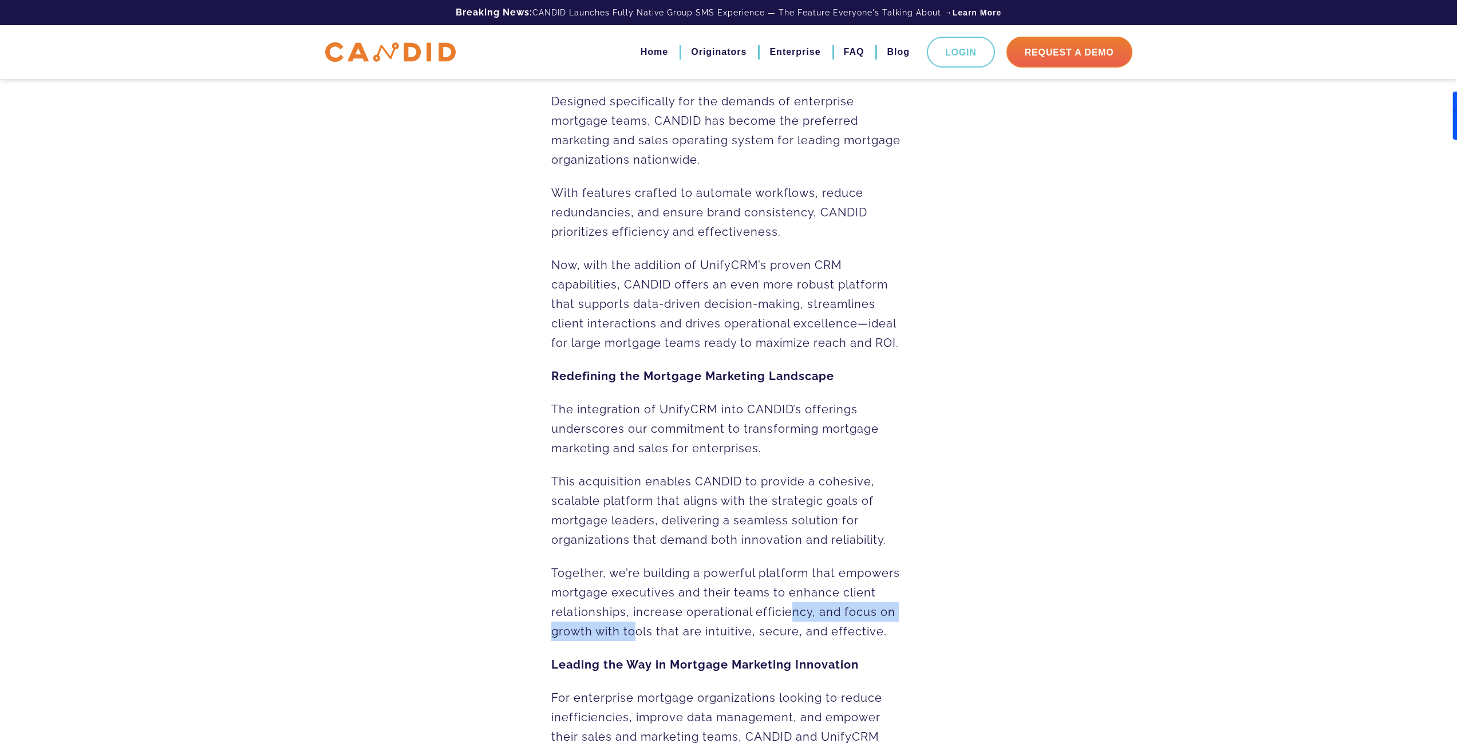
click at [846, 627] on p "Together, we’re building a powerful platform that empowers mortgage executives …" at bounding box center [728, 602] width 355 height 78
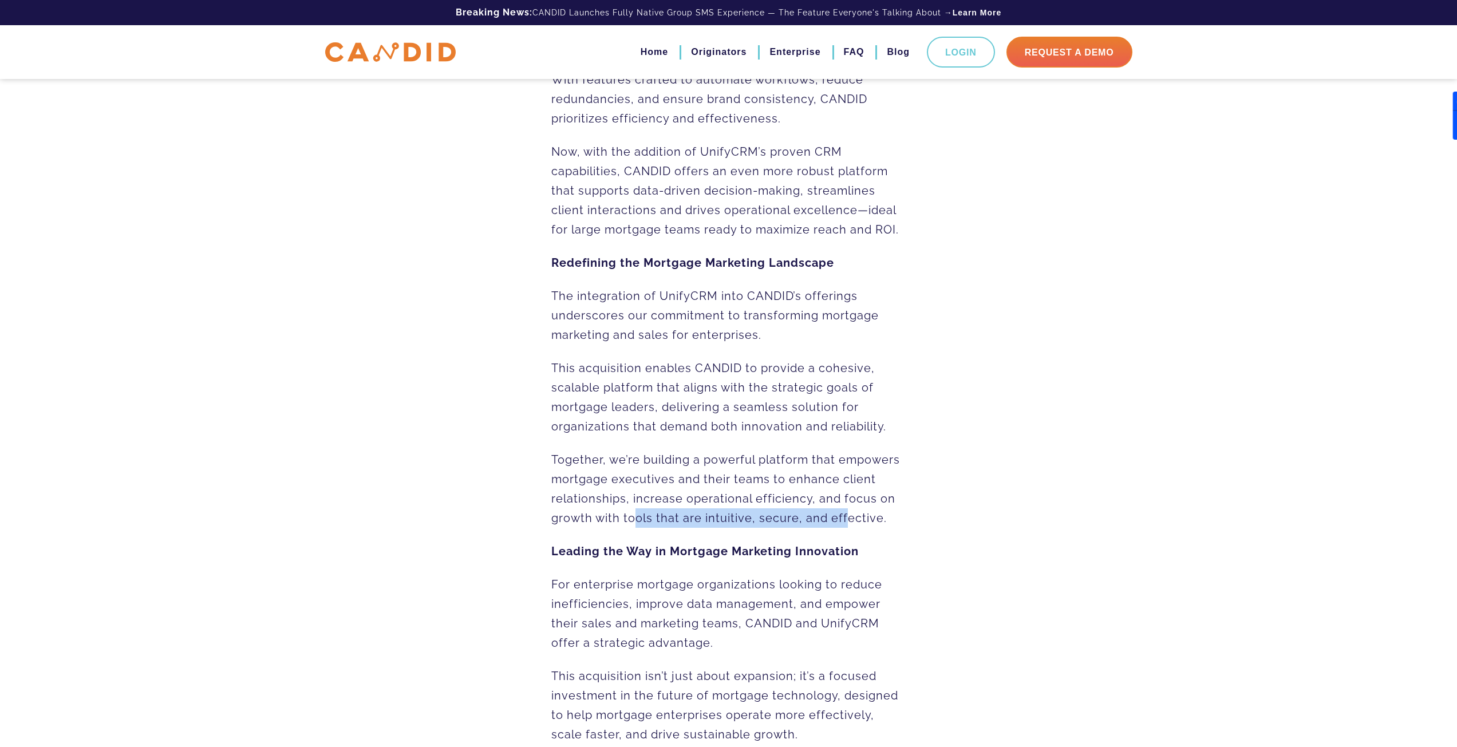
scroll to position [801, 0]
click at [853, 606] on span "For enterprise mortgage organizations looking to reduce inefficiencies, improve…" at bounding box center [716, 612] width 331 height 72
click at [669, 621] on span "For enterprise mortgage organizations looking to reduce inefficiencies, improve…" at bounding box center [716, 612] width 331 height 72
click at [854, 622] on span "For enterprise mortgage organizations looking to reduce inefficiencies, improve…" at bounding box center [716, 612] width 331 height 72
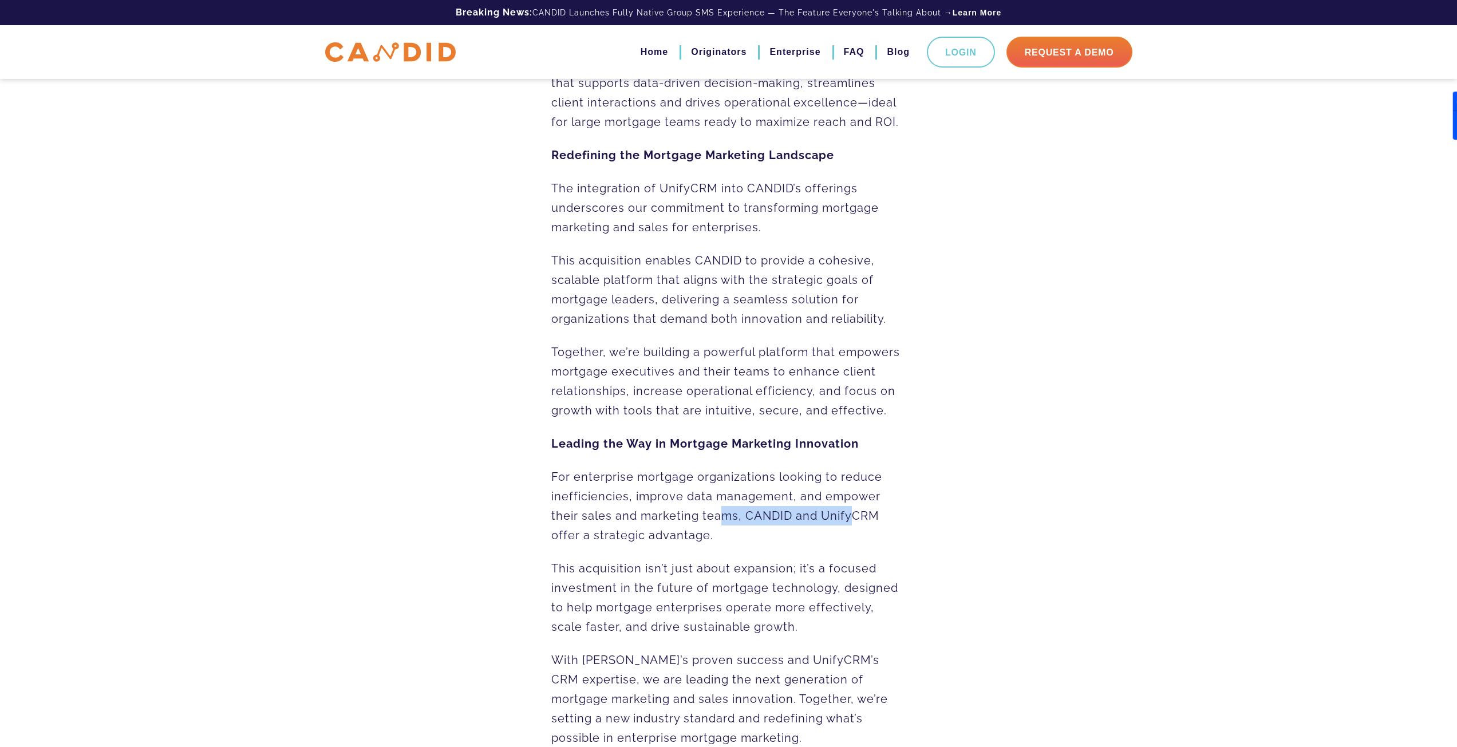
scroll to position [916, 0]
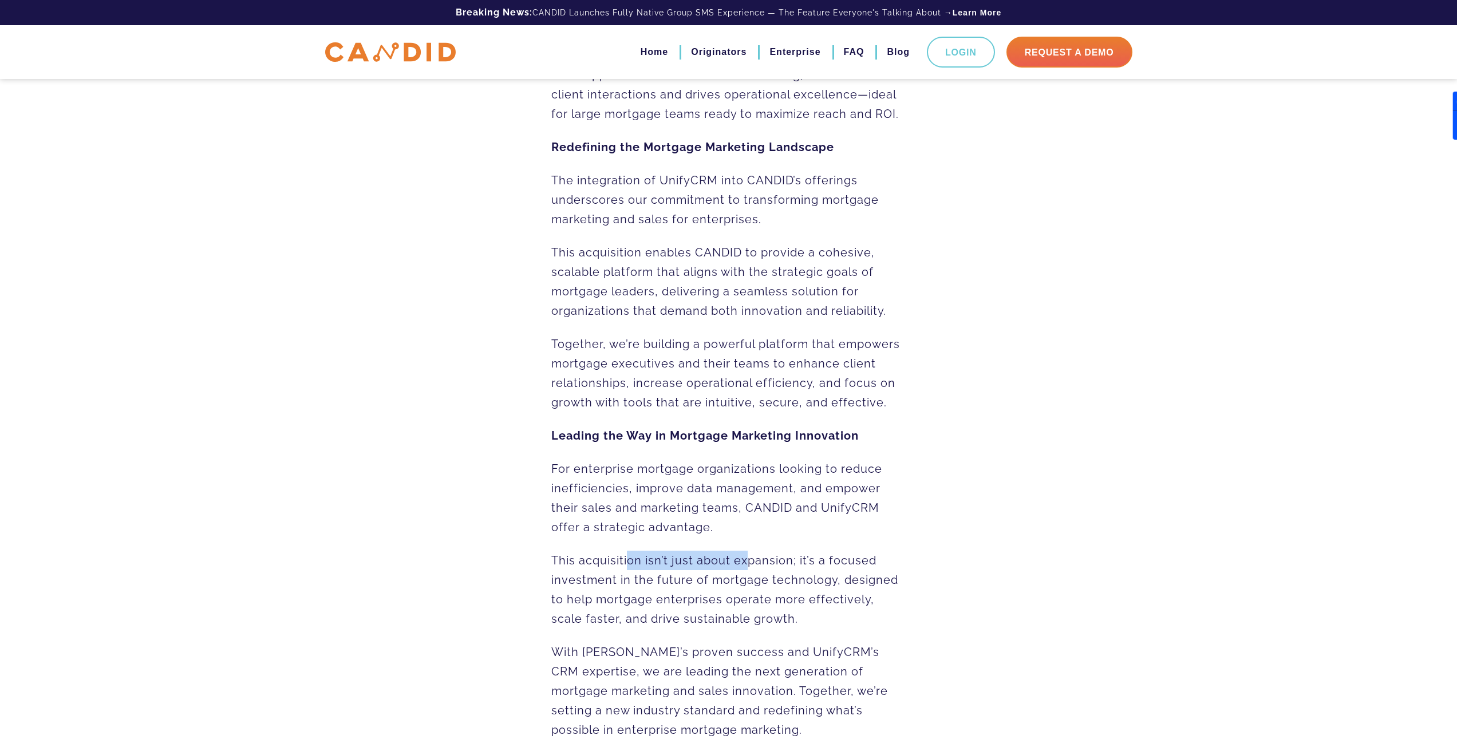
click at [749, 567] on span "This acquisition isn’t just about expansion; it’s a focused investment in the f…" at bounding box center [724, 590] width 347 height 72
click at [716, 587] on span "This acquisition isn’t just about expansion; it’s a focused investment in the f…" at bounding box center [724, 590] width 347 height 72
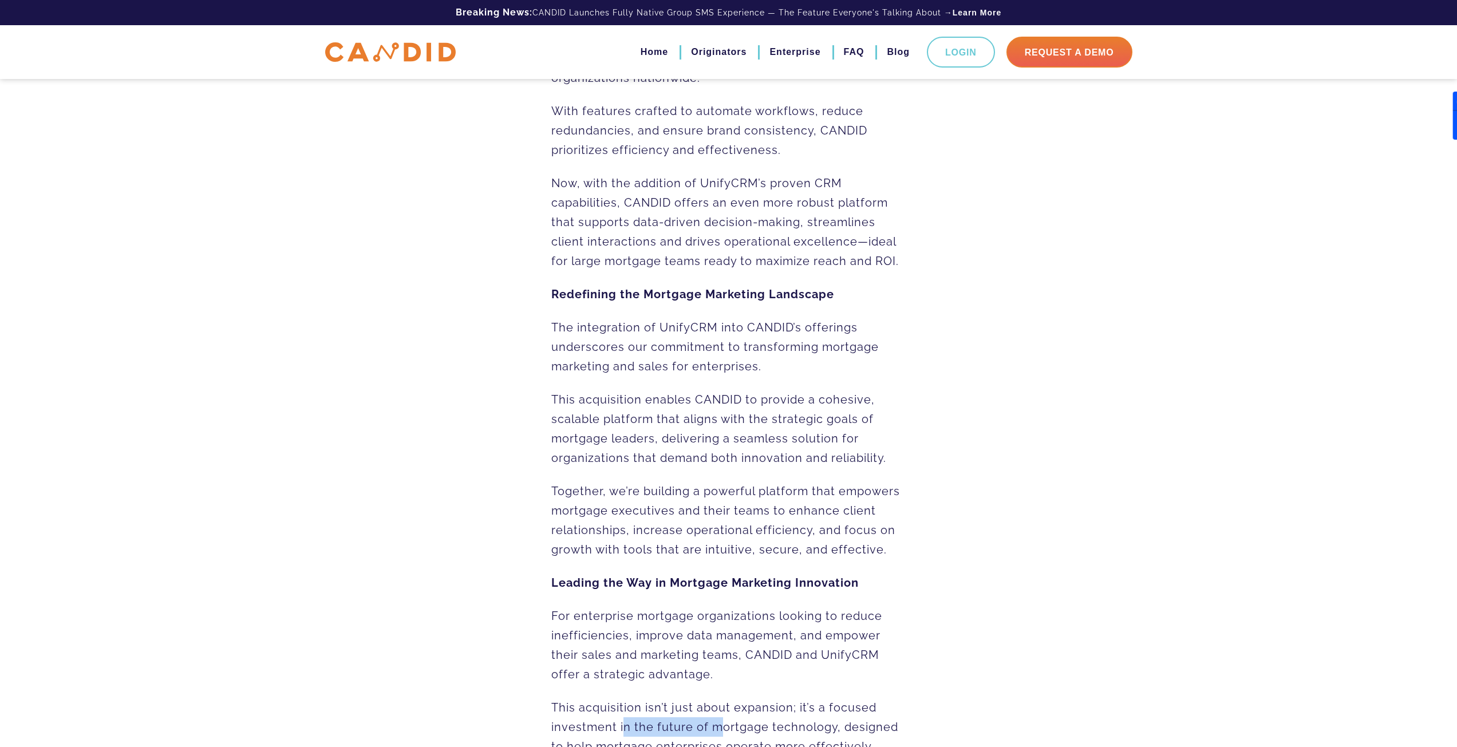
scroll to position [744, 0]
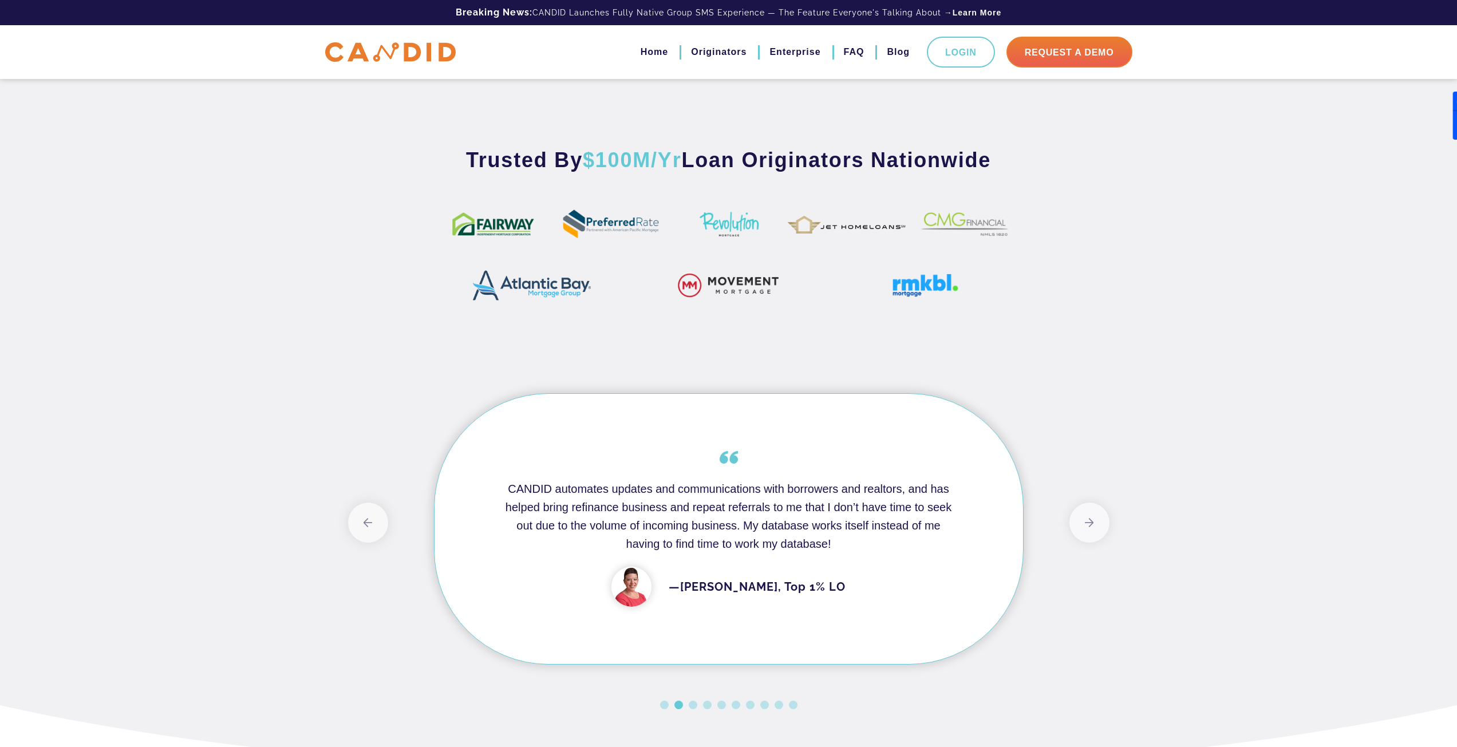
scroll to position [687, 0]
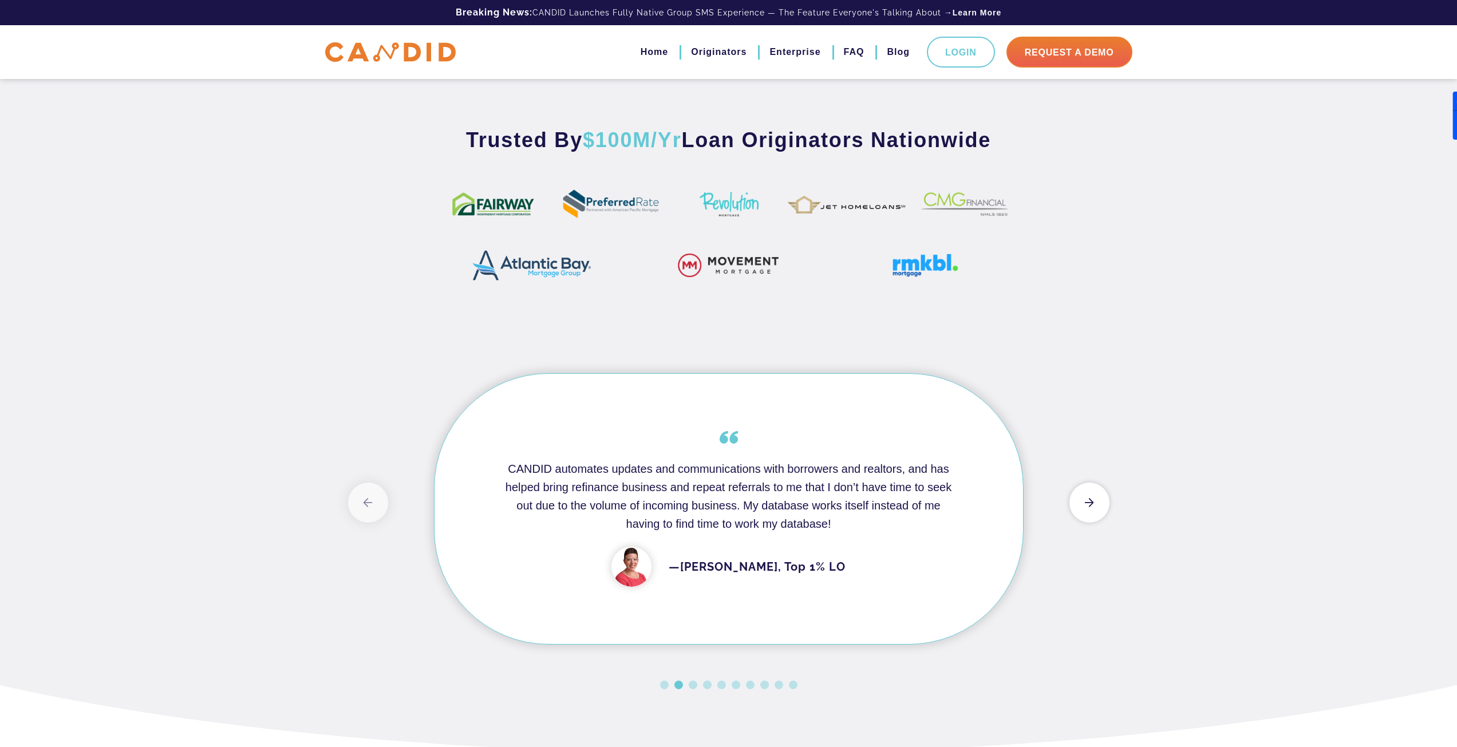
click at [1090, 513] on button "Next" at bounding box center [1089, 503] width 40 height 40
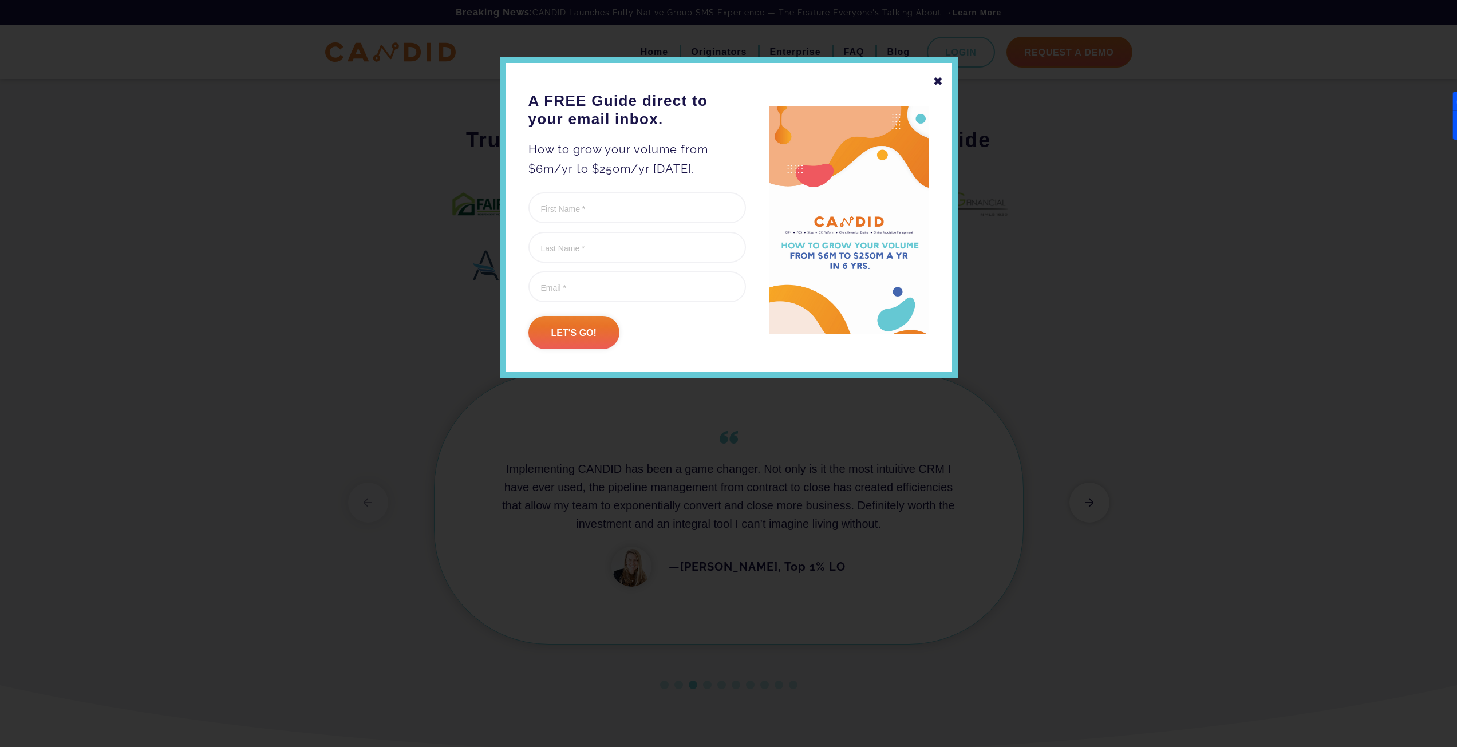
click at [1092, 509] on div at bounding box center [728, 373] width 1457 height 747
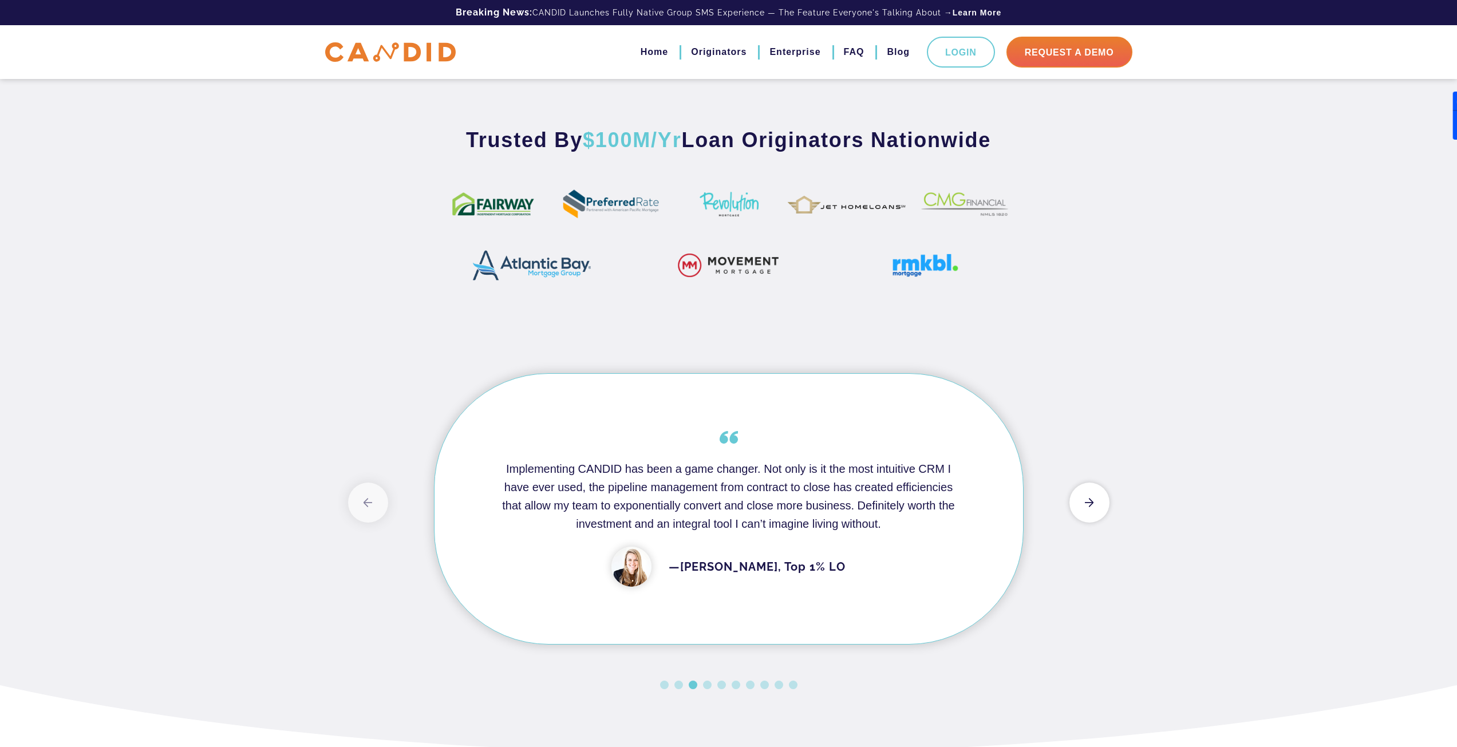
click at [1096, 501] on button "Next" at bounding box center [1089, 503] width 40 height 40
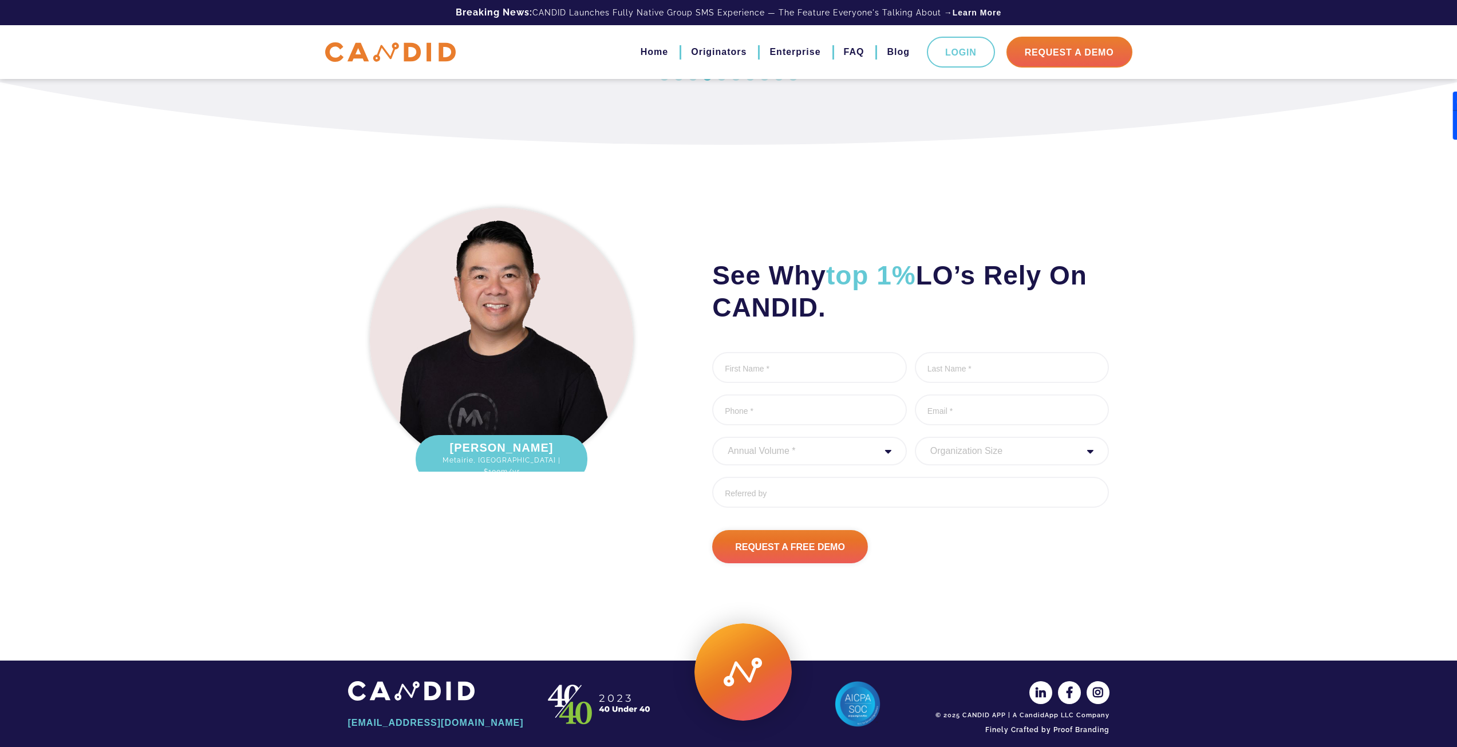
scroll to position [1259, 0]
